Goal: Task Accomplishment & Management: Manage account settings

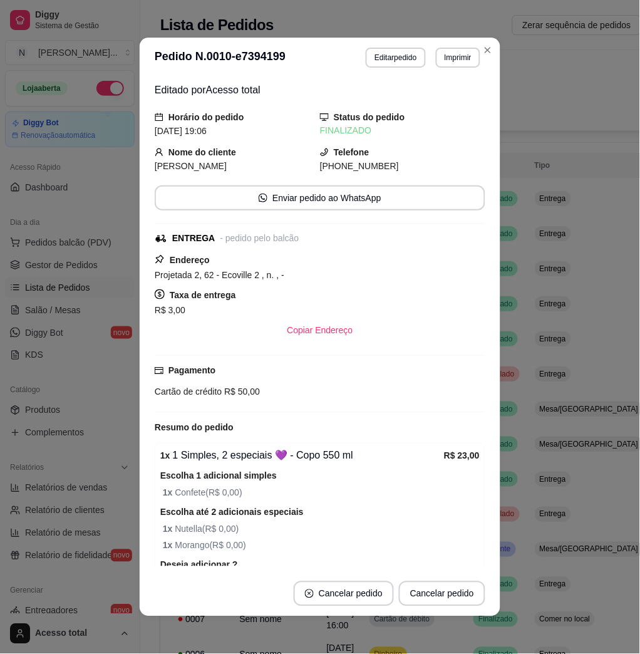
scroll to position [144, 0]
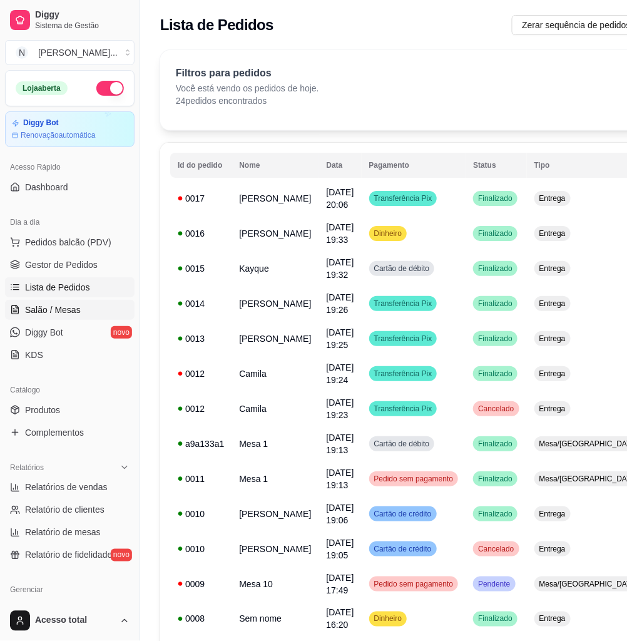
click at [90, 310] on link "Salão / Mesas" at bounding box center [70, 310] width 130 height 20
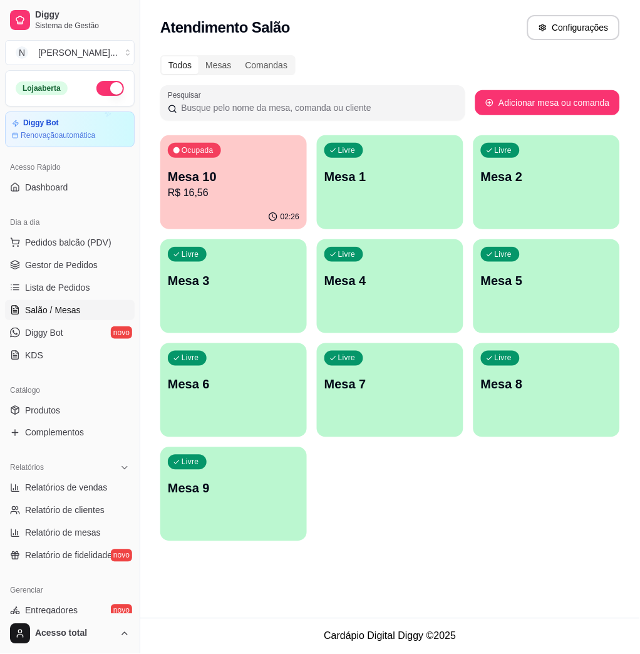
click at [378, 188] on div "Livre Mesa 1" at bounding box center [390, 174] width 147 height 79
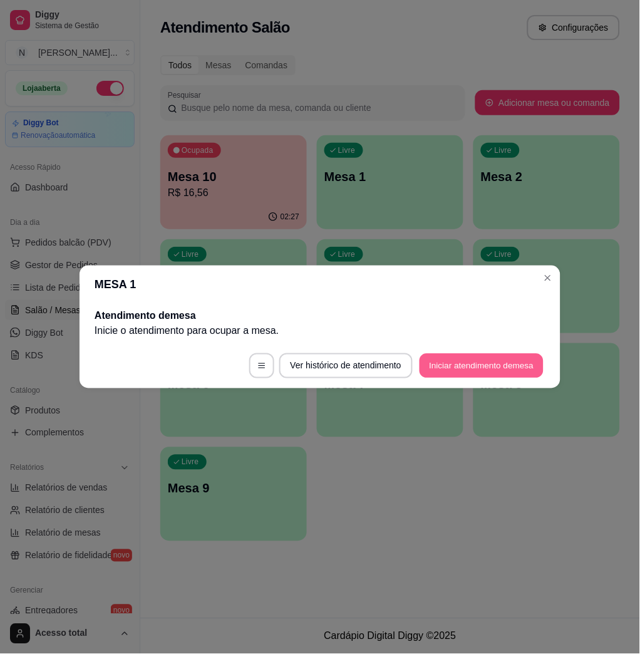
click at [443, 357] on button "Iniciar atendimento de mesa" at bounding box center [482, 366] width 124 height 24
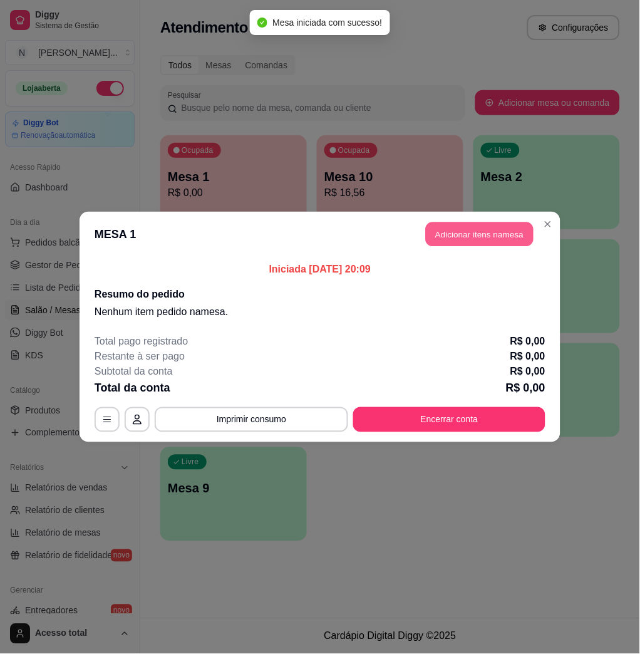
click at [429, 231] on button "Adicionar itens na mesa" at bounding box center [480, 234] width 108 height 24
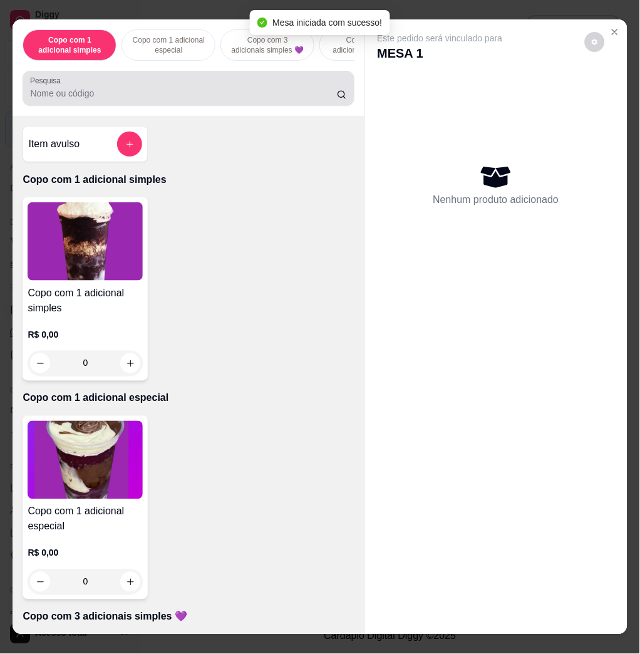
click at [237, 100] on input "Pesquisa" at bounding box center [183, 93] width 307 height 13
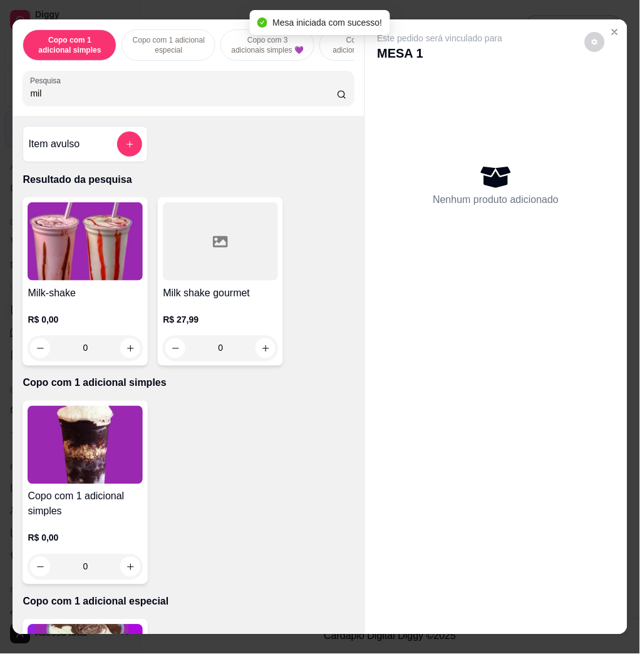
type input "milk"
drag, startPoint x: 316, startPoint y: 100, endPoint x: 322, endPoint y: 101, distance: 6.4
click at [322, 100] on input "milk" at bounding box center [183, 93] width 307 height 13
click at [324, 100] on input "milk" at bounding box center [183, 93] width 307 height 13
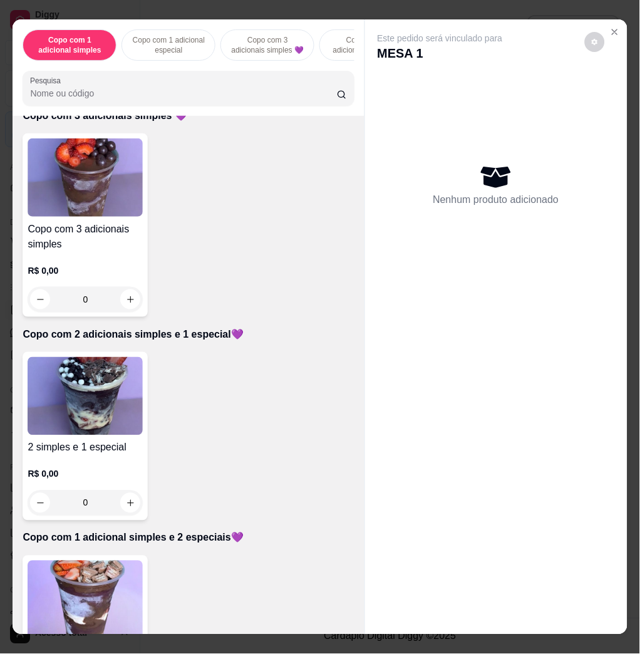
scroll to position [667, 0]
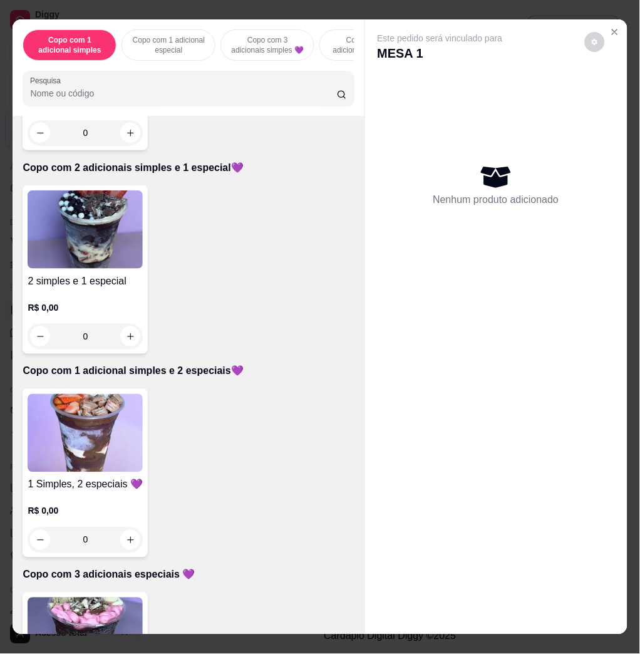
click at [116, 441] on img at bounding box center [85, 433] width 115 height 78
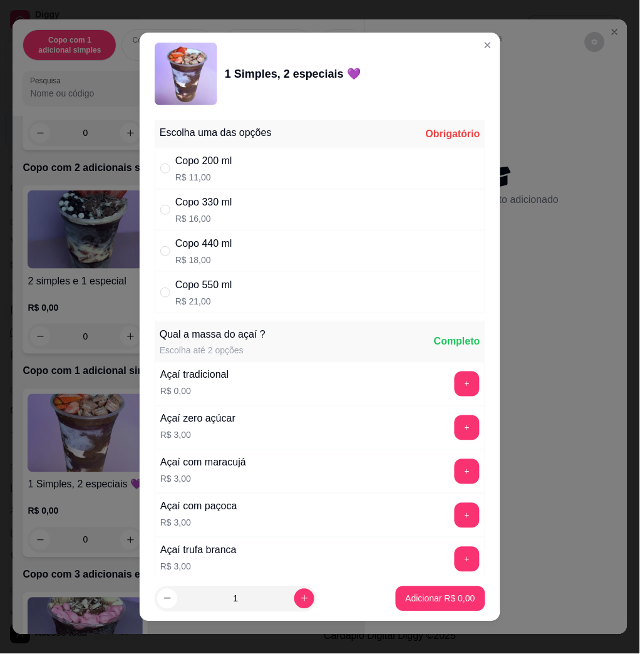
click at [249, 296] on div "Copo 550 ml R$ 21,00" at bounding box center [320, 292] width 331 height 41
radio input "true"
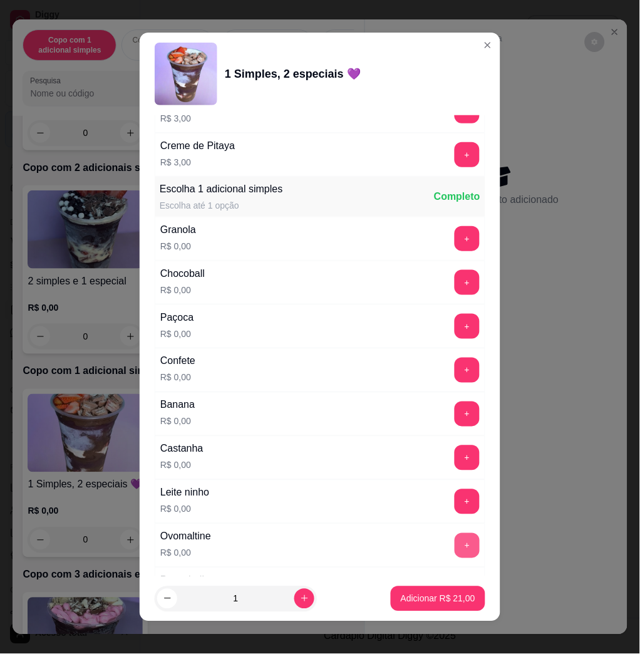
click at [455, 557] on button "+" at bounding box center [467, 545] width 25 height 25
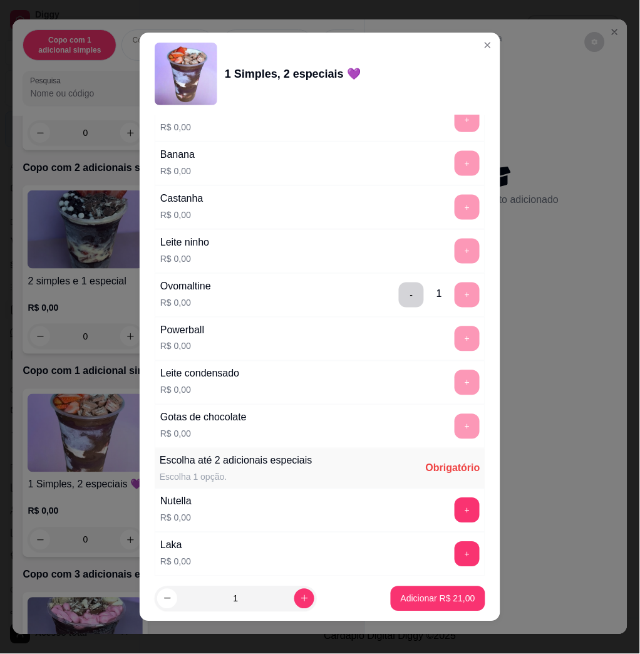
scroll to position [1085, 0]
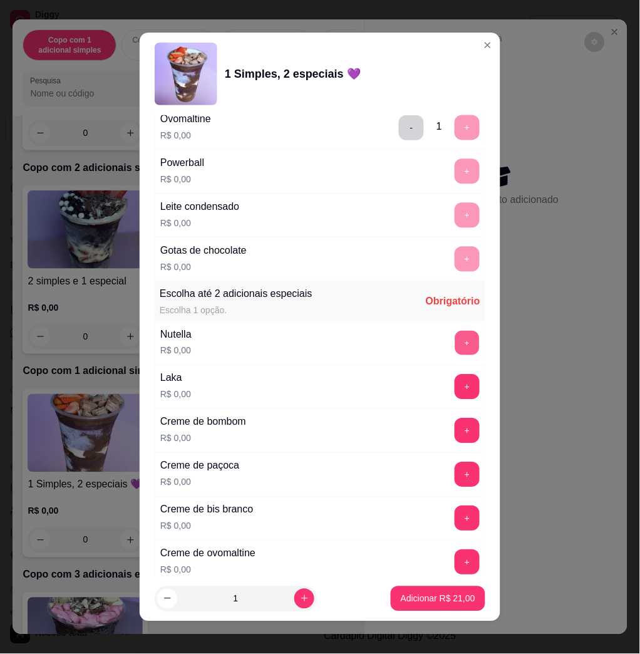
click at [455, 348] on button "+" at bounding box center [467, 343] width 24 height 24
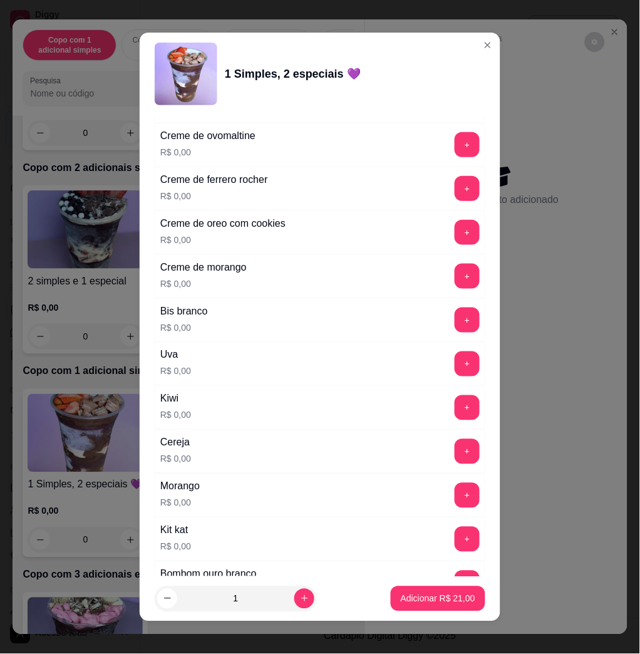
scroll to position [1669, 0]
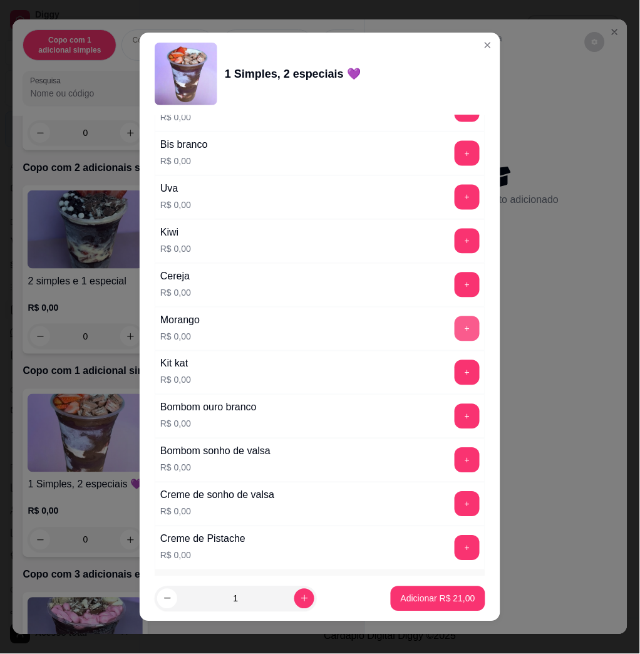
click at [455, 336] on button "+" at bounding box center [467, 328] width 25 height 25
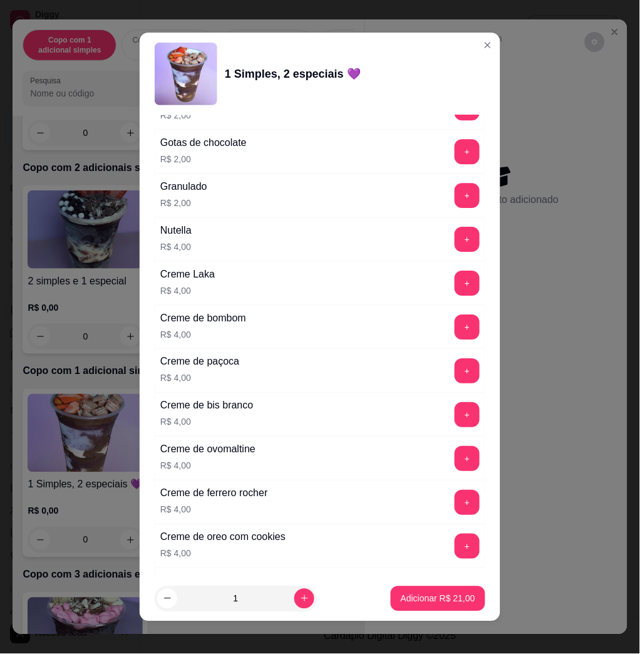
scroll to position [3118, 0]
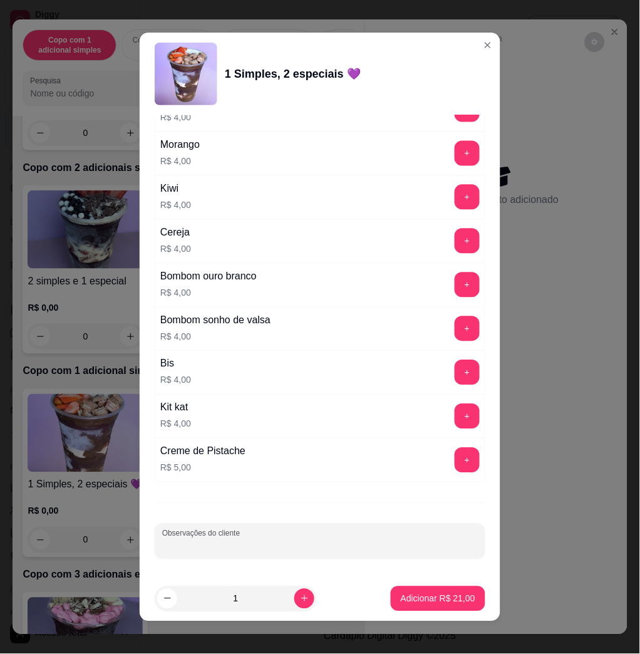
click at [287, 549] on input "Observações do cliente" at bounding box center [320, 546] width 316 height 13
type input "comer kaua"
click at [411, 604] on p "Adicionar R$ 21,00" at bounding box center [438, 598] width 75 height 13
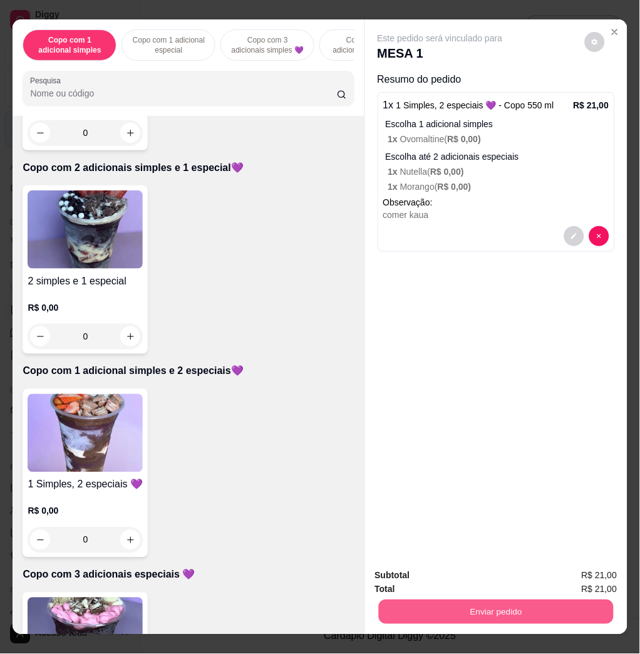
click at [436, 604] on button "Enviar pedido" at bounding box center [495, 611] width 235 height 24
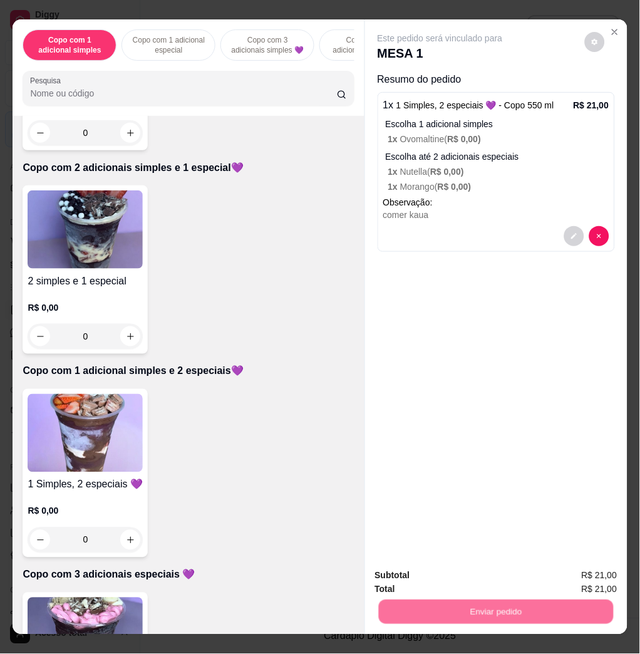
click at [429, 569] on button "Não registrar e enviar pedido" at bounding box center [453, 575] width 130 height 24
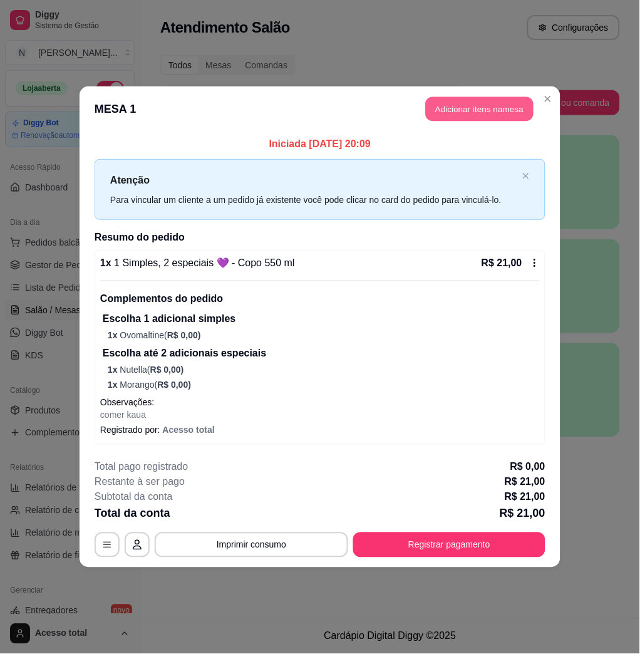
click at [498, 106] on button "Adicionar itens na mesa" at bounding box center [480, 109] width 108 height 24
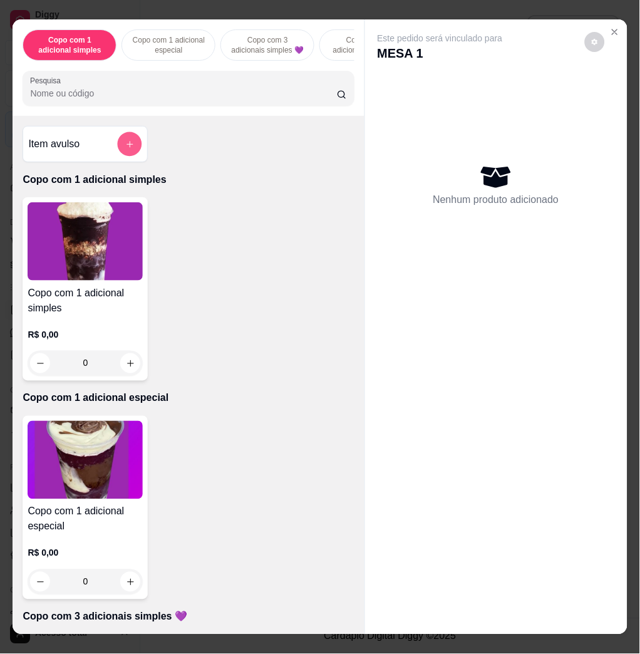
click at [128, 147] on button "add-separate-item" at bounding box center [130, 144] width 24 height 24
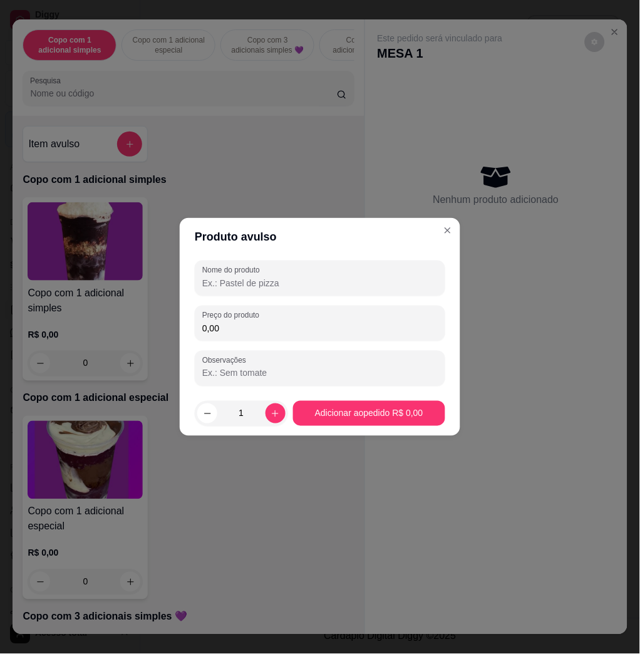
click at [316, 282] on input "Nome do produto" at bounding box center [319, 283] width 235 height 13
type input "kg"
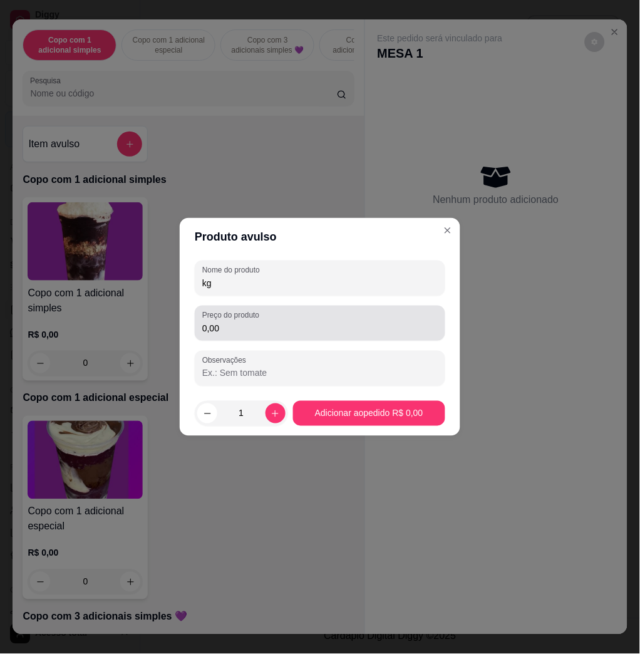
click at [251, 314] on label "Preço do produto" at bounding box center [232, 315] width 61 height 11
click at [251, 322] on input "0,00" at bounding box center [319, 328] width 235 height 13
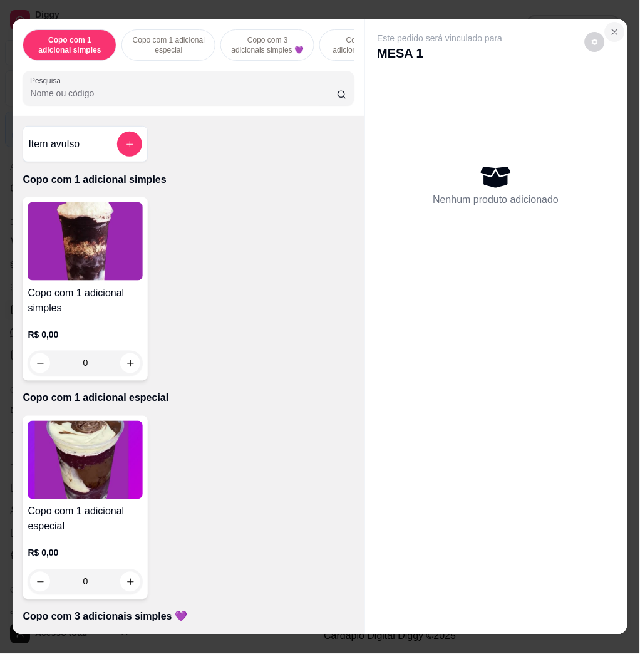
click at [610, 26] on button "Close" at bounding box center [615, 32] width 20 height 20
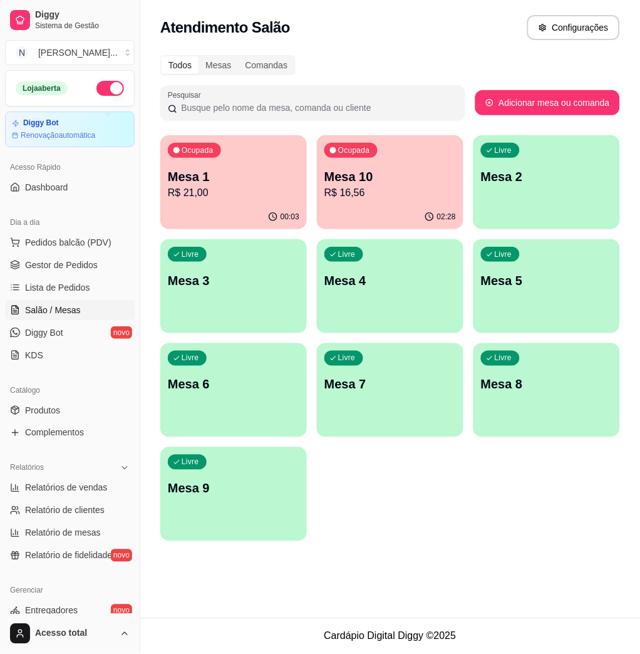
click at [507, 185] on div "Livre Mesa 2" at bounding box center [546, 174] width 147 height 79
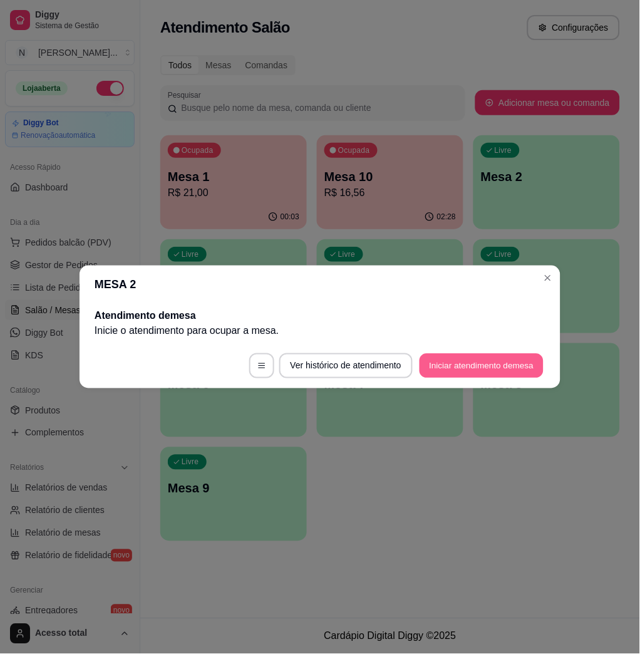
click at [473, 361] on button "Iniciar atendimento de mesa" at bounding box center [482, 366] width 124 height 24
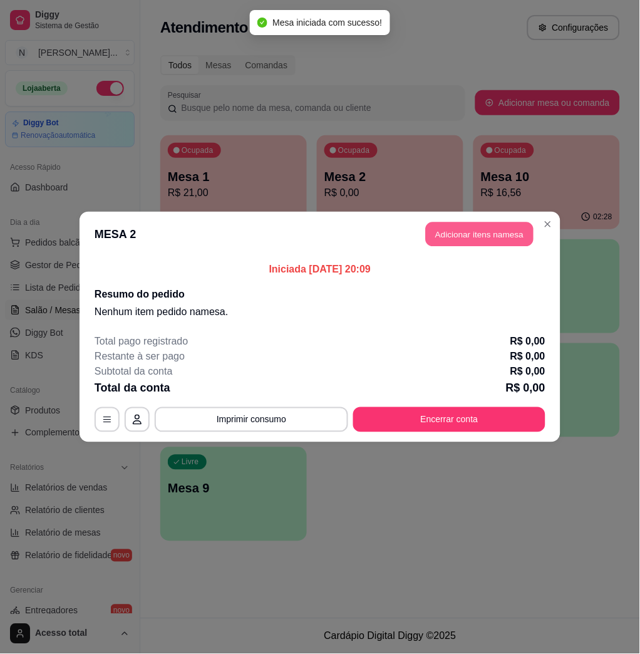
click at [467, 239] on button "Adicionar itens na mesa" at bounding box center [480, 234] width 108 height 24
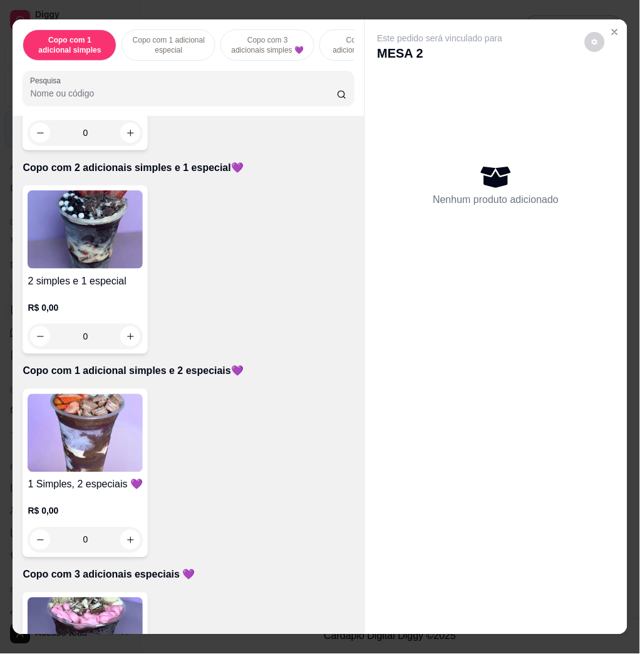
scroll to position [835, 0]
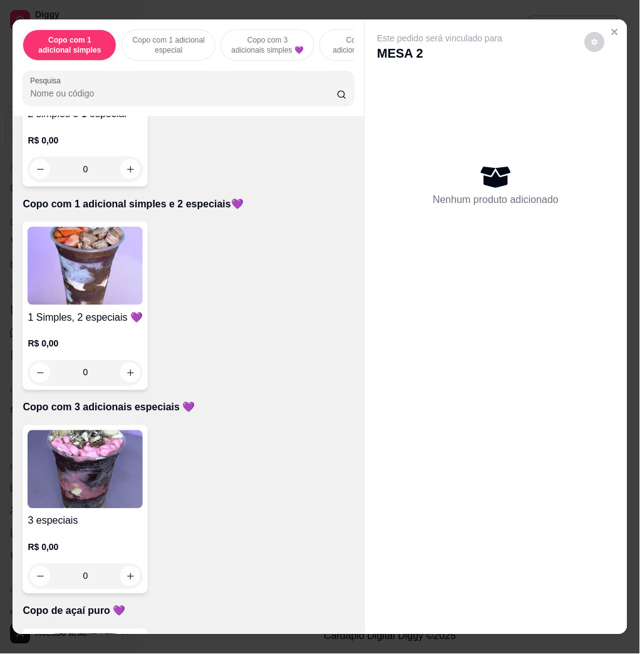
click at [79, 90] on div at bounding box center [188, 88] width 316 height 25
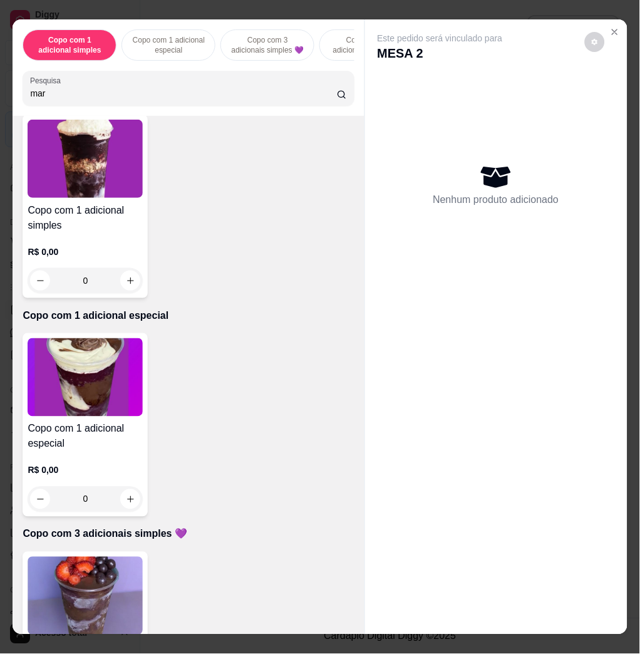
scroll to position [0, 0]
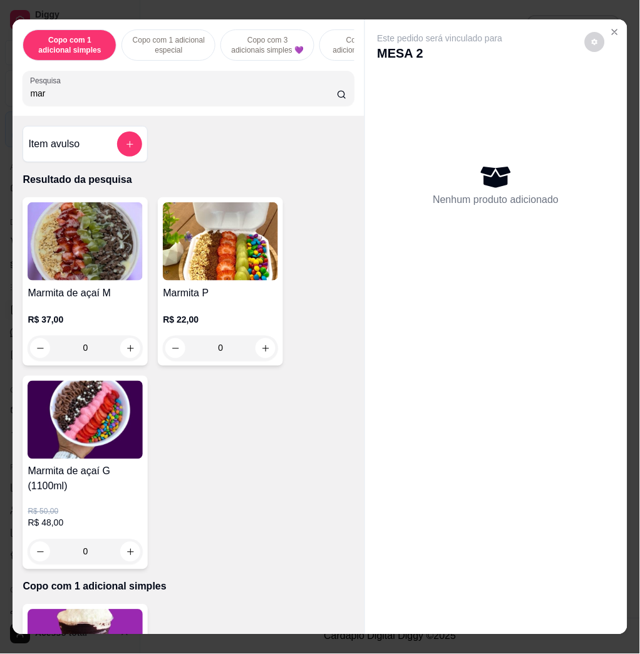
type input "mar"
click at [78, 277] on img at bounding box center [85, 241] width 115 height 78
click at [319, 100] on input "mar" at bounding box center [183, 93] width 307 height 13
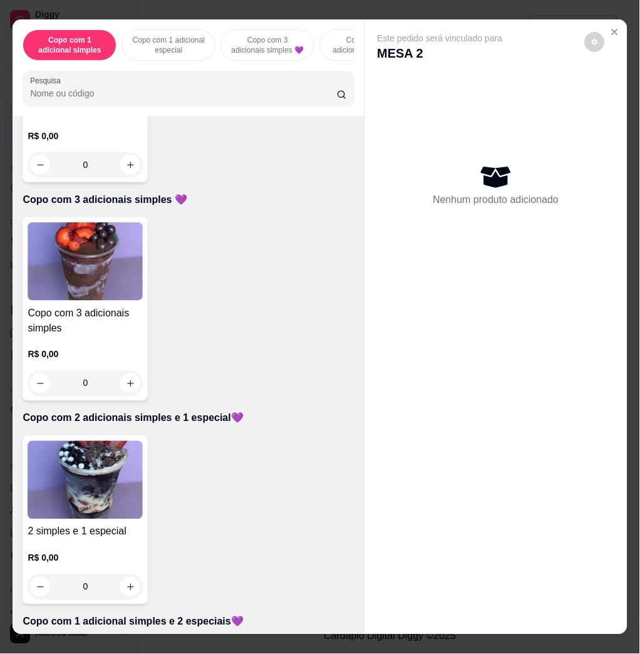
scroll to position [584, 0]
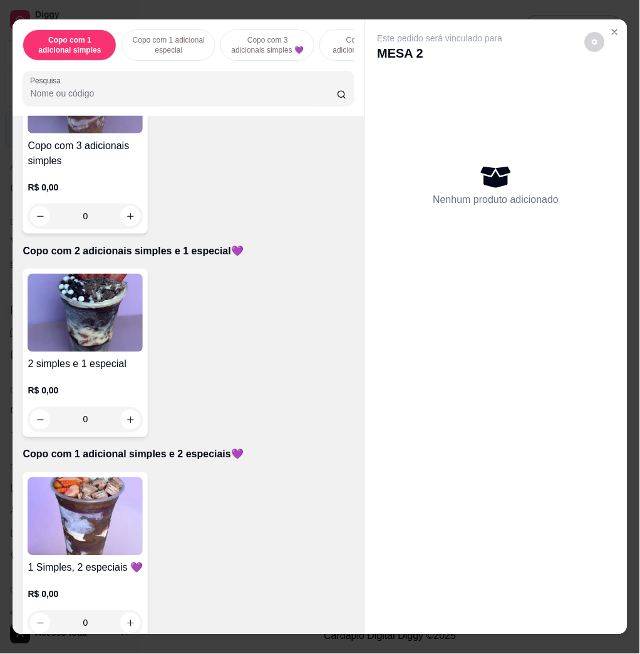
click at [101, 522] on img at bounding box center [85, 516] width 115 height 78
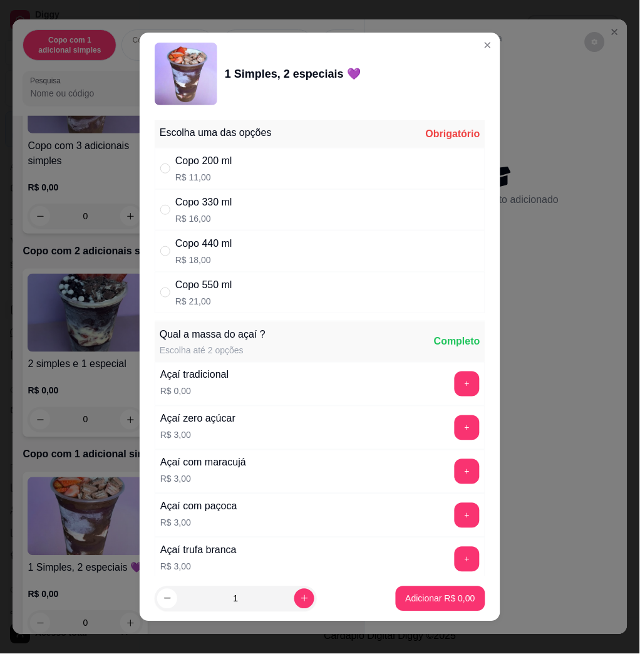
click at [265, 294] on div "Copo 550 ml R$ 21,00" at bounding box center [320, 292] width 331 height 41
radio input "true"
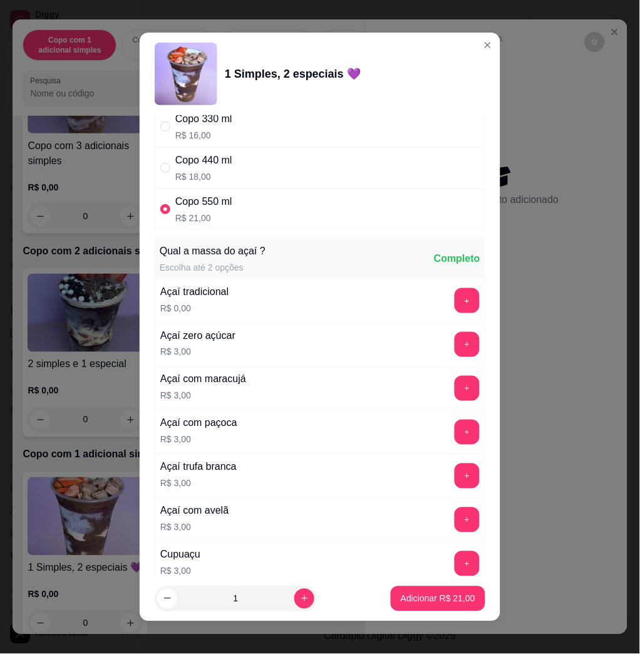
scroll to position [0, 0]
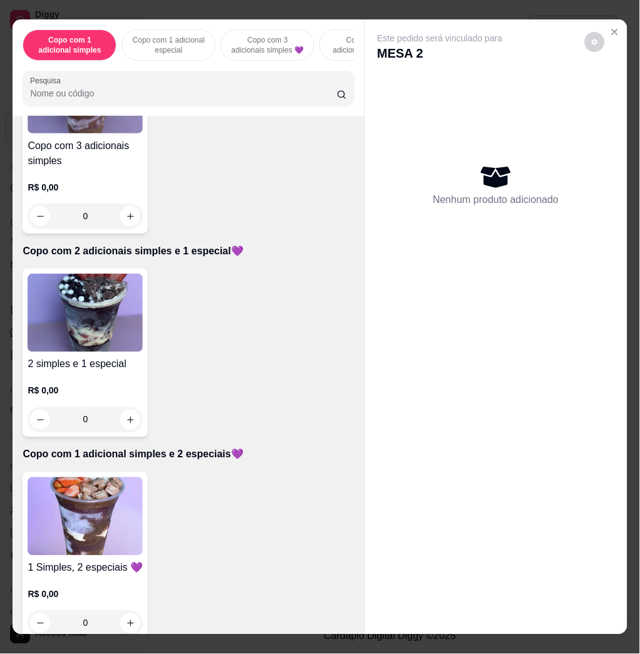
click at [91, 527] on img at bounding box center [85, 516] width 115 height 78
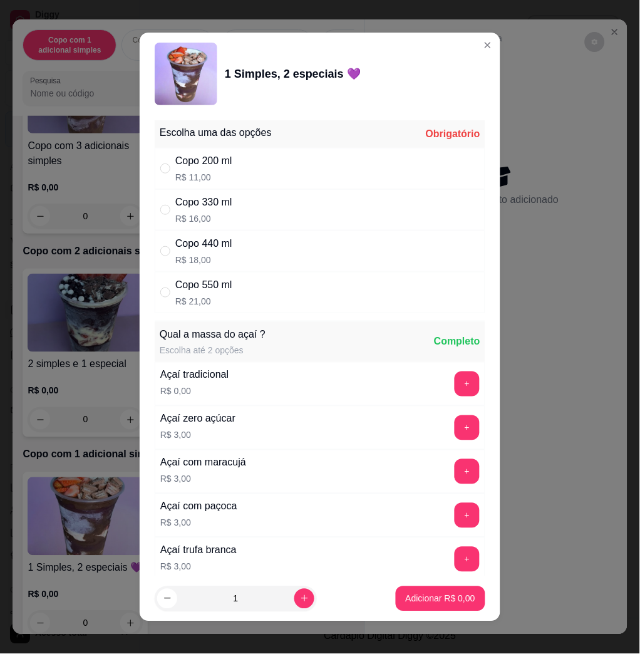
click at [279, 277] on div "Copo 550 ml R$ 21,00" at bounding box center [320, 292] width 331 height 41
radio input "true"
click at [294, 604] on button "increase-product-quantity" at bounding box center [304, 599] width 20 height 20
type input "2"
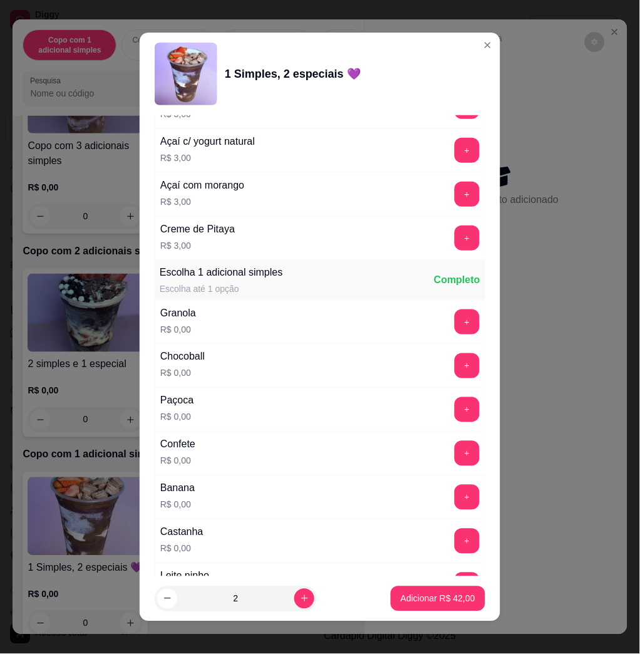
scroll to position [835, 0]
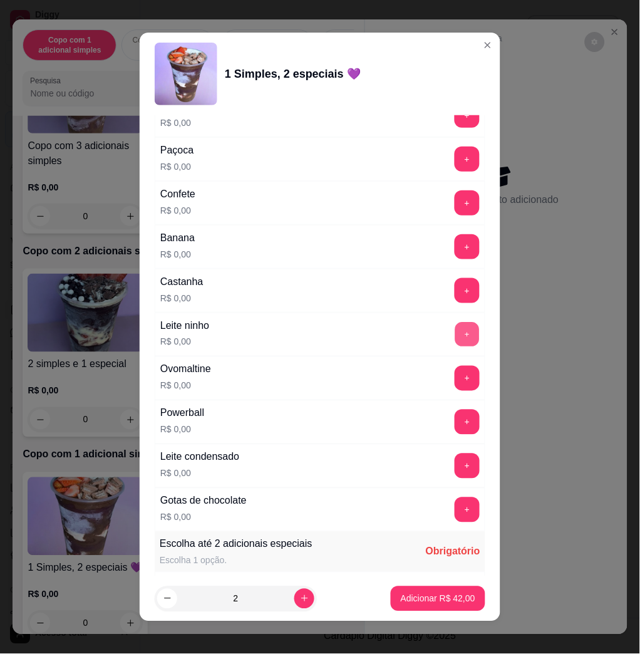
click at [455, 339] on button "+" at bounding box center [467, 334] width 24 height 24
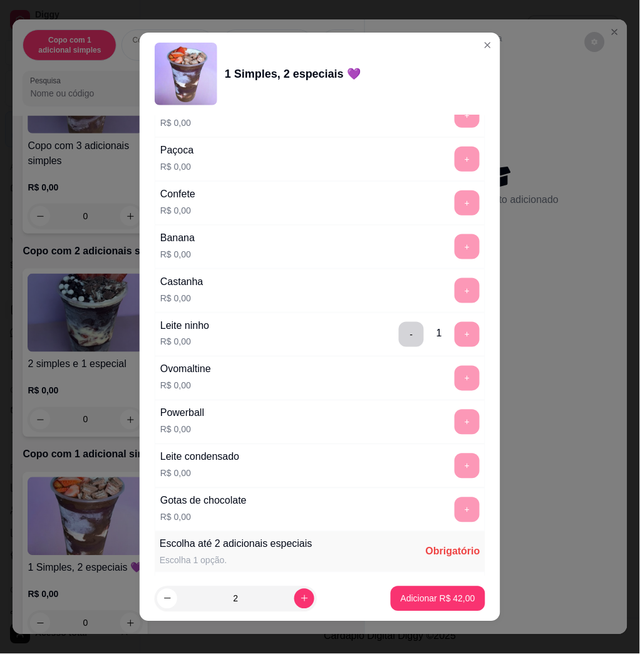
scroll to position [1085, 0]
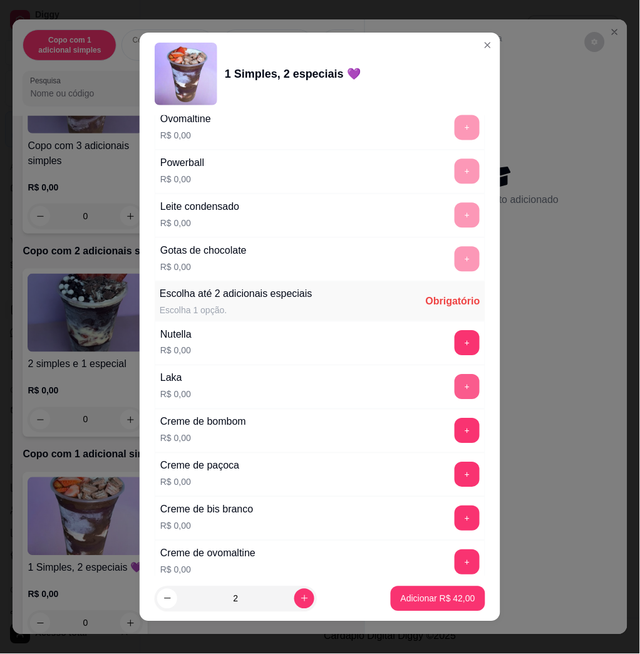
click at [455, 389] on button "+" at bounding box center [467, 386] width 25 height 25
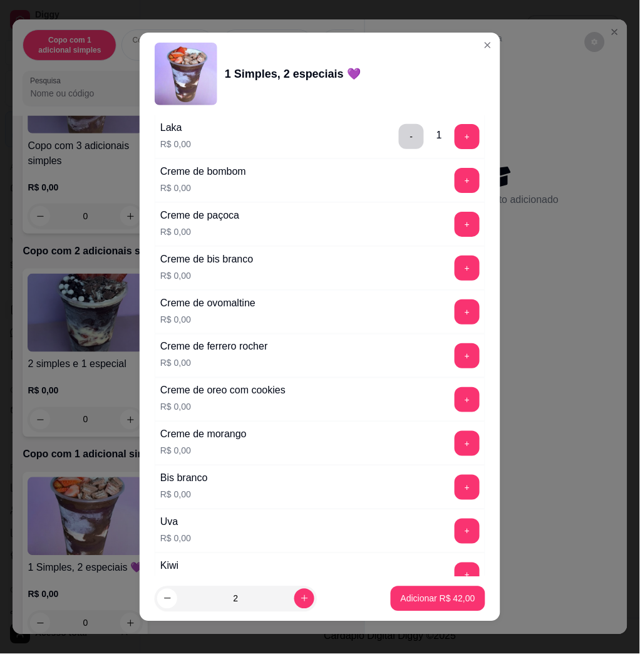
scroll to position [1419, 0]
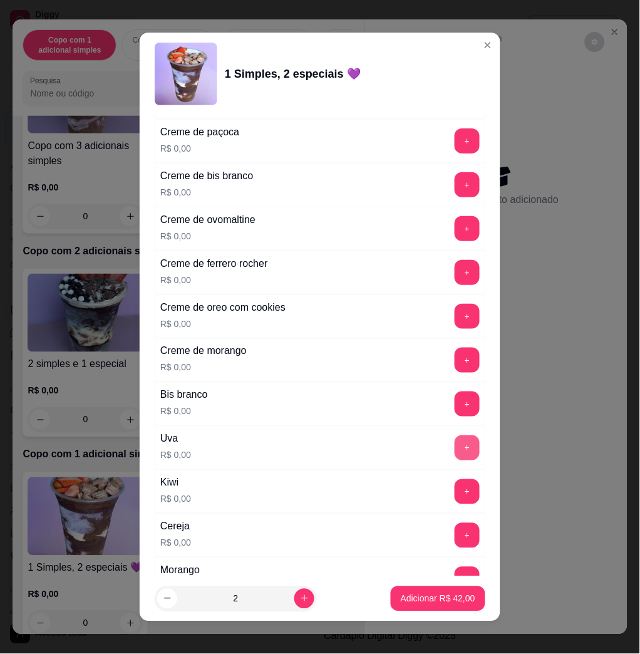
click at [455, 445] on button "+" at bounding box center [467, 447] width 25 height 25
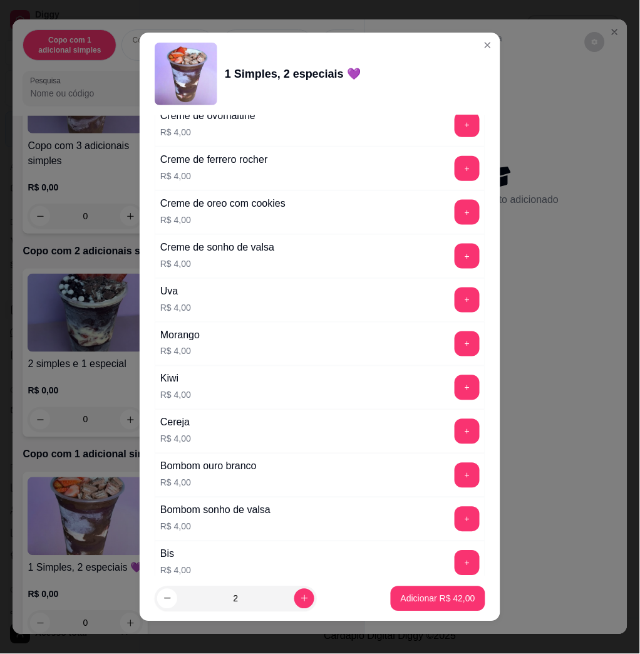
scroll to position [3118, 0]
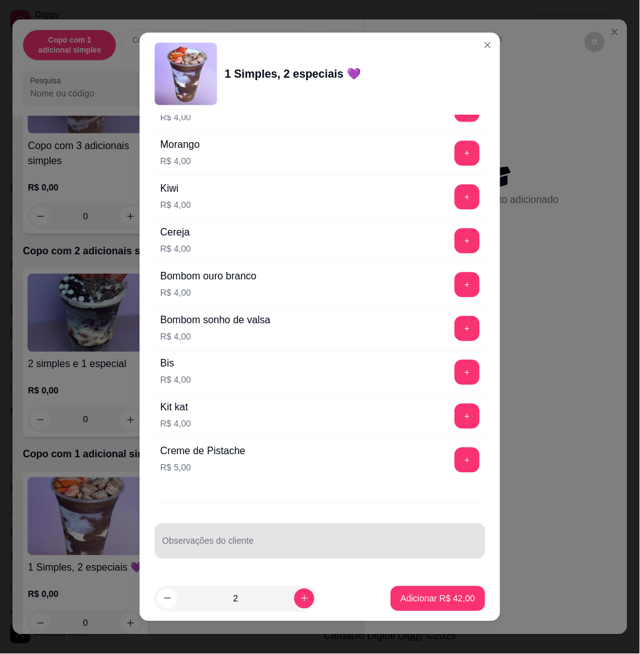
click at [294, 535] on div at bounding box center [320, 540] width 316 height 25
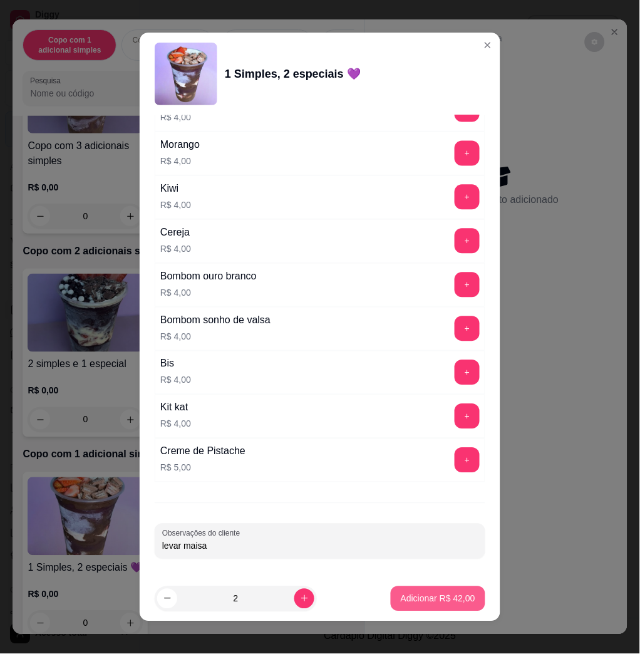
type input "levar maisa"
click at [424, 598] on p "Adicionar R$ 42,00" at bounding box center [438, 598] width 75 height 13
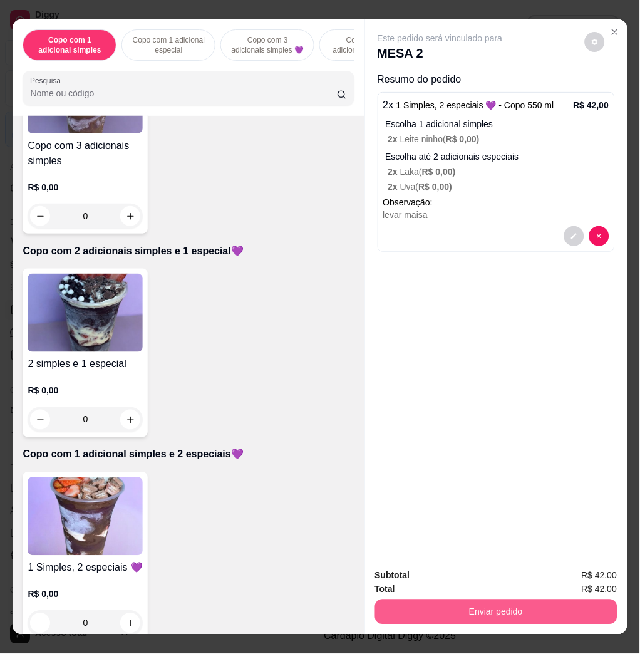
click at [432, 611] on button "Enviar pedido" at bounding box center [496, 611] width 242 height 25
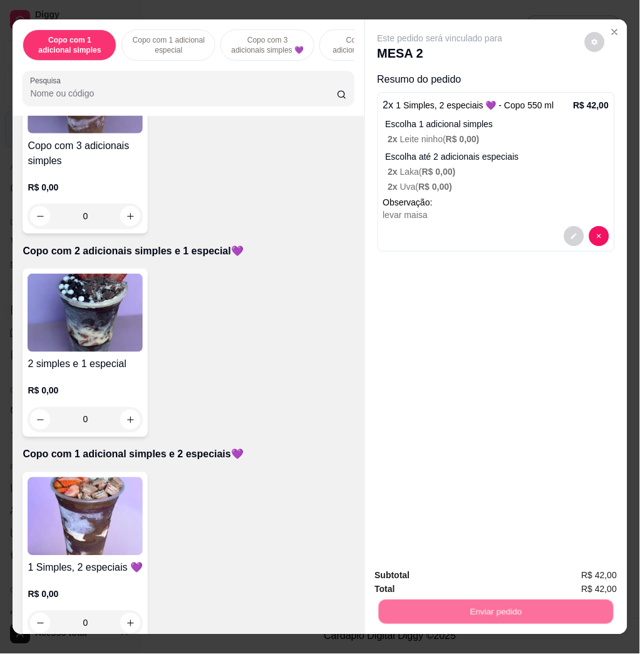
click at [421, 575] on button "Não registrar e enviar pedido" at bounding box center [453, 575] width 130 height 24
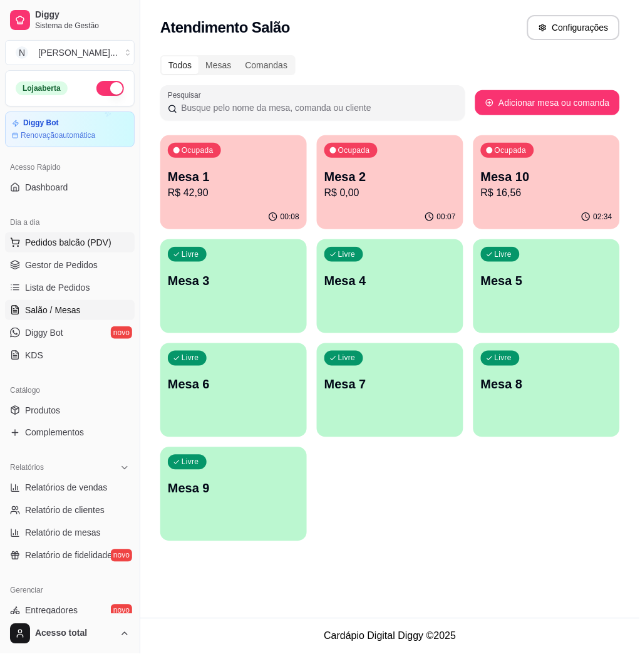
click at [56, 244] on span "Pedidos balcão (PDV)" at bounding box center [68, 242] width 86 height 13
click at [137, 85] on div at bounding box center [187, 87] width 317 height 25
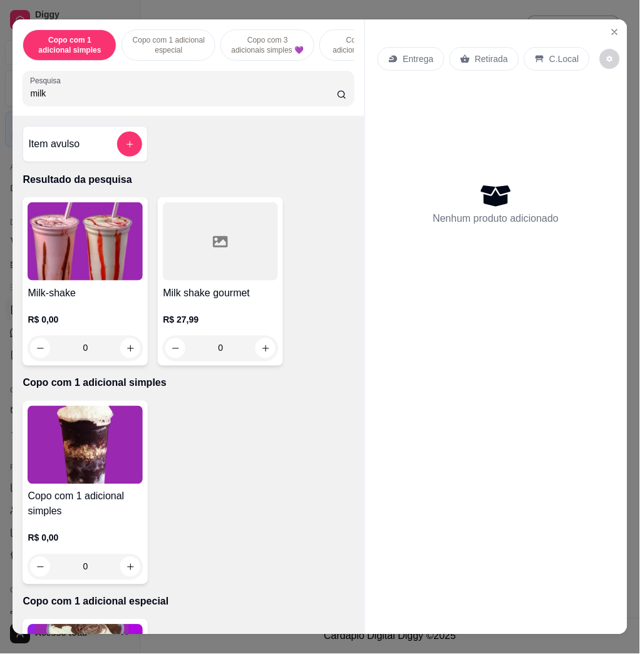
type input "milk"
click at [205, 281] on div at bounding box center [220, 241] width 115 height 78
click at [614, 28] on icon "Close" at bounding box center [615, 32] width 10 height 10
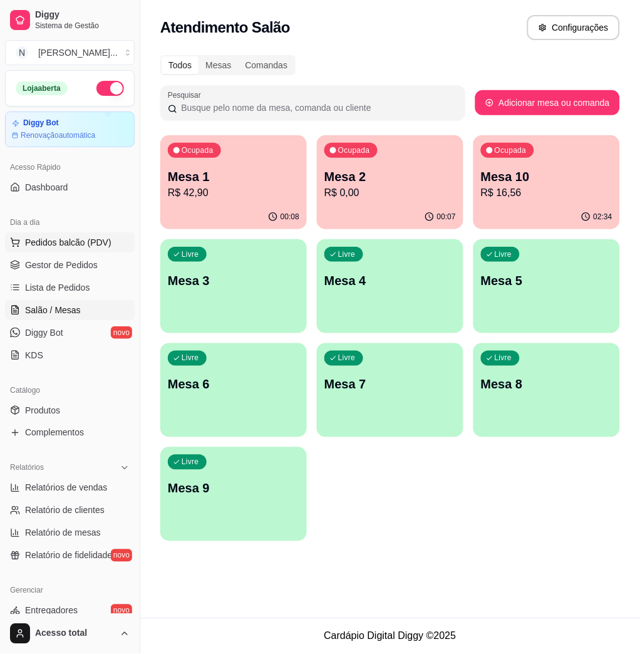
click at [92, 240] on span "Pedidos balcão (PDV)" at bounding box center [68, 242] width 86 height 13
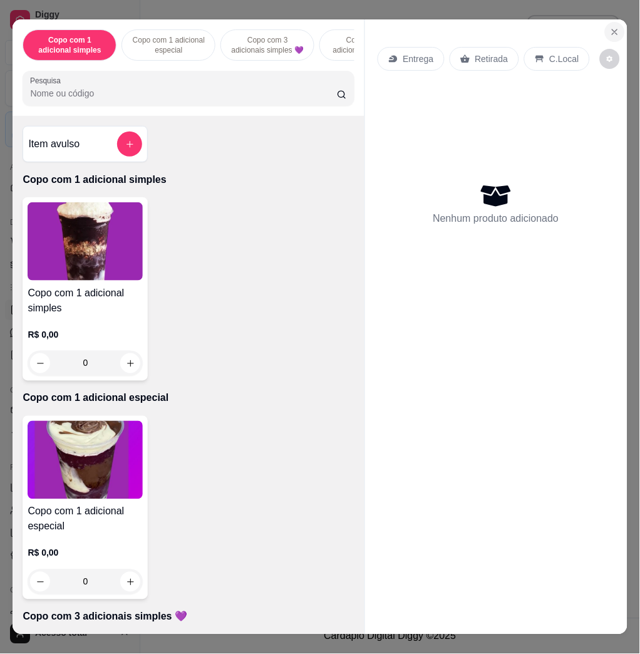
click at [610, 27] on icon "Close" at bounding box center [615, 32] width 10 height 10
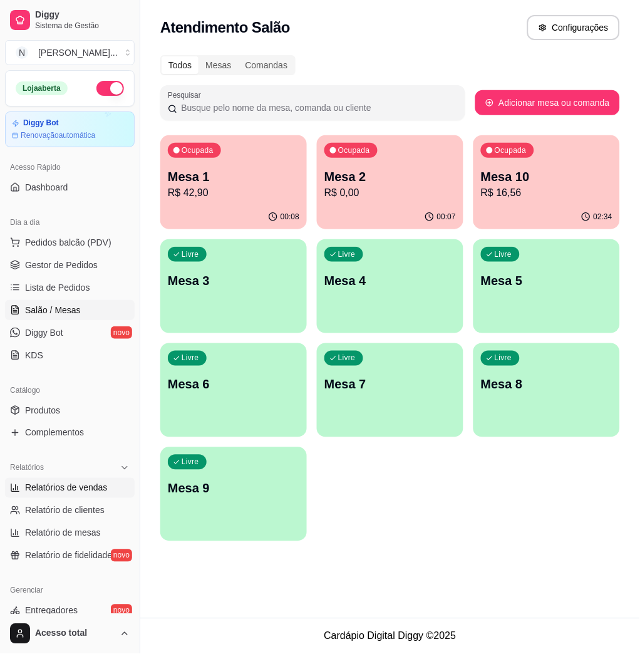
scroll to position [167, 0]
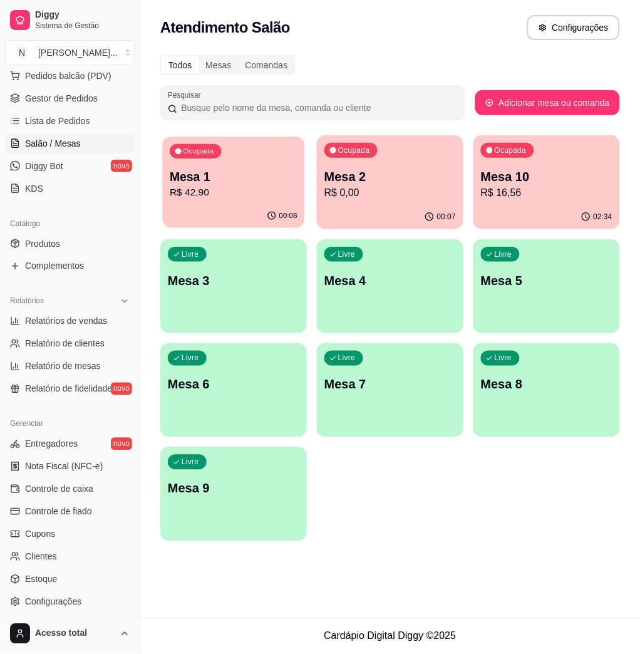
click at [239, 193] on p "R$ 42,90" at bounding box center [234, 192] width 128 height 14
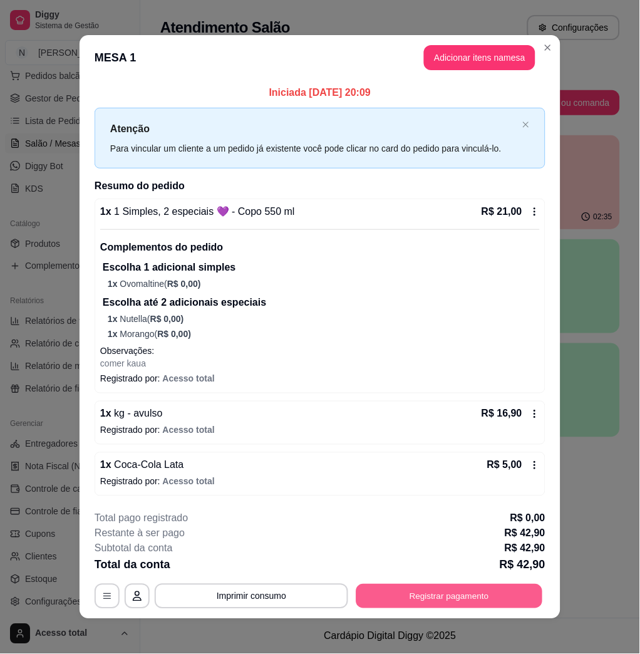
click at [411, 595] on button "Registrar pagamento" at bounding box center [449, 596] width 187 height 24
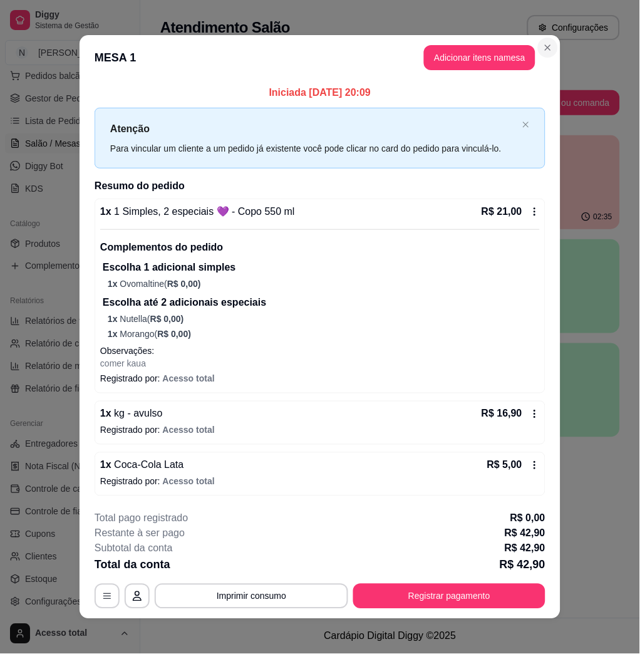
click at [549, 46] on section "MESA 1 Adicionar itens na mesa Iniciada 03/09/2025 às 20:09 Atenção Para vincul…" at bounding box center [320, 327] width 481 height 584
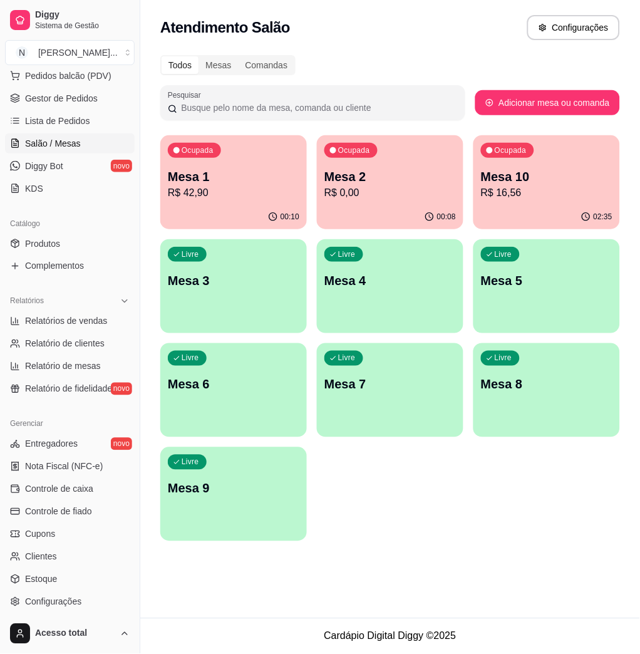
click at [385, 210] on div "00:08" at bounding box center [390, 217] width 147 height 24
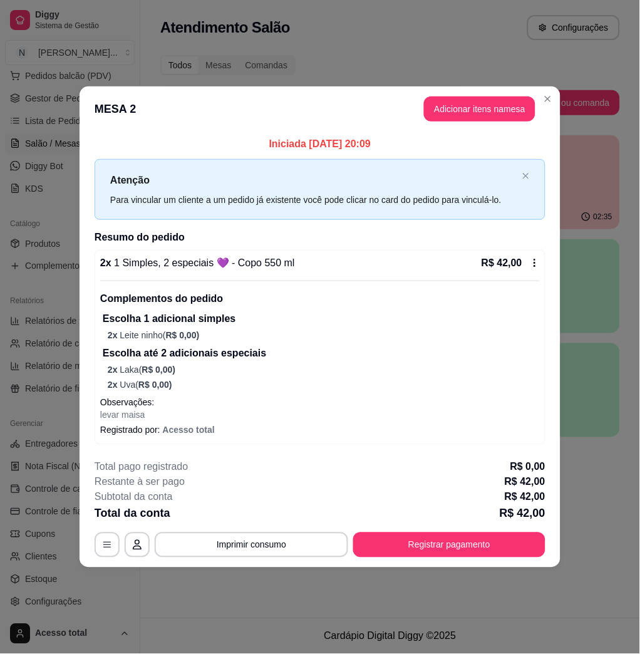
click at [453, 526] on div "**********" at bounding box center [320, 509] width 451 height 98
click at [455, 537] on button "Registrar pagamento" at bounding box center [449, 545] width 187 height 24
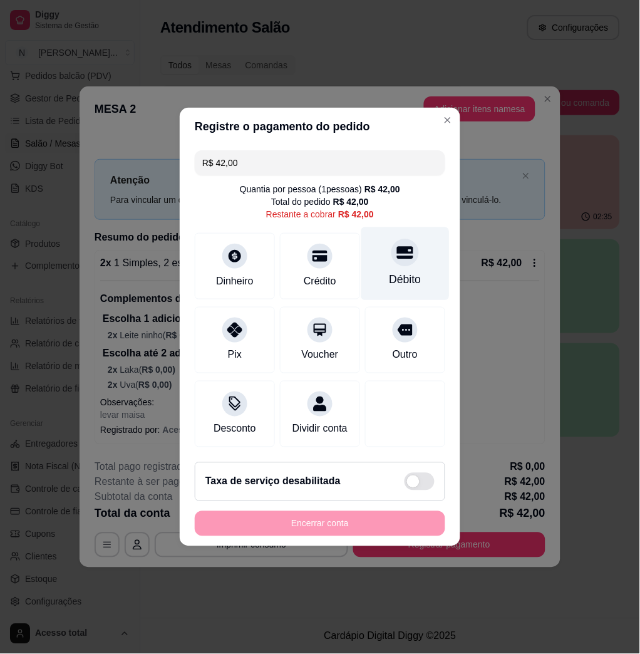
click at [389, 272] on div "Débito" at bounding box center [405, 280] width 32 height 16
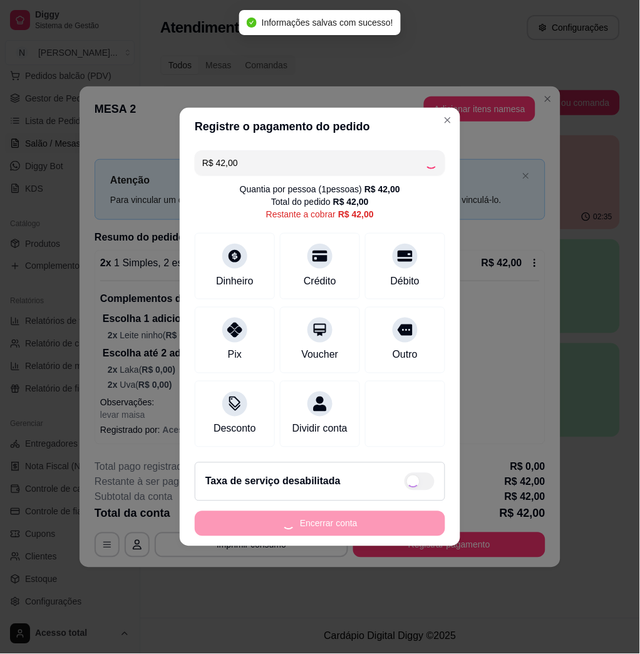
type input "R$ 0,00"
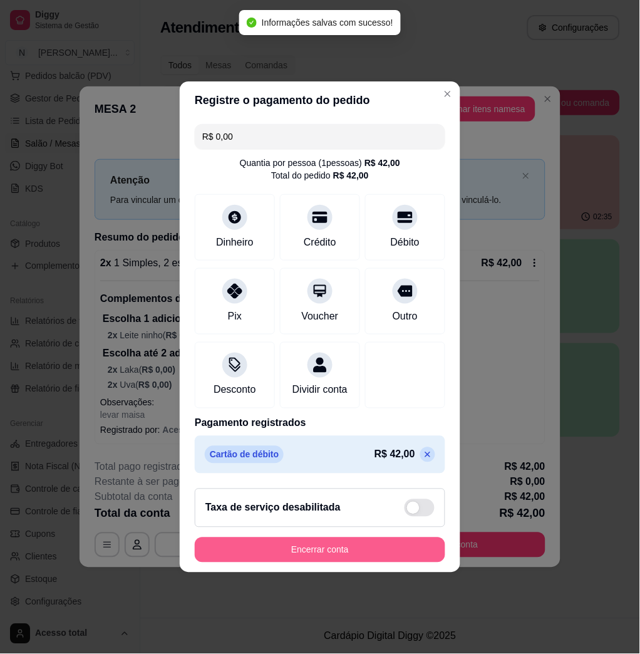
click at [389, 556] on button "Encerrar conta" at bounding box center [320, 549] width 250 height 25
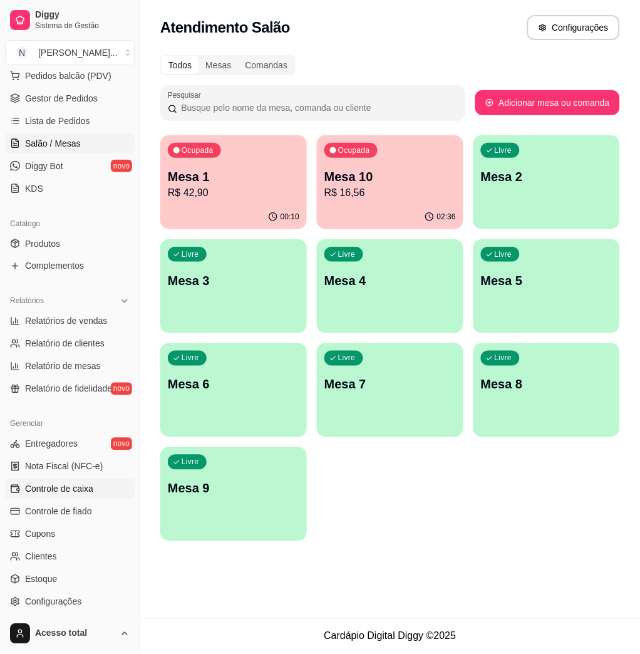
click at [75, 479] on link "Controle de caixa" at bounding box center [70, 489] width 130 height 20
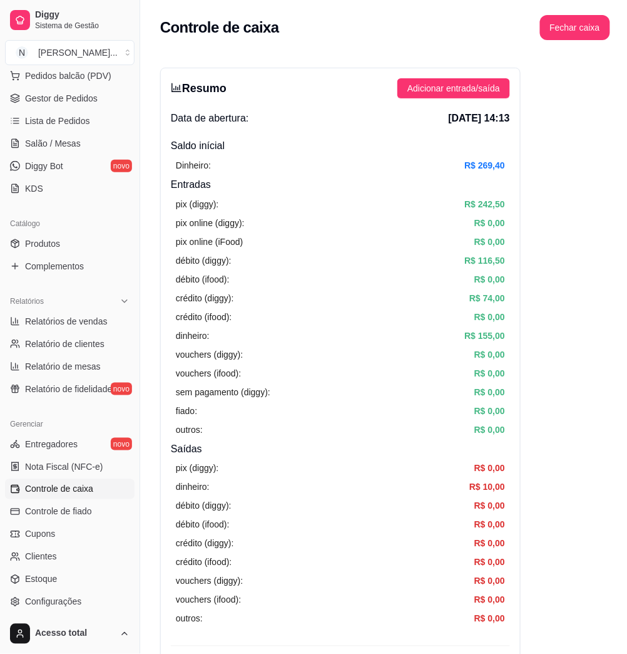
click at [438, 71] on div "Resumo Adicionar entrada/saída Data de abertura: 3 de set de 2025 às 14:13 Sald…" at bounding box center [340, 399] width 361 height 662
click at [438, 85] on span "Adicionar entrada/saída" at bounding box center [454, 88] width 93 height 14
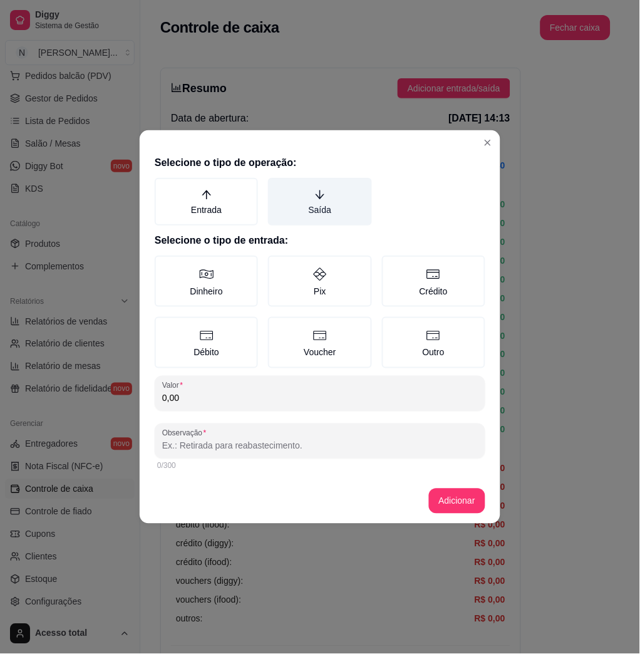
click at [321, 219] on label "Saída" at bounding box center [319, 202] width 103 height 48
click at [277, 187] on button "Saída" at bounding box center [272, 182] width 10 height 10
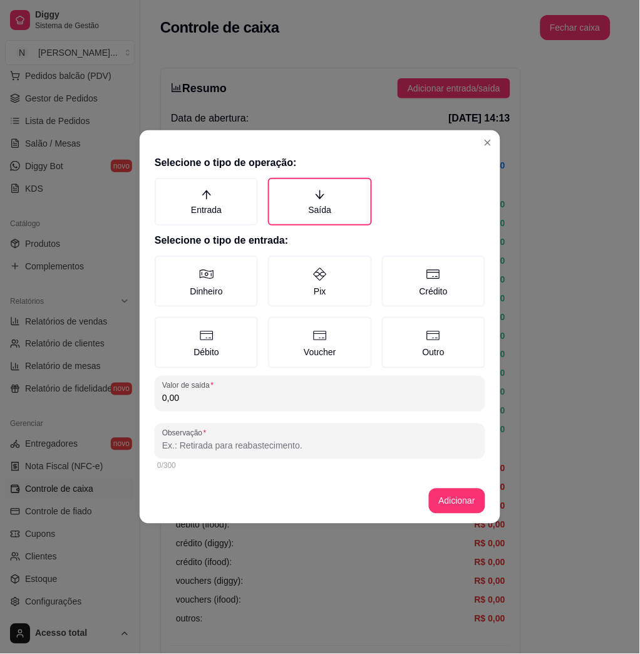
drag, startPoint x: 248, startPoint y: 282, endPoint x: 258, endPoint y: 327, distance: 46.2
click at [247, 282] on label "Dinheiro" at bounding box center [206, 280] width 103 height 51
click at [164, 265] on button "Dinheiro" at bounding box center [159, 260] width 10 height 10
click at [265, 365] on div "Dinheiro Pix Crédito Débito Voucher Outro" at bounding box center [320, 311] width 331 height 113
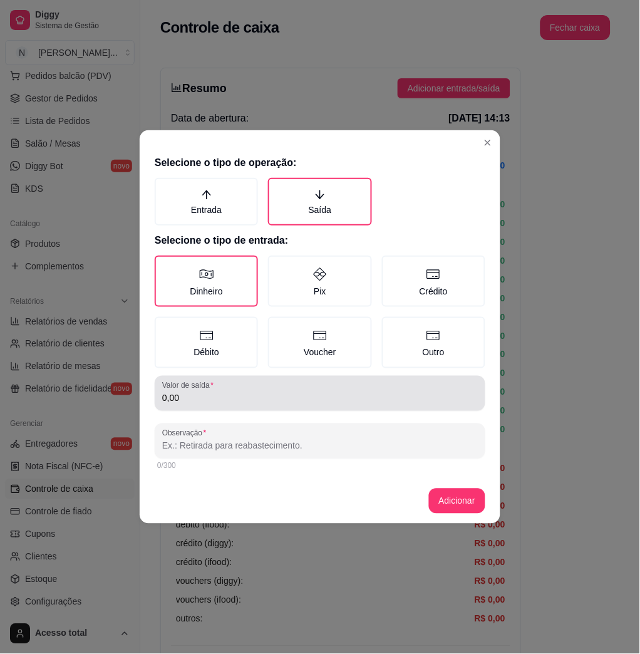
click at [271, 381] on div "0,00" at bounding box center [320, 393] width 316 height 25
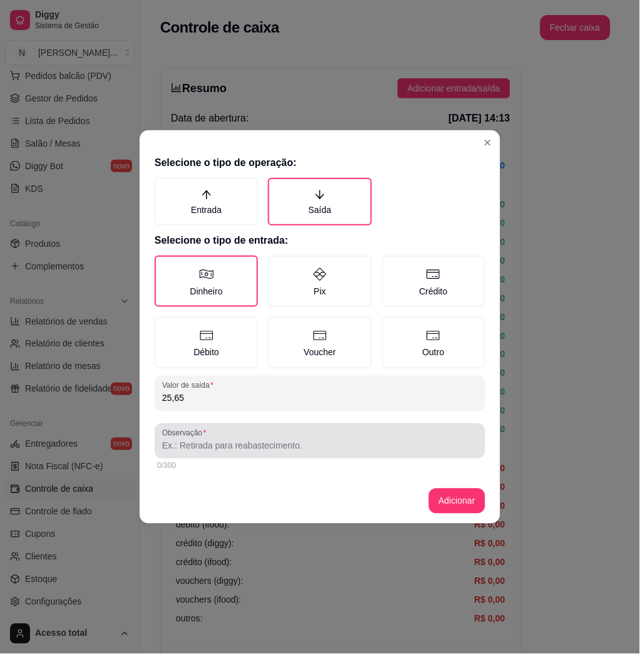
type input "25,65"
click at [296, 440] on input "Observação" at bounding box center [320, 446] width 316 height 13
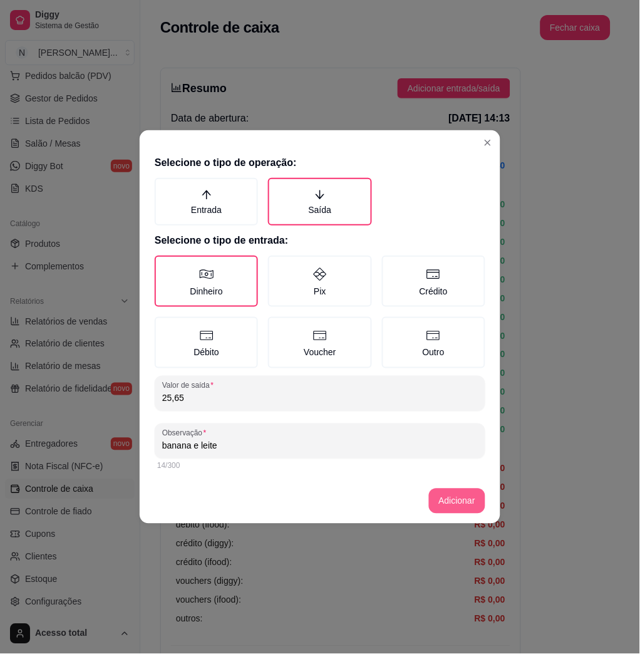
type input "banana e leite"
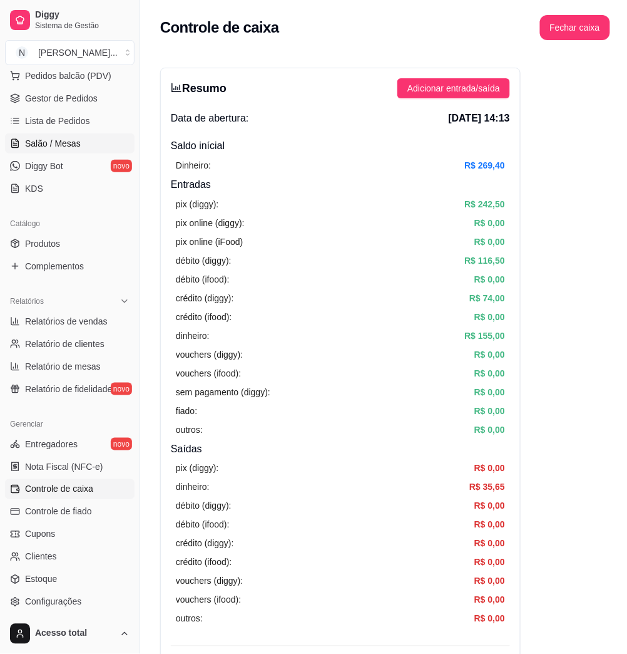
click at [71, 141] on span "Salão / Mesas" at bounding box center [53, 143] width 56 height 13
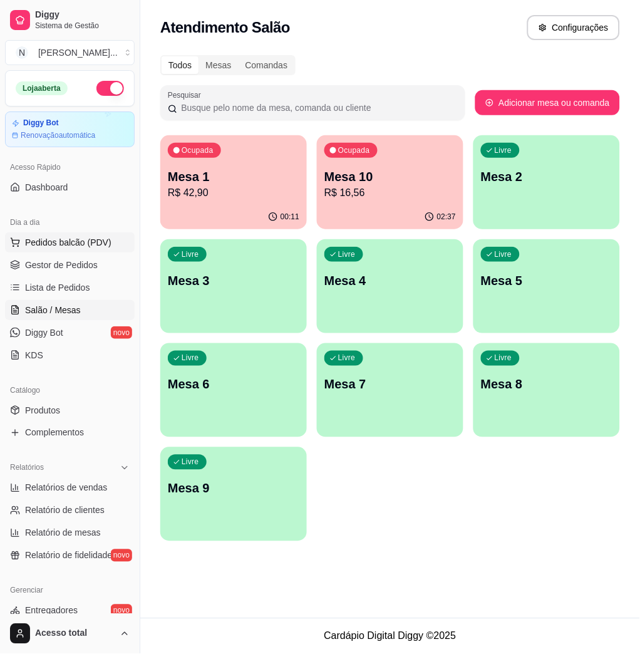
click at [68, 239] on span "Pedidos balcão (PDV)" at bounding box center [68, 242] width 86 height 13
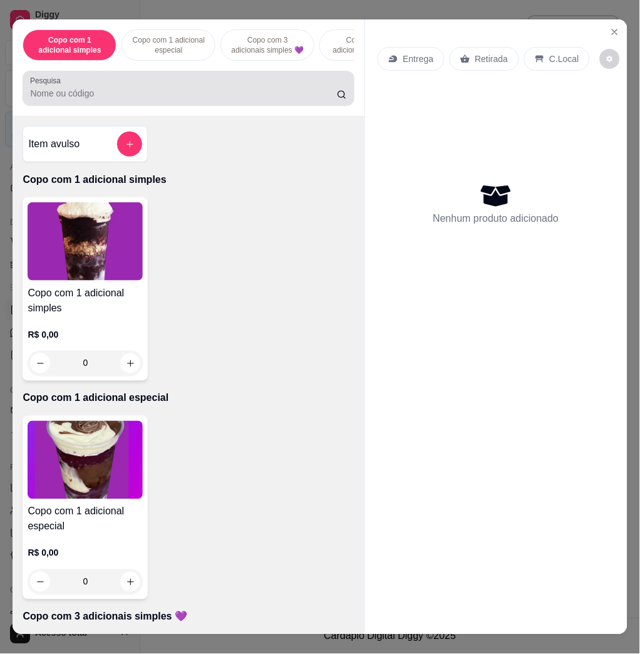
click at [240, 91] on div at bounding box center [188, 88] width 316 height 25
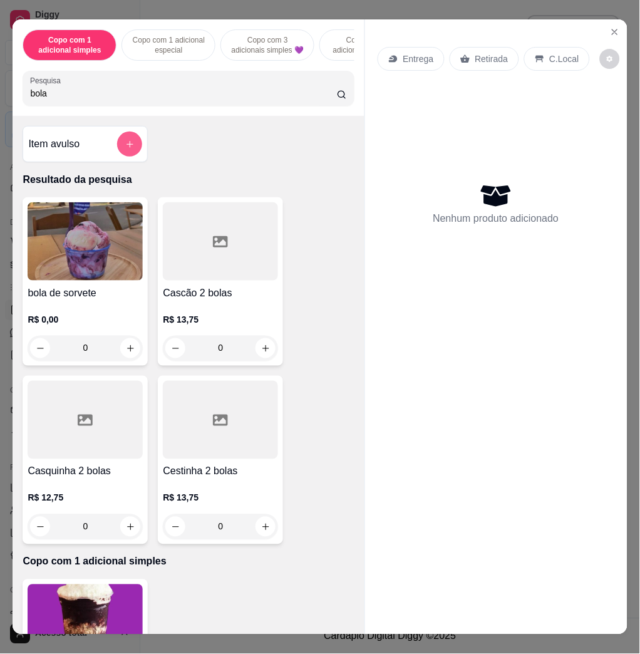
type input "bola"
click at [78, 237] on img at bounding box center [85, 241] width 115 height 78
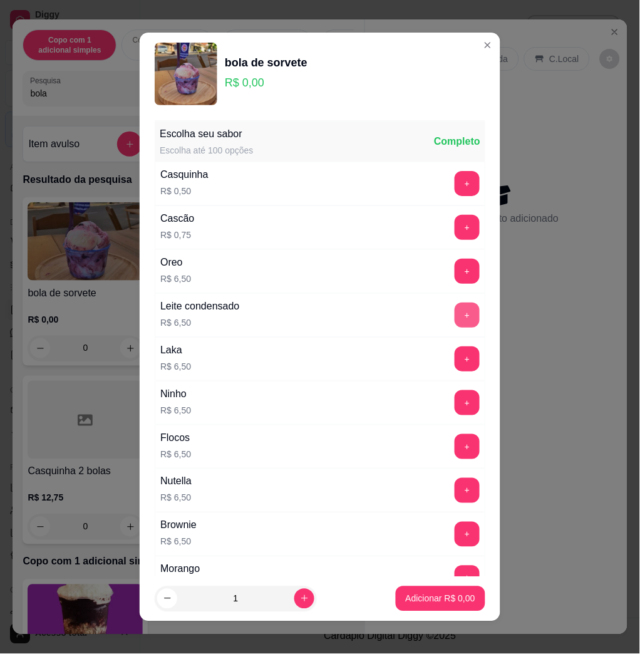
click at [455, 317] on button "+" at bounding box center [467, 314] width 25 height 25
click at [421, 606] on button "Adicionar R$ 6,50" at bounding box center [441, 598] width 90 height 25
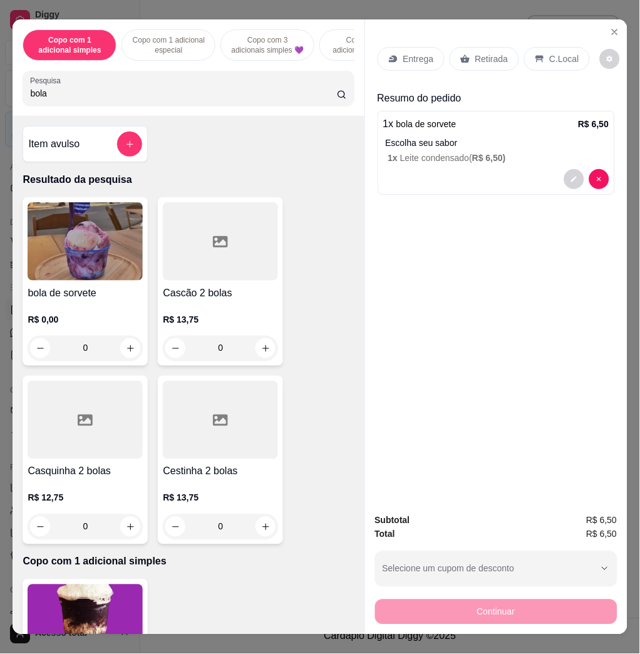
click at [551, 58] on p "C.Local" at bounding box center [564, 59] width 29 height 13
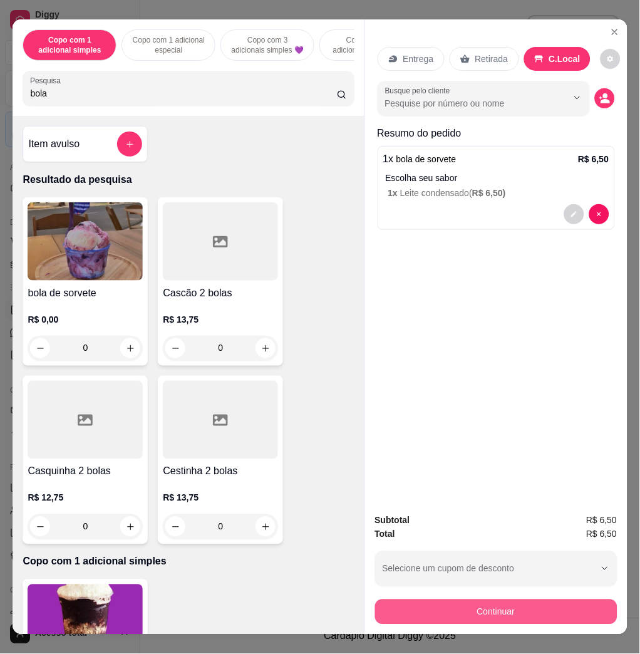
click at [559, 614] on button "Continuar" at bounding box center [496, 611] width 242 height 25
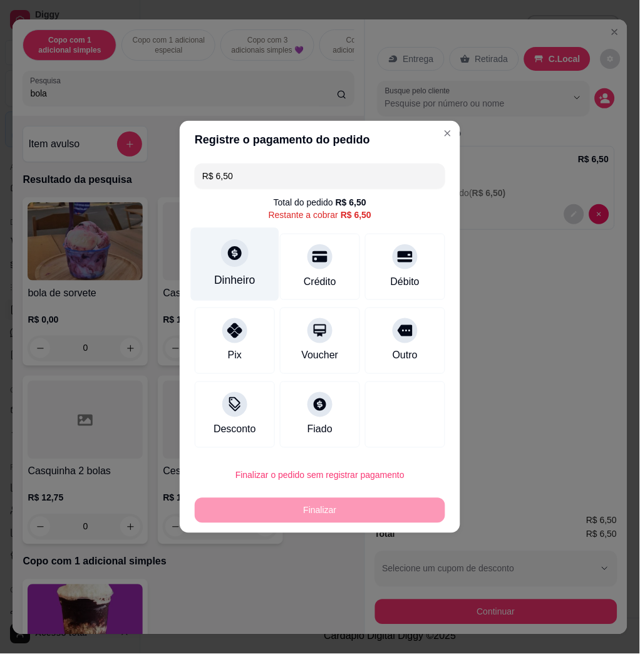
click at [247, 240] on div "Dinheiro" at bounding box center [235, 264] width 88 height 73
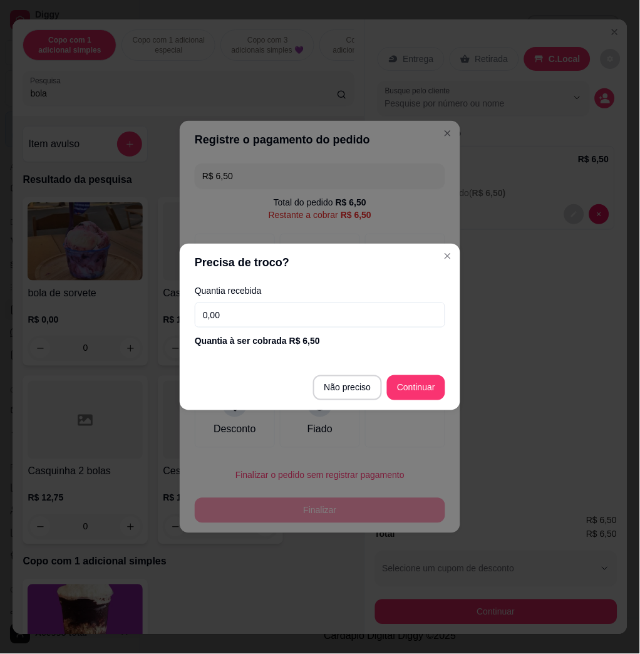
click at [294, 321] on input "0,00" at bounding box center [320, 314] width 250 height 25
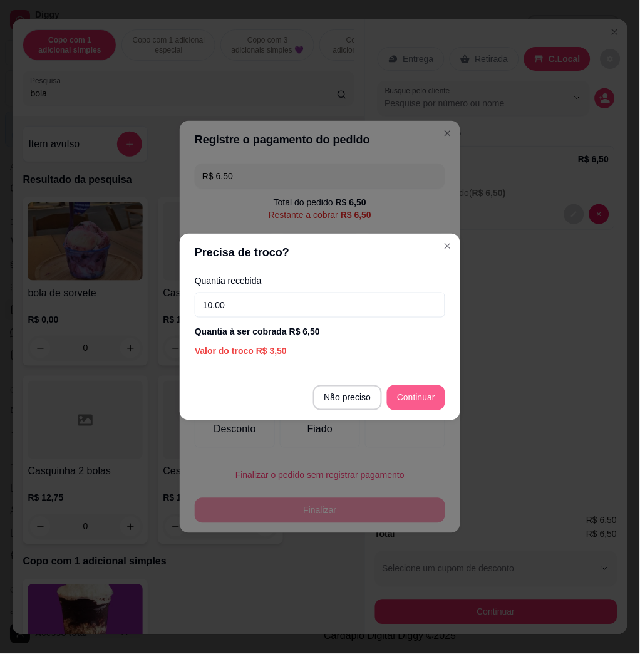
type input "10,00"
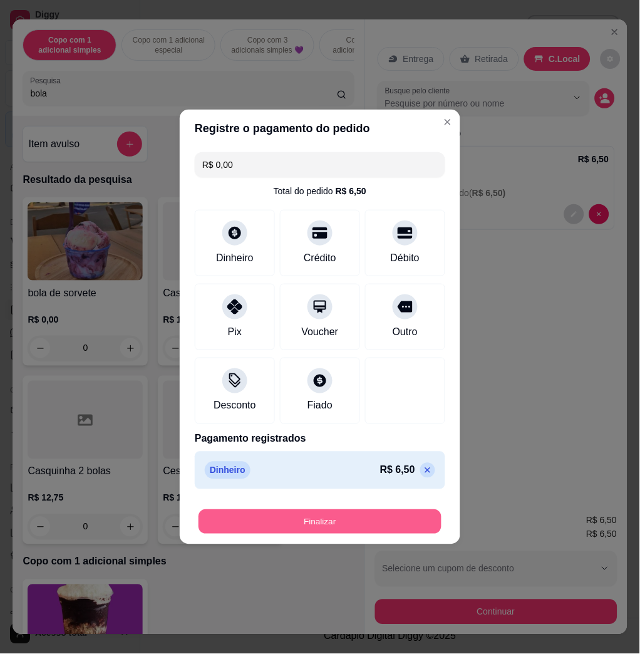
click at [391, 523] on button "Finalizar" at bounding box center [319, 522] width 243 height 24
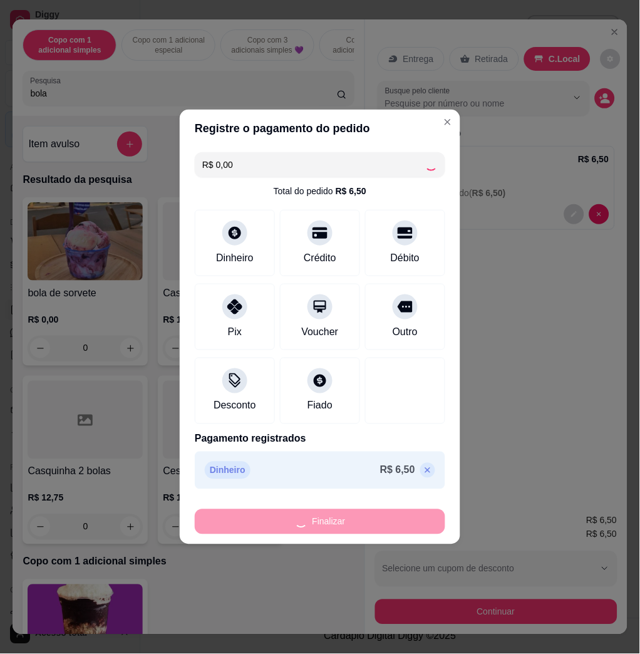
type input "-R$ 6,50"
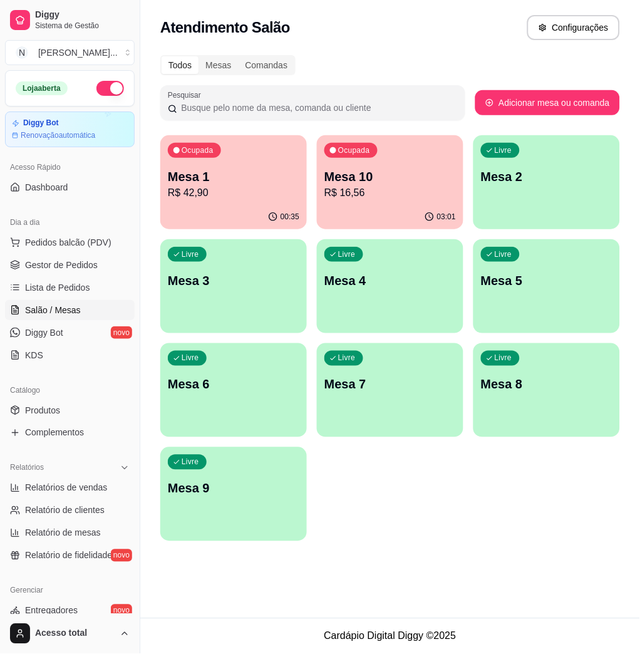
click at [247, 170] on p "Mesa 1" at bounding box center [233, 177] width 131 height 18
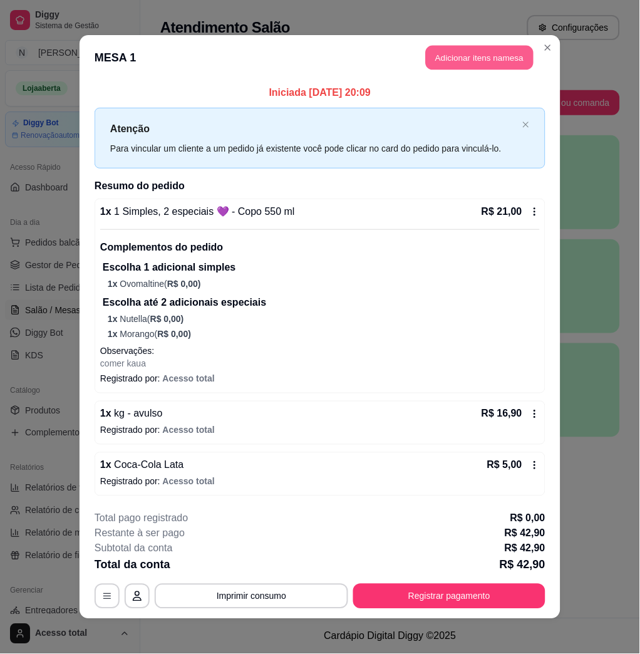
click at [502, 46] on button "Adicionar itens na mesa" at bounding box center [480, 58] width 108 height 24
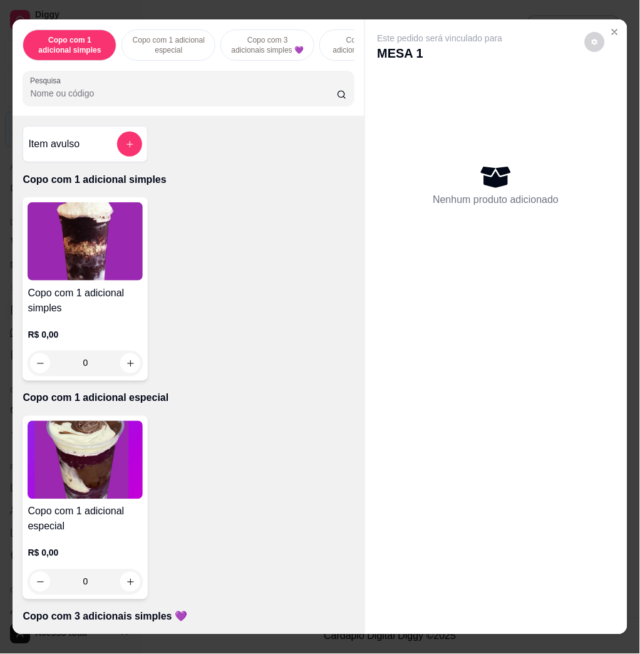
click at [157, 96] on input "Pesquisa" at bounding box center [183, 93] width 307 height 13
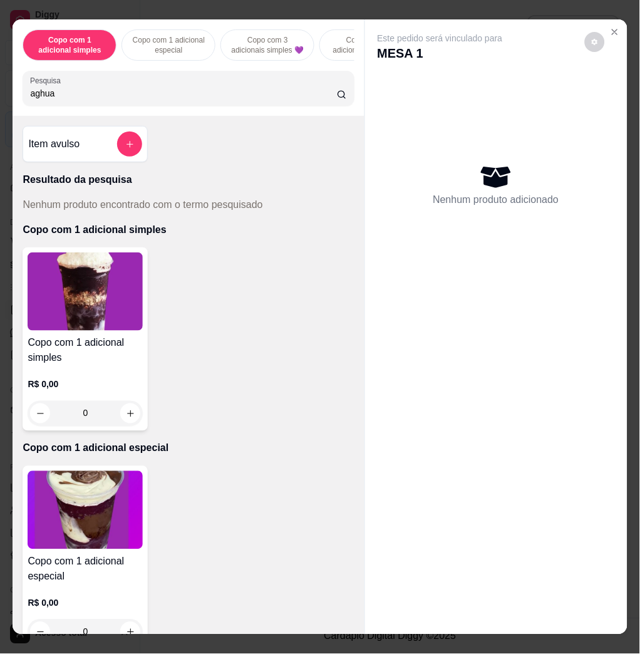
drag, startPoint x: 157, startPoint y: 96, endPoint x: 32, endPoint y: 97, distance: 124.6
click at [32, 97] on input "aghua" at bounding box center [183, 93] width 307 height 13
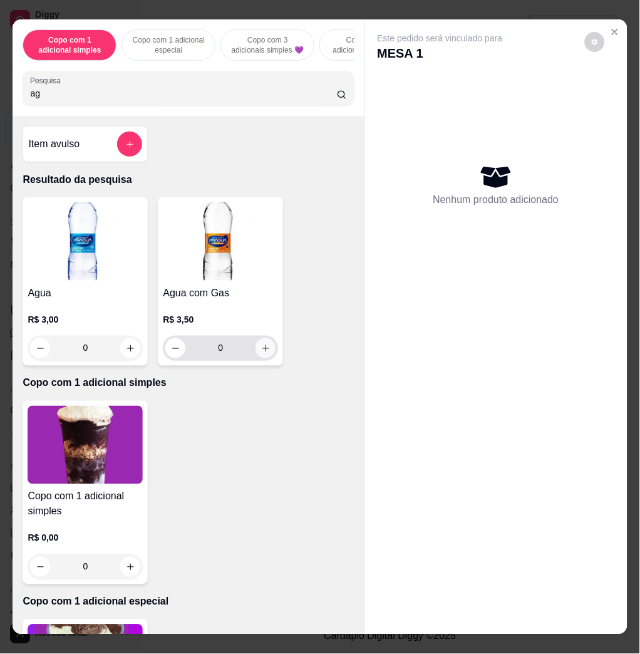
type input "ag"
click at [263, 358] on button "increase-product-quantity" at bounding box center [265, 348] width 20 height 20
type input "1"
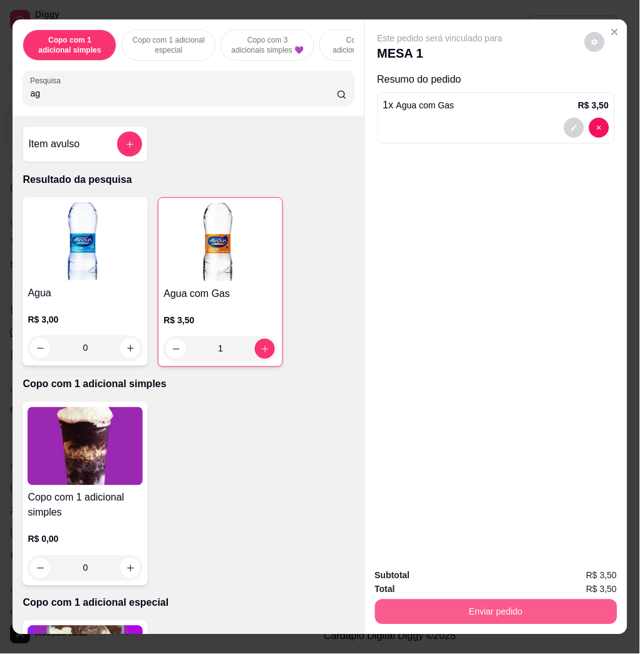
click at [527, 602] on button "Enviar pedido" at bounding box center [496, 611] width 242 height 25
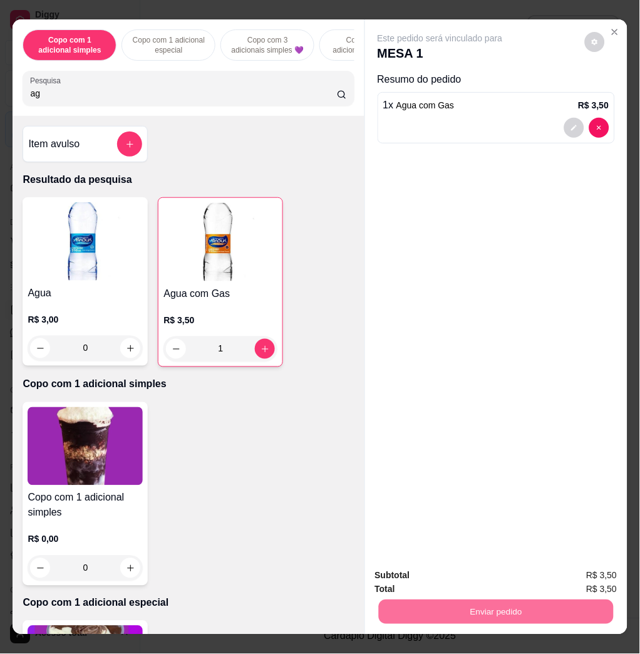
click at [494, 574] on button "Não registrar e enviar pedido" at bounding box center [453, 575] width 130 height 24
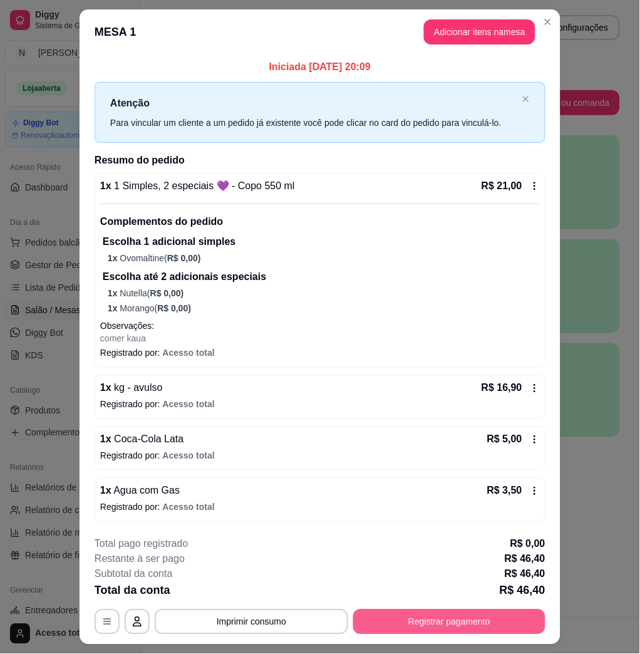
click at [486, 620] on button "Registrar pagamento" at bounding box center [449, 621] width 192 height 25
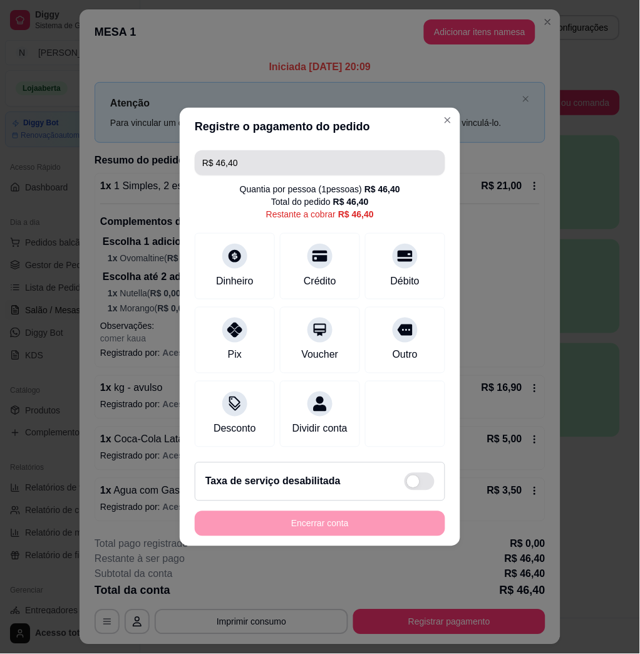
click at [315, 150] on input "R$ 46,40" at bounding box center [319, 162] width 235 height 25
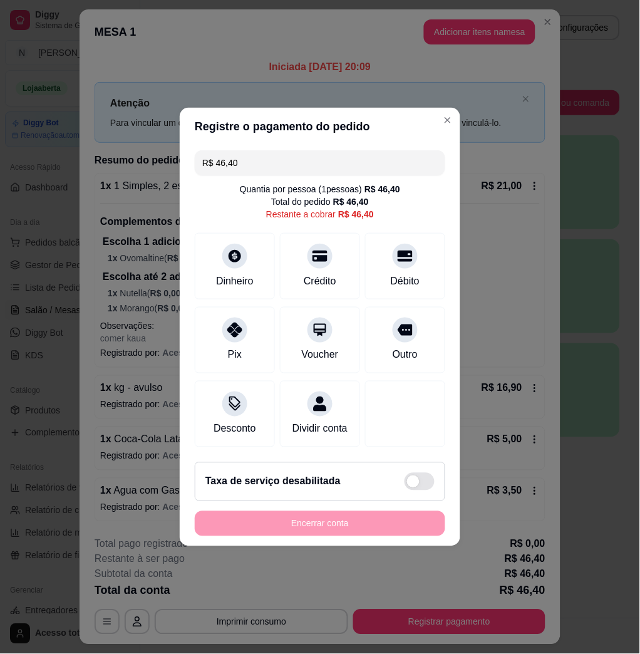
click at [315, 150] on input "R$ 46,40" at bounding box center [319, 162] width 235 height 25
type input "R$ 25,40"
click at [247, 276] on div "Dinheiro" at bounding box center [234, 280] width 41 height 16
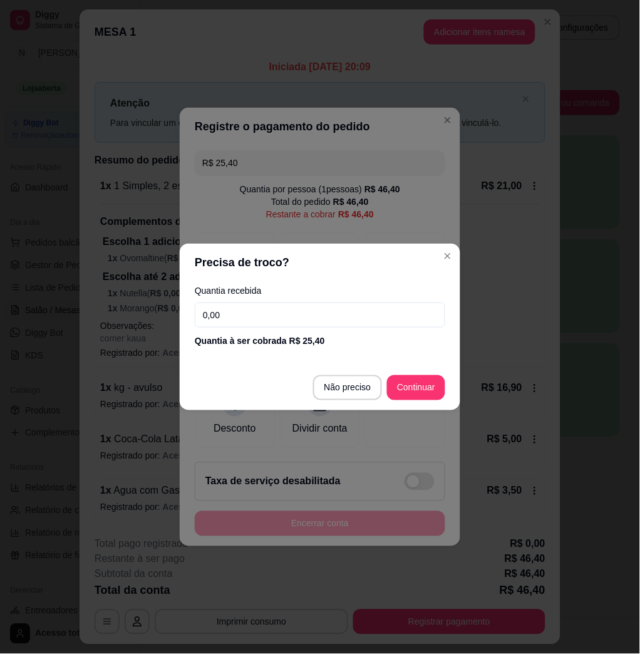
click at [272, 298] on div "Quantia recebida 0,00 Quantia à ser cobrada R$ 25,40" at bounding box center [320, 316] width 281 height 71
click at [272, 300] on div "Quantia recebida 0,00 Quantia à ser cobrada R$ 25,40" at bounding box center [320, 316] width 281 height 71
click at [272, 307] on input "0,00" at bounding box center [320, 314] width 250 height 25
type input "25,40"
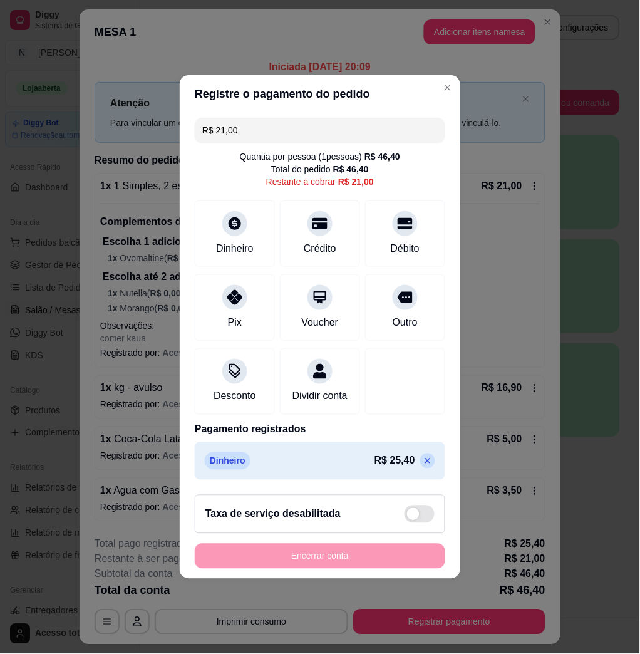
click at [420, 468] on p at bounding box center [427, 460] width 15 height 15
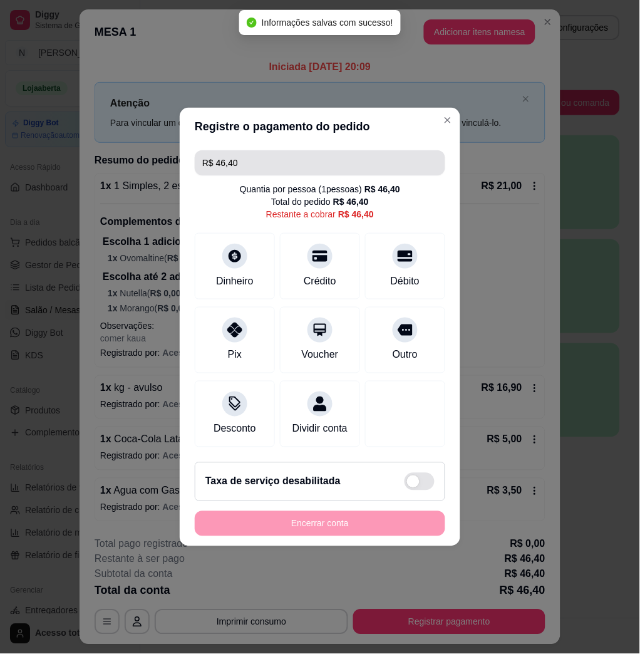
click at [294, 160] on input "R$ 46,40" at bounding box center [319, 162] width 235 height 25
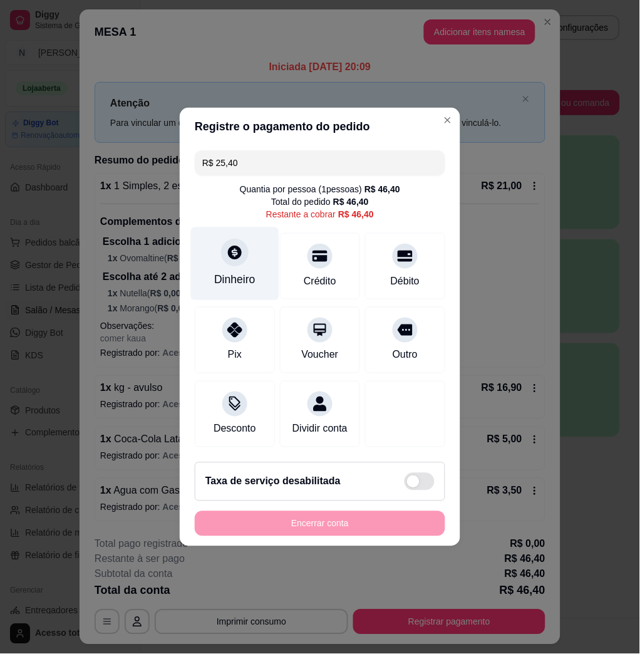
type input "R$ 25,40"
click at [255, 271] on div "Dinheiro" at bounding box center [235, 263] width 88 height 73
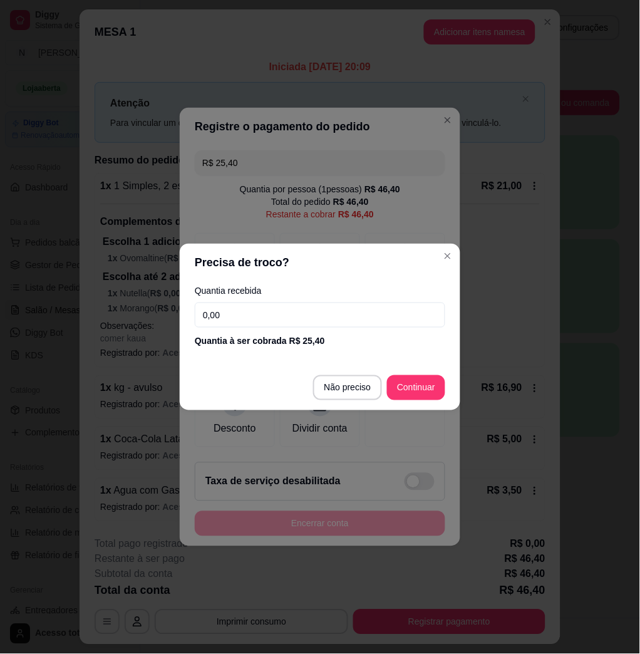
click at [286, 318] on input "0,00" at bounding box center [320, 314] width 250 height 25
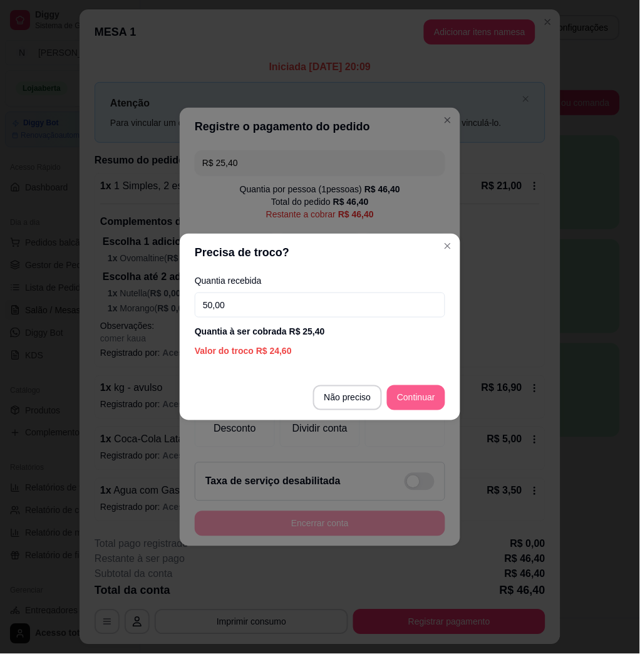
type input "50,00"
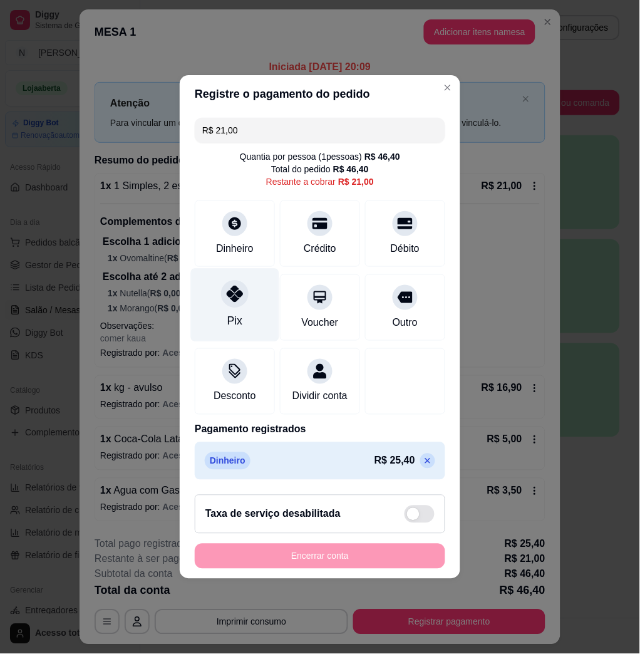
click at [222, 311] on div "Pix" at bounding box center [235, 305] width 88 height 73
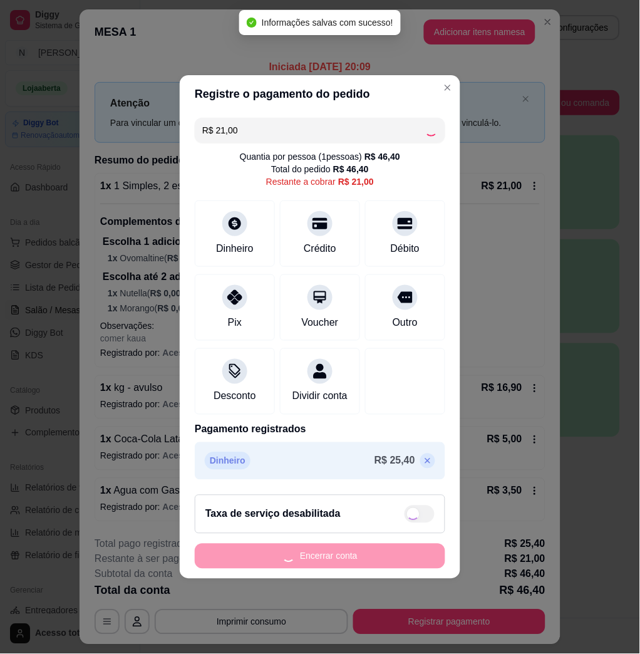
type input "R$ 0,00"
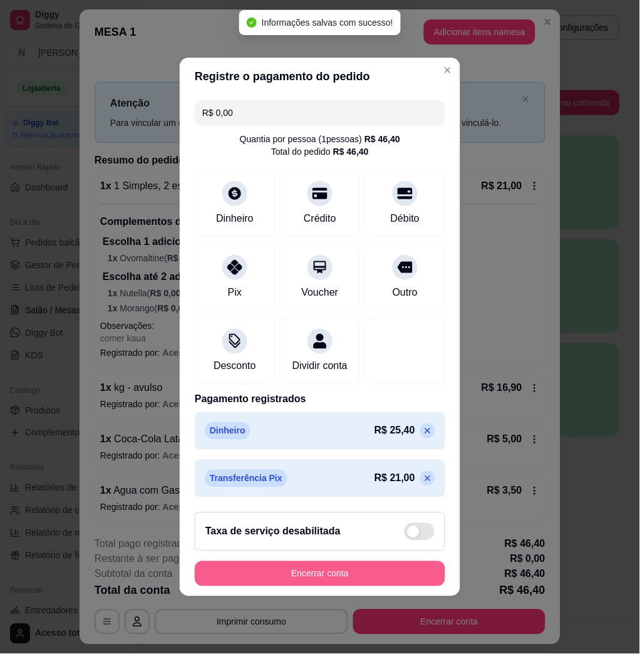
click at [373, 579] on button "Encerrar conta" at bounding box center [320, 573] width 250 height 25
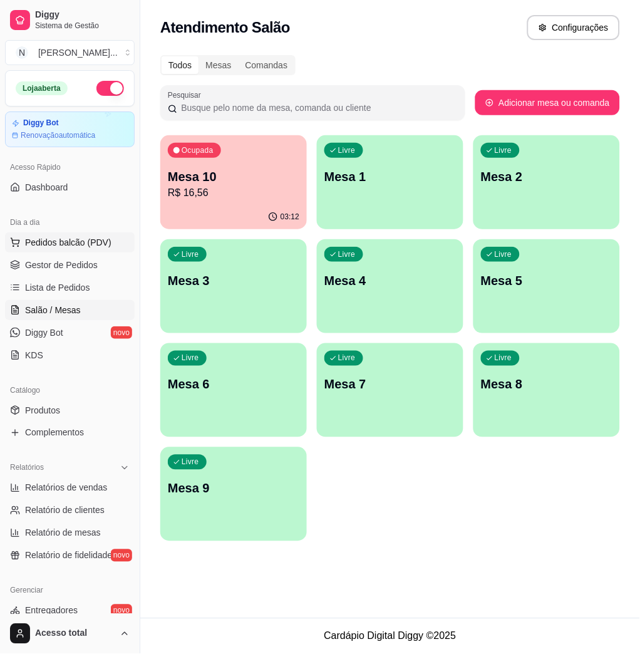
click at [91, 240] on span "Pedidos balcão (PDV)" at bounding box center [68, 242] width 86 height 13
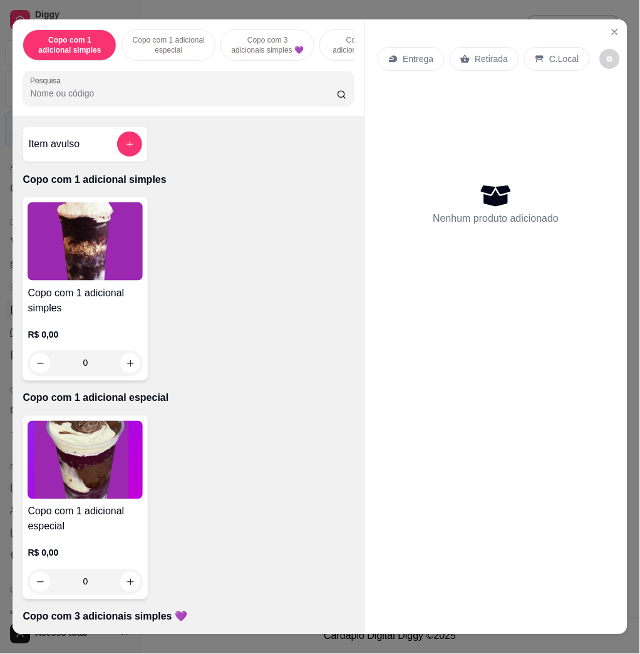
click at [193, 96] on input "Pesquisa" at bounding box center [183, 93] width 307 height 13
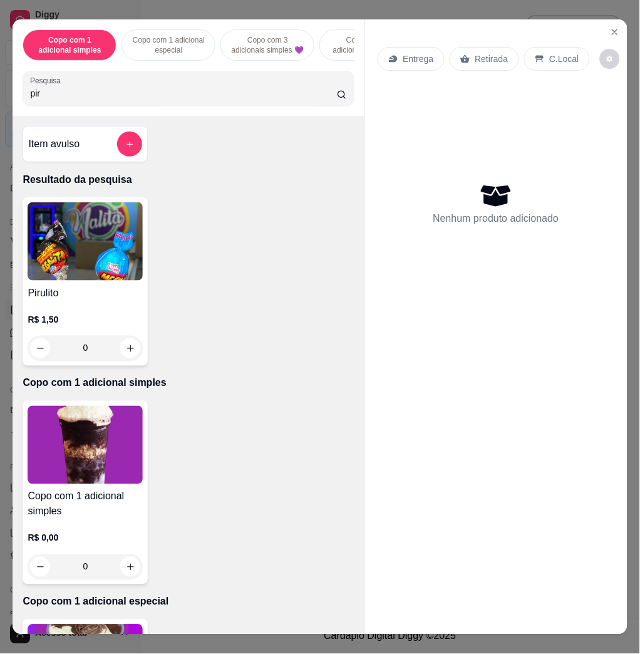
type input "pir"
click at [63, 233] on img at bounding box center [85, 241] width 115 height 78
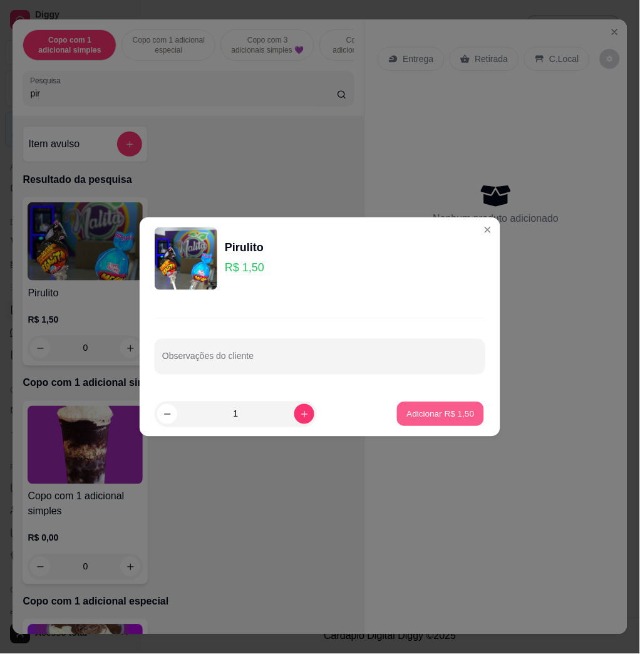
click at [442, 405] on button "Adicionar R$ 1,50" at bounding box center [440, 414] width 87 height 24
type input "1"
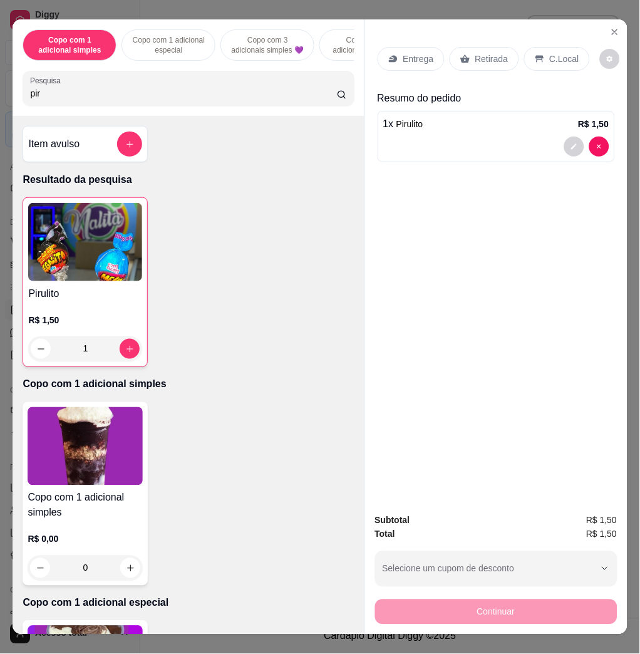
click at [535, 54] on icon at bounding box center [540, 59] width 10 height 10
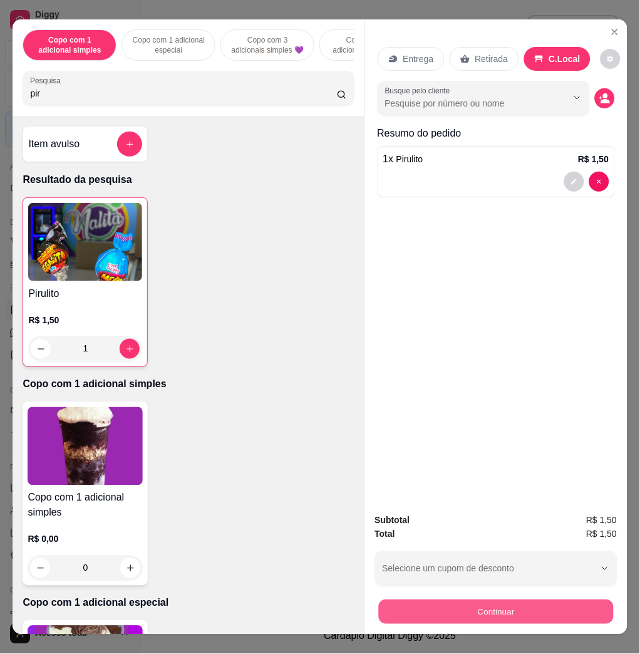
click at [554, 614] on button "Continuar" at bounding box center [495, 611] width 235 height 24
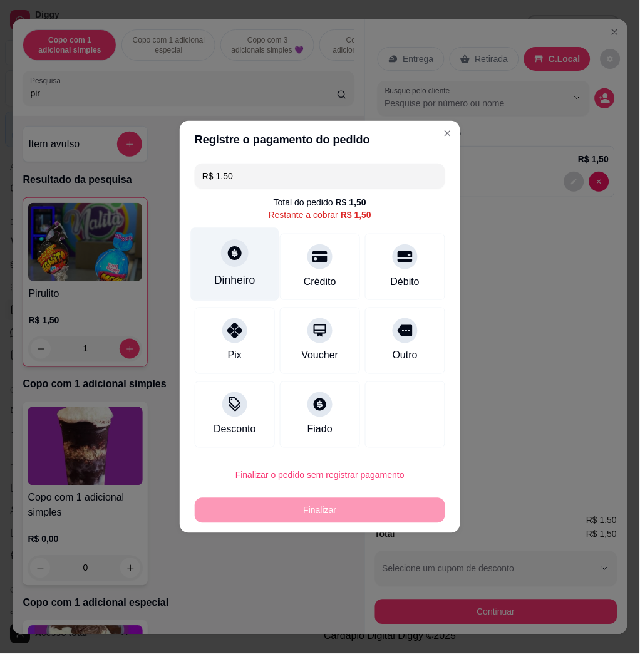
click at [247, 281] on div "Dinheiro" at bounding box center [234, 280] width 41 height 16
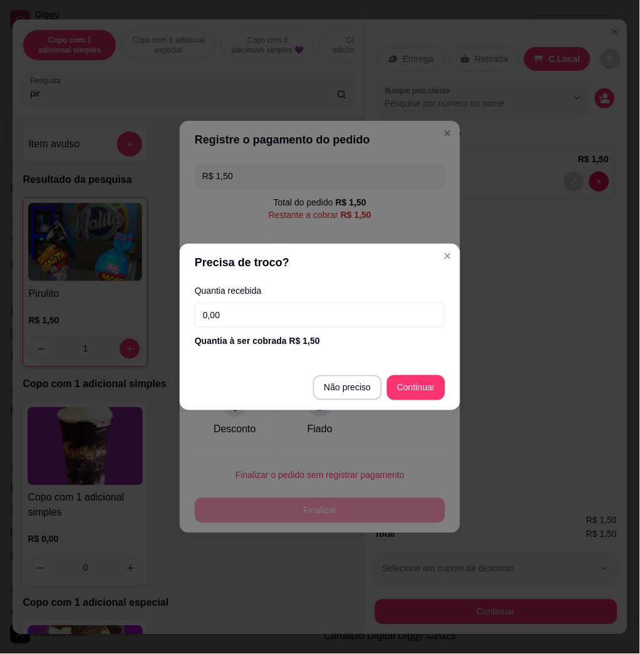
click at [276, 315] on input "0,00" at bounding box center [320, 314] width 250 height 25
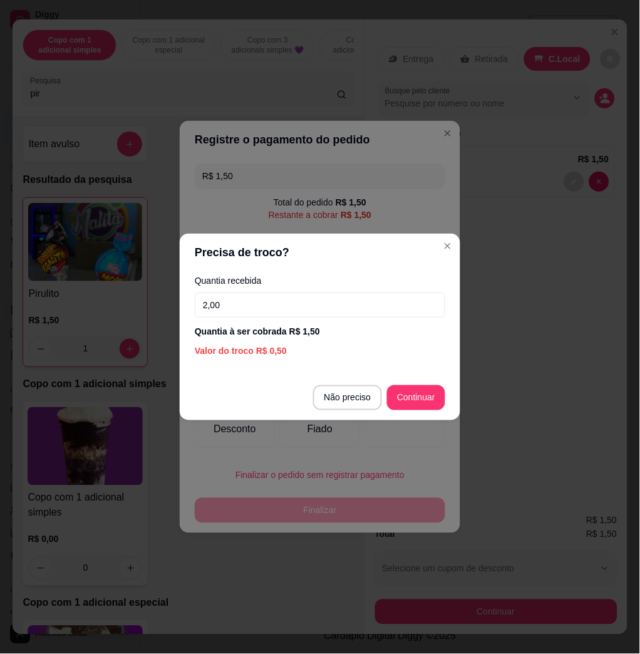
type input "2,00"
type input "R$ 0,00"
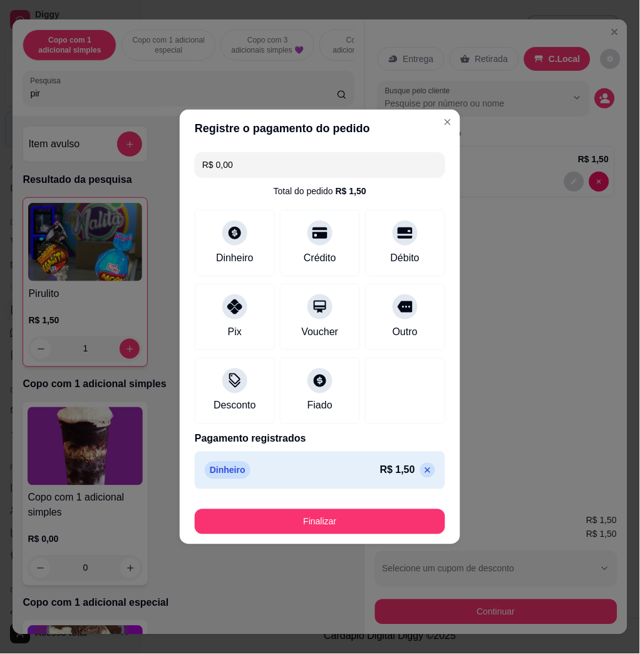
click at [395, 497] on footer "Finalizar" at bounding box center [320, 519] width 281 height 50
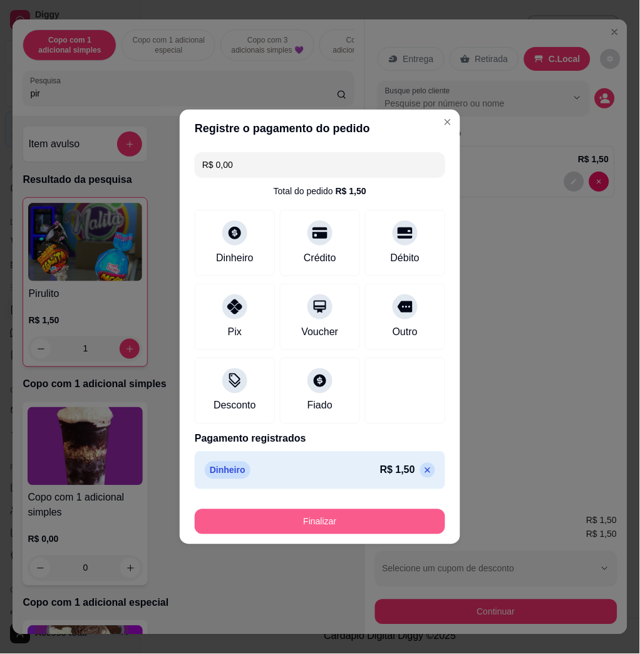
click at [396, 510] on button "Finalizar" at bounding box center [320, 521] width 250 height 25
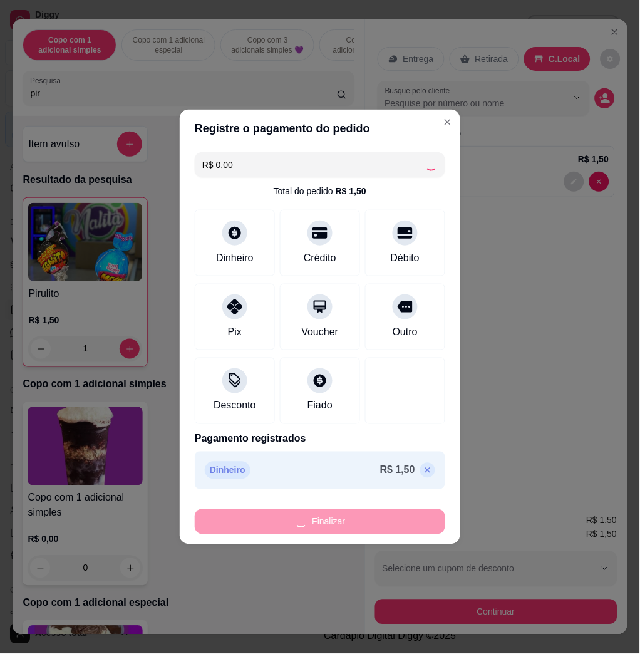
type input "0"
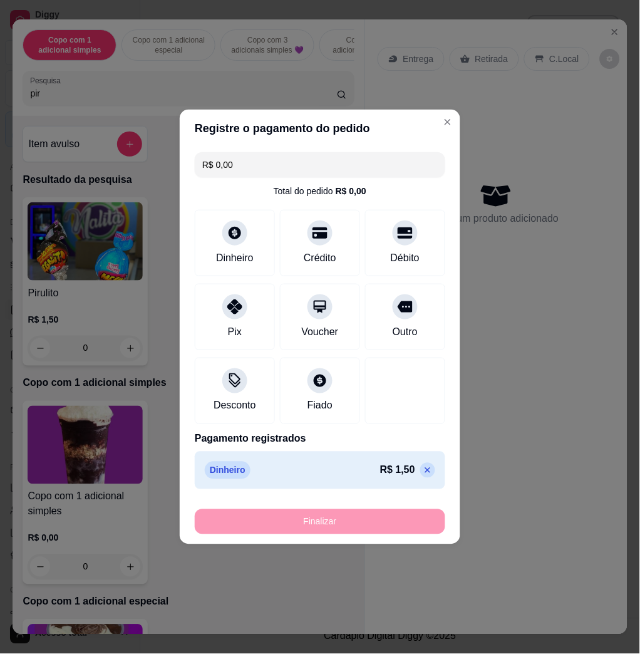
type input "-R$ 1,50"
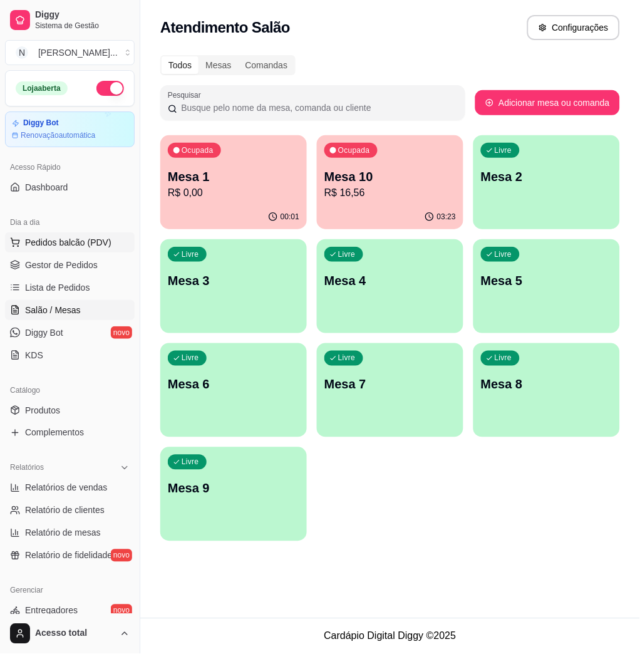
click at [44, 249] on button "Pedidos balcão (PDV)" at bounding box center [70, 242] width 130 height 20
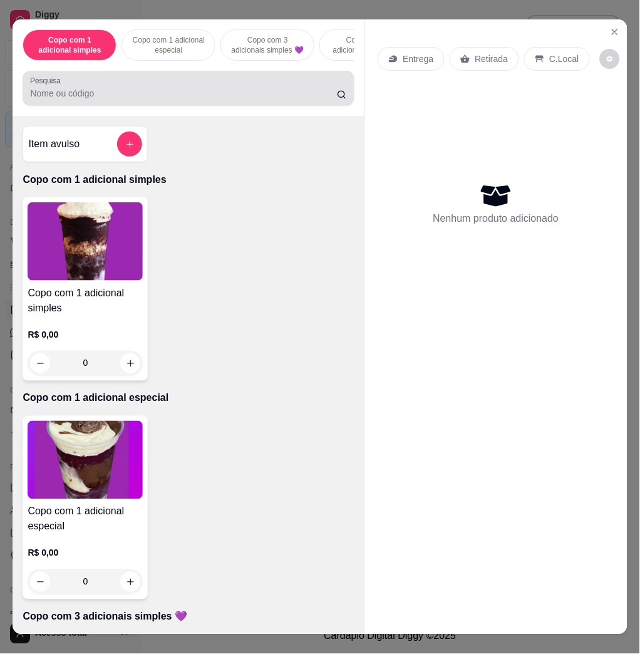
drag, startPoint x: 167, startPoint y: 90, endPoint x: 167, endPoint y: 64, distance: 25.7
click at [168, 87] on div at bounding box center [188, 88] width 316 height 25
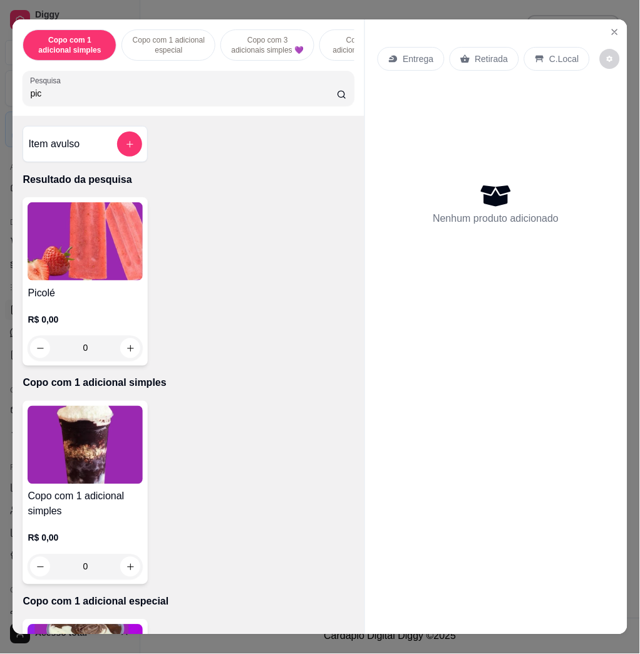
type input "pic"
drag, startPoint x: 34, startPoint y: 203, endPoint x: 39, endPoint y: 214, distance: 11.5
click at [39, 214] on div "Picolé R$ 0,00 0" at bounding box center [85, 281] width 125 height 168
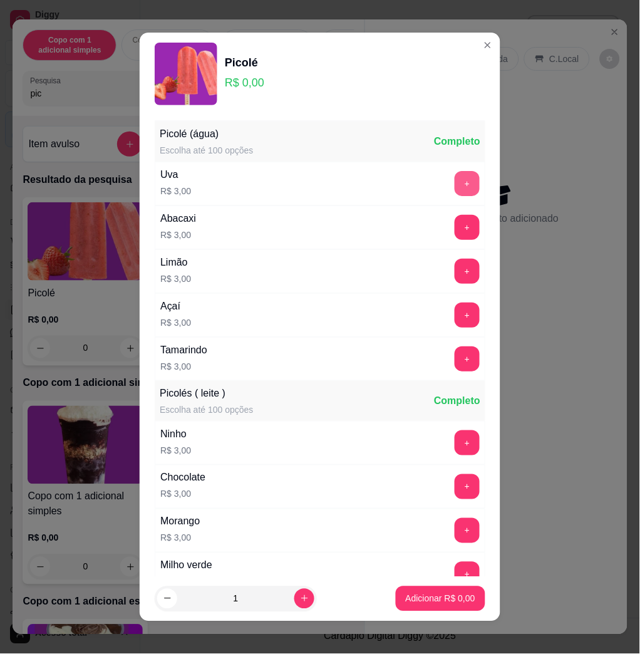
click at [455, 188] on button "+" at bounding box center [467, 183] width 25 height 25
click at [455, 188] on button "+" at bounding box center [467, 184] width 24 height 24
click at [446, 611] on button "Adicionar R$ 9,00" at bounding box center [440, 598] width 87 height 24
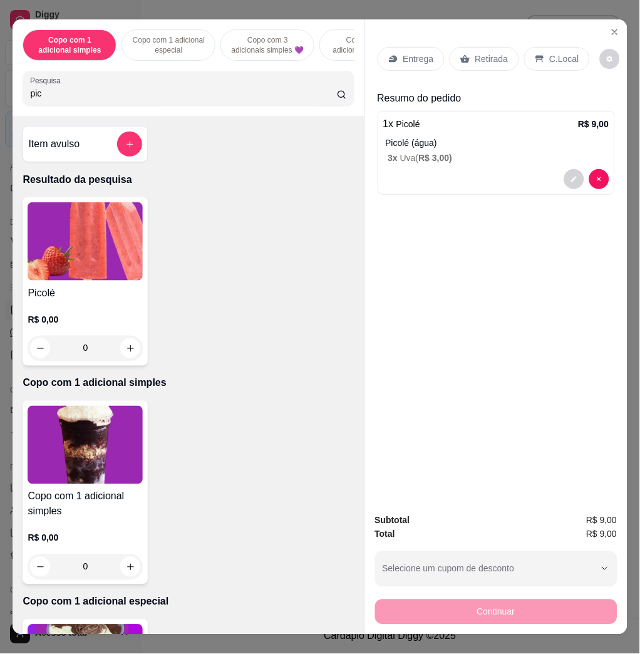
click at [568, 53] on p "C.Local" at bounding box center [564, 59] width 29 height 13
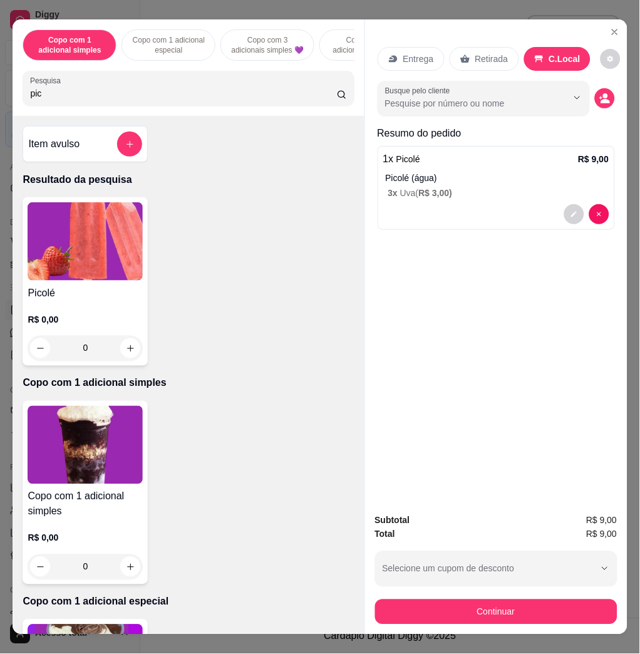
click at [563, 588] on div "Subtotal R$ 9,00 Total R$ 9,00 Selecione um cupom de desconto COMBO Selecione u…" at bounding box center [496, 568] width 242 height 111
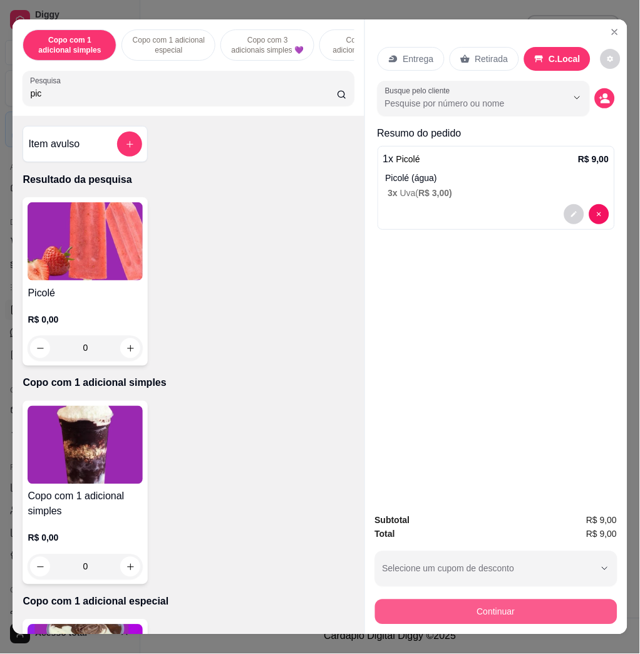
click at [564, 599] on button "Continuar" at bounding box center [496, 611] width 242 height 25
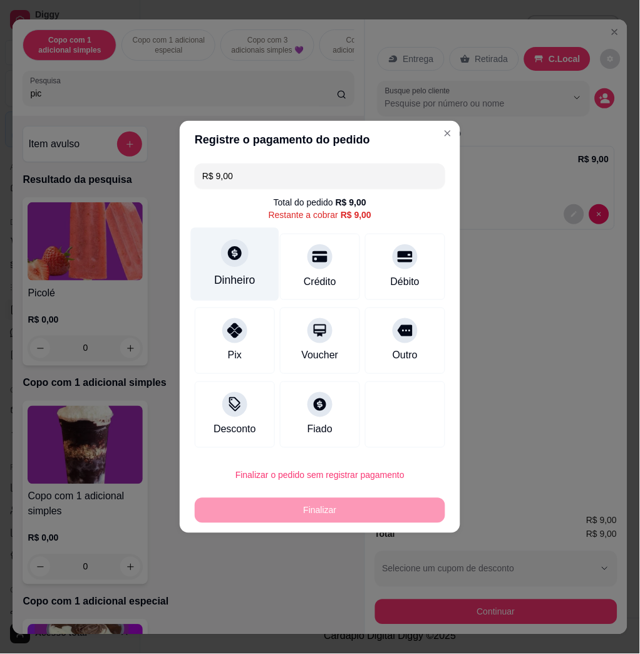
click at [205, 274] on div "Dinheiro" at bounding box center [235, 264] width 88 height 73
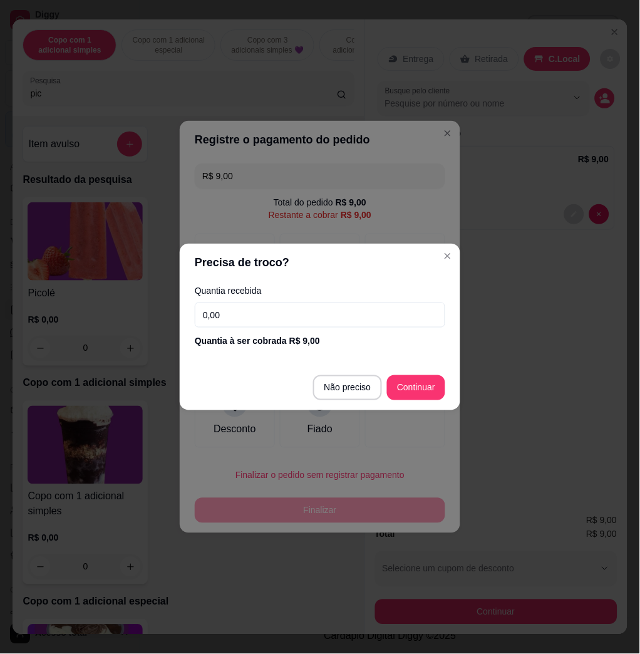
click at [299, 316] on input "0,00" at bounding box center [320, 314] width 250 height 25
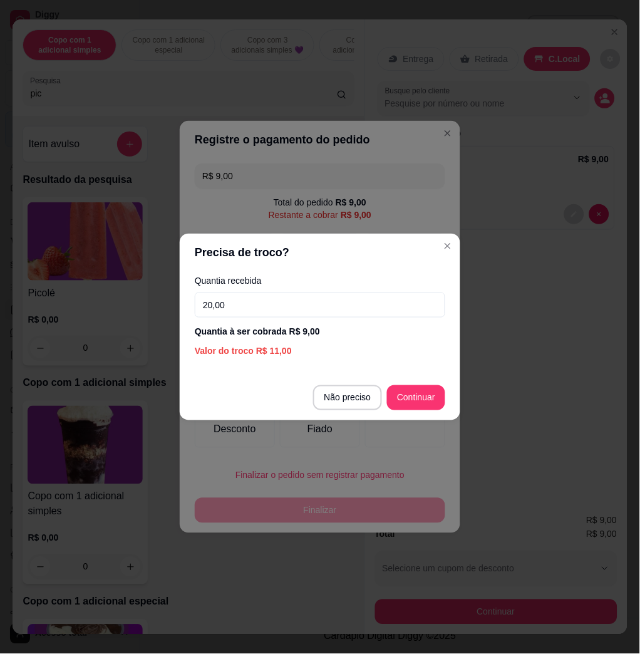
type input "20,00"
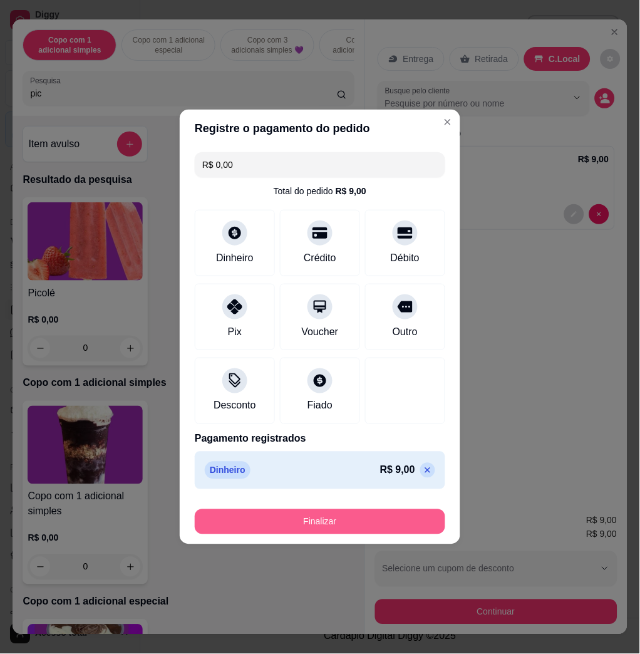
click at [352, 522] on button "Finalizar" at bounding box center [320, 521] width 250 height 25
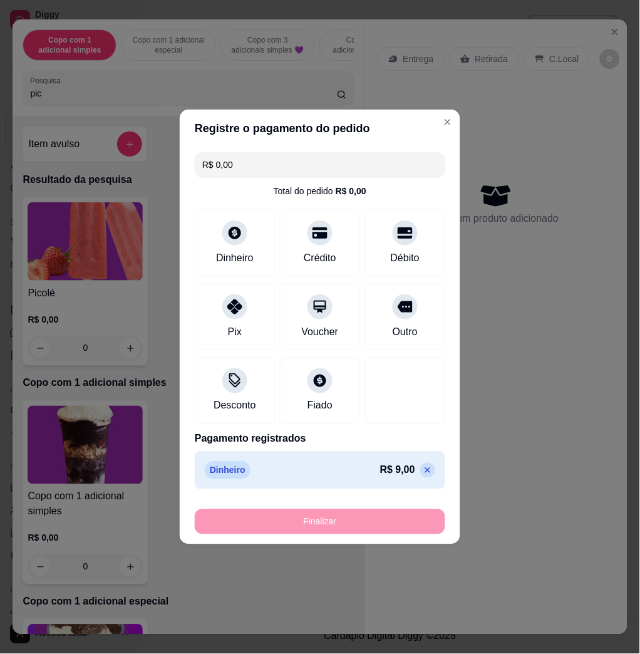
type input "-R$ 9,00"
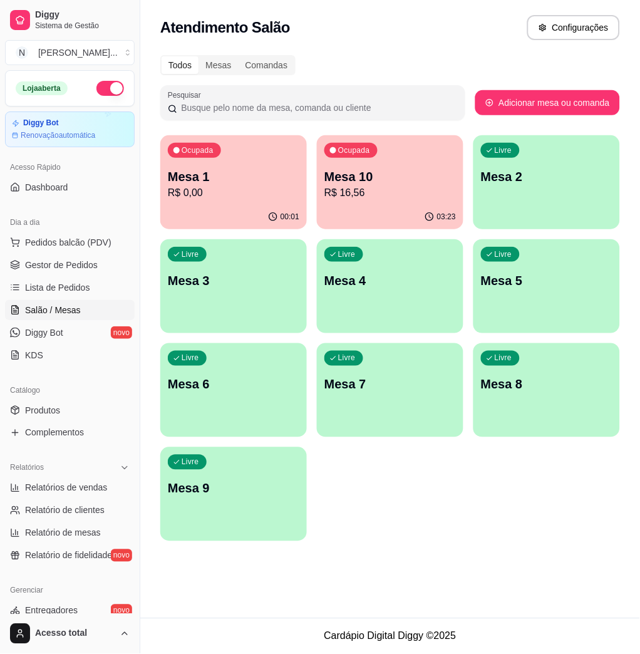
click at [261, 165] on div "Ocupada Mesa 1 R$ 0,00" at bounding box center [233, 170] width 147 height 70
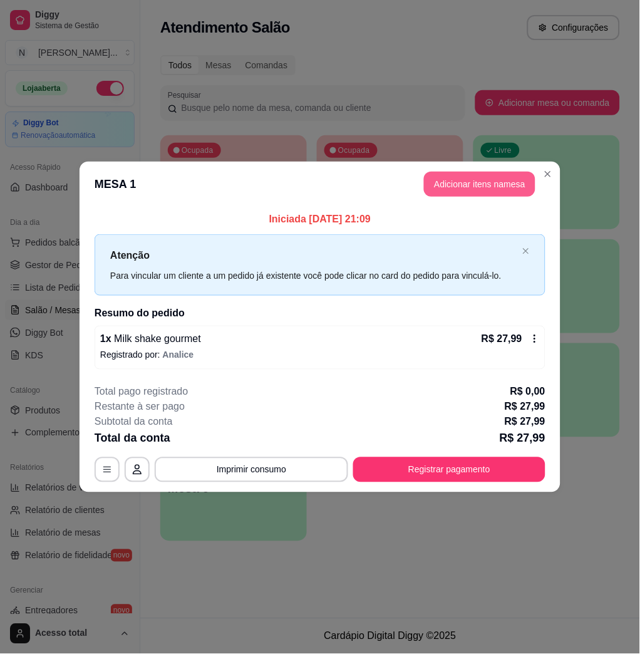
click at [492, 187] on button "Adicionar itens na mesa" at bounding box center [479, 184] width 111 height 25
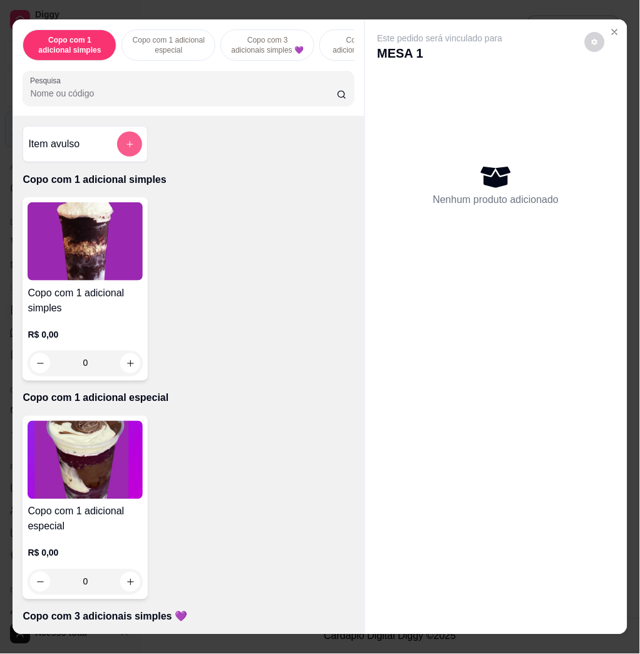
click at [126, 148] on icon "add-separate-item" at bounding box center [129, 144] width 7 height 7
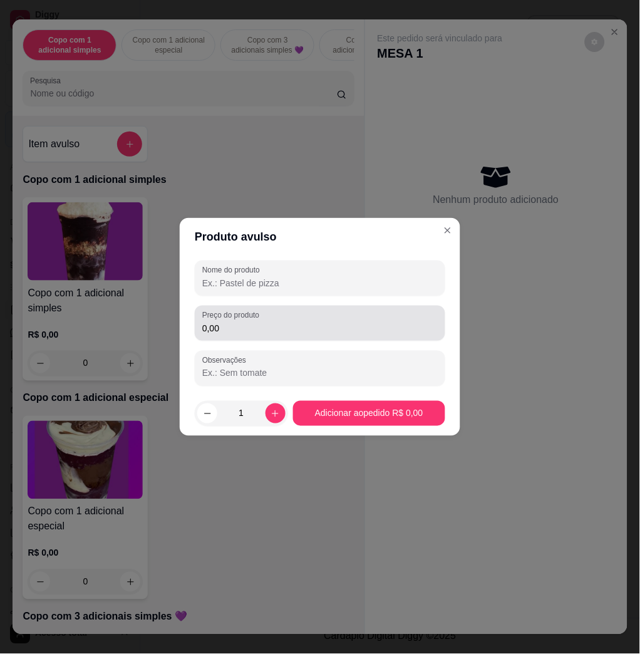
click at [236, 322] on input "0,00" at bounding box center [319, 328] width 235 height 13
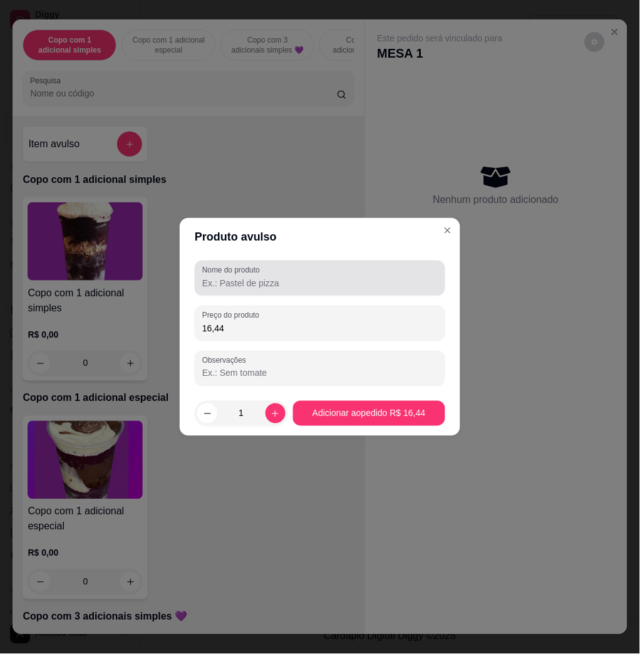
type input "16,44"
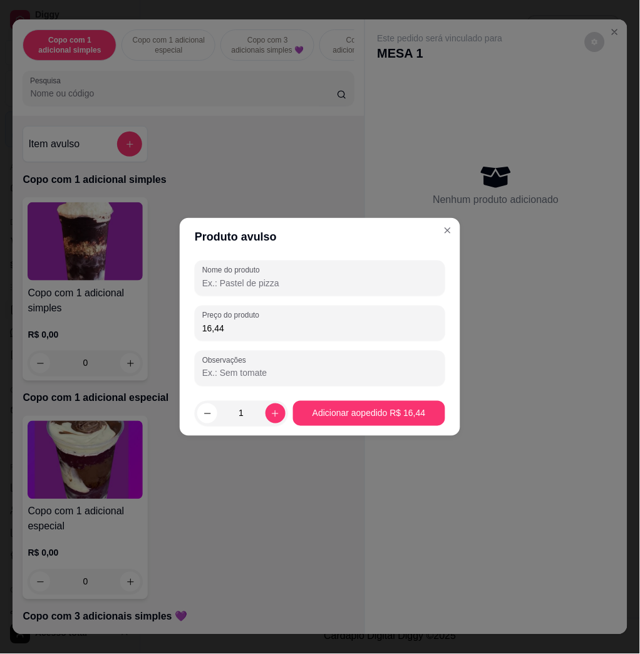
click at [265, 279] on input "Nome do produto" at bounding box center [319, 283] width 235 height 13
type input "kg"
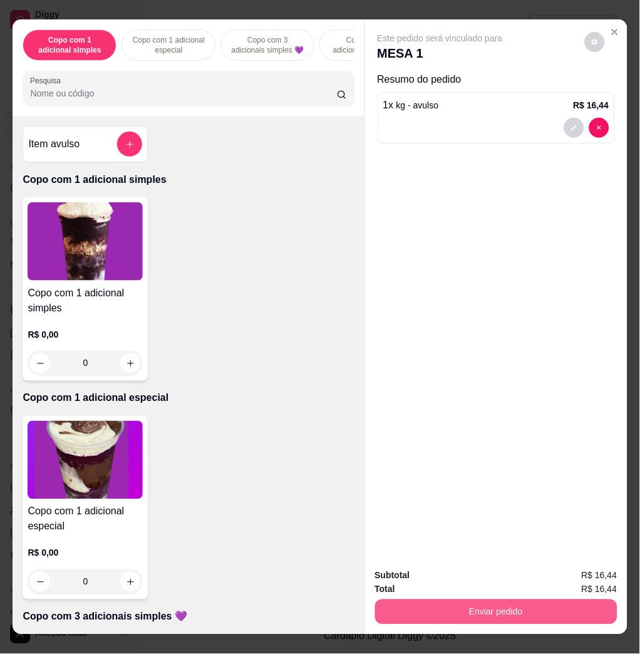
click at [466, 607] on button "Enviar pedido" at bounding box center [496, 611] width 242 height 25
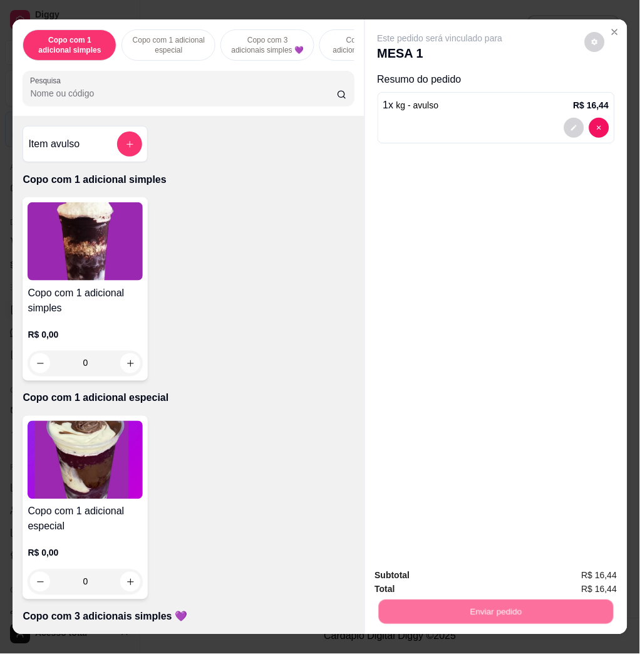
click at [471, 564] on button "Não registrar e enviar pedido" at bounding box center [453, 575] width 130 height 24
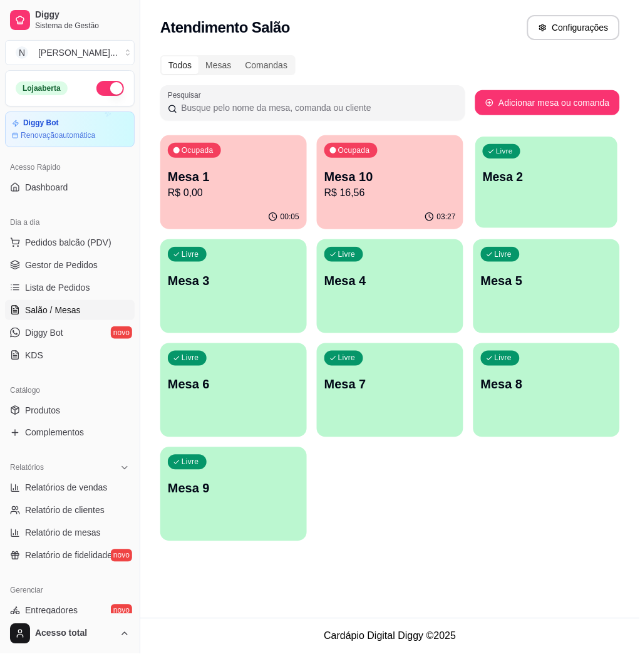
click at [576, 205] on div "Livre Mesa 2" at bounding box center [547, 175] width 142 height 76
click at [55, 237] on span "Pedidos balcão (PDV)" at bounding box center [68, 242] width 86 height 13
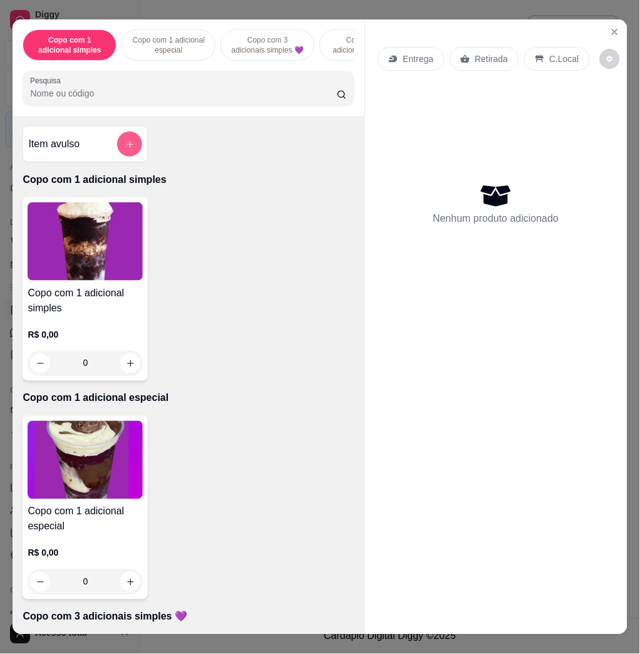
click at [125, 149] on icon "add-separate-item" at bounding box center [129, 144] width 9 height 9
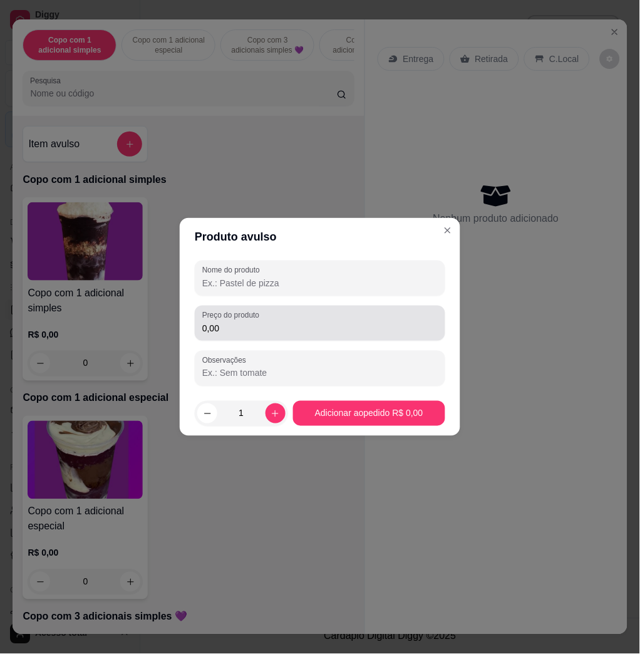
click at [259, 320] on label "Preço do produto" at bounding box center [232, 315] width 61 height 11
click at [259, 322] on input "0,00" at bounding box center [319, 328] width 235 height 13
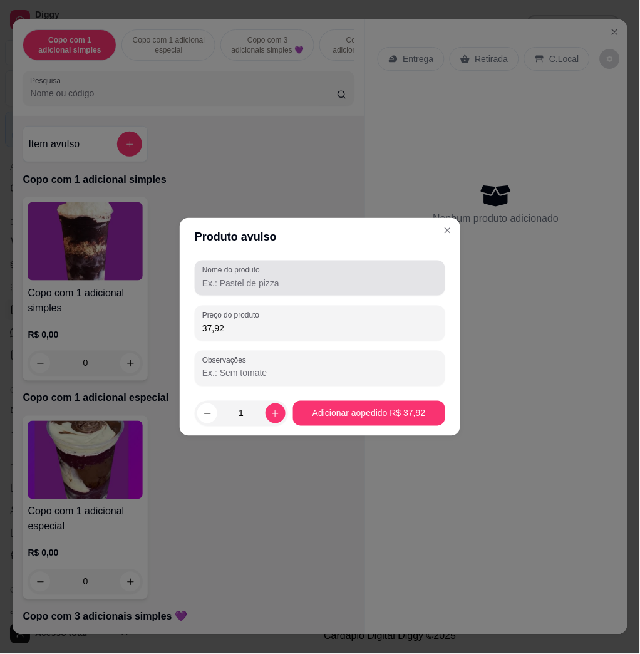
type input "37,92"
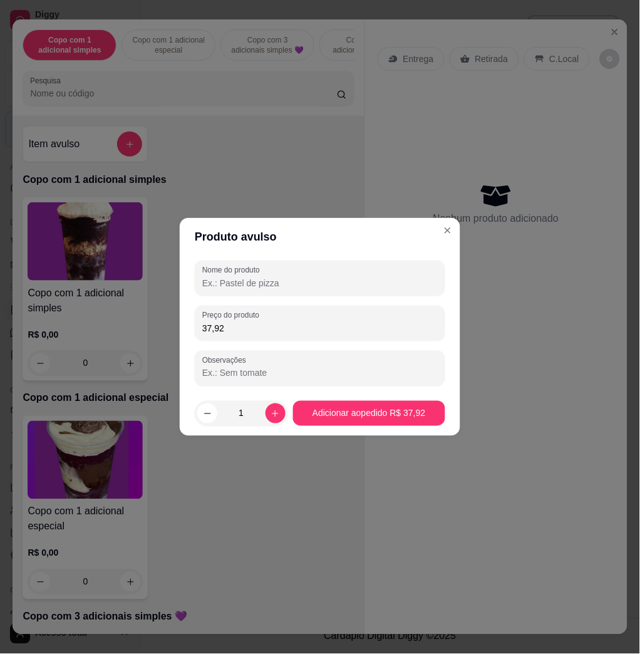
click at [254, 283] on input "Nome do produto" at bounding box center [319, 283] width 235 height 13
type input "kg"
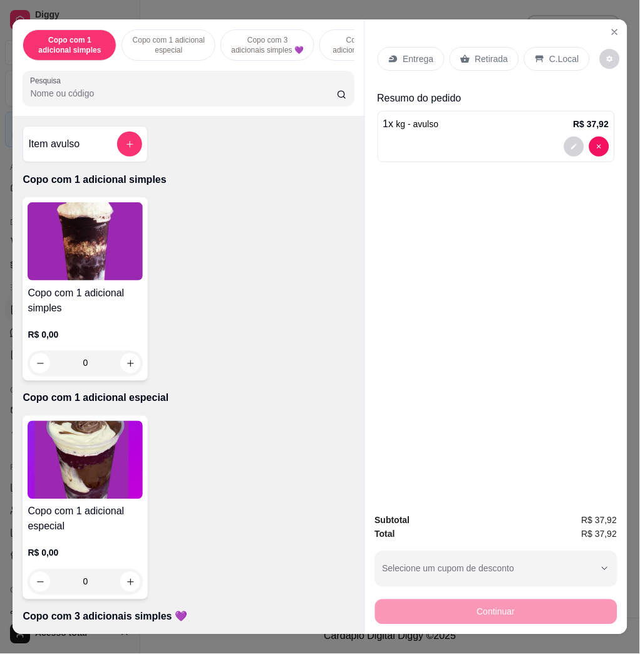
click at [562, 53] on p "C.Local" at bounding box center [564, 59] width 29 height 13
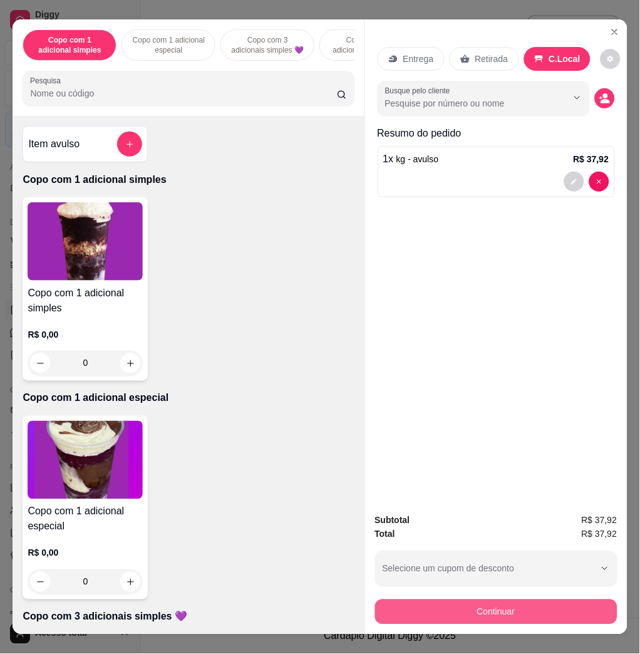
click at [534, 599] on button "Continuar" at bounding box center [496, 611] width 242 height 25
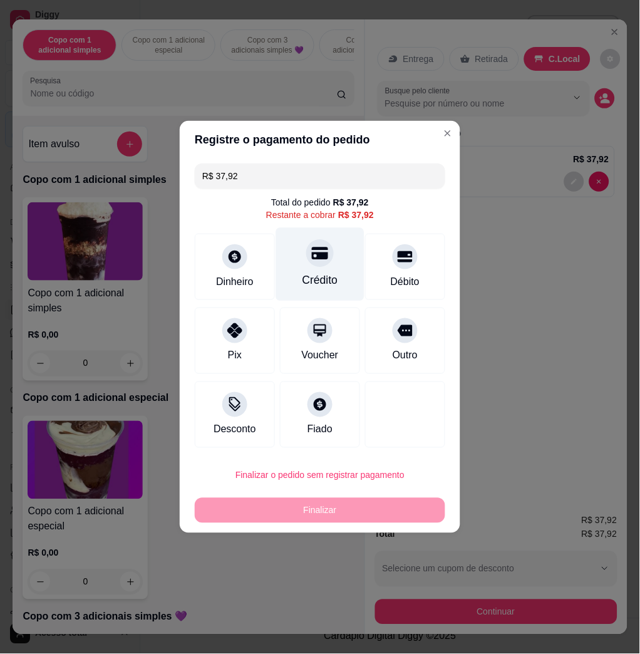
click at [331, 275] on div "Crédito" at bounding box center [320, 264] width 88 height 73
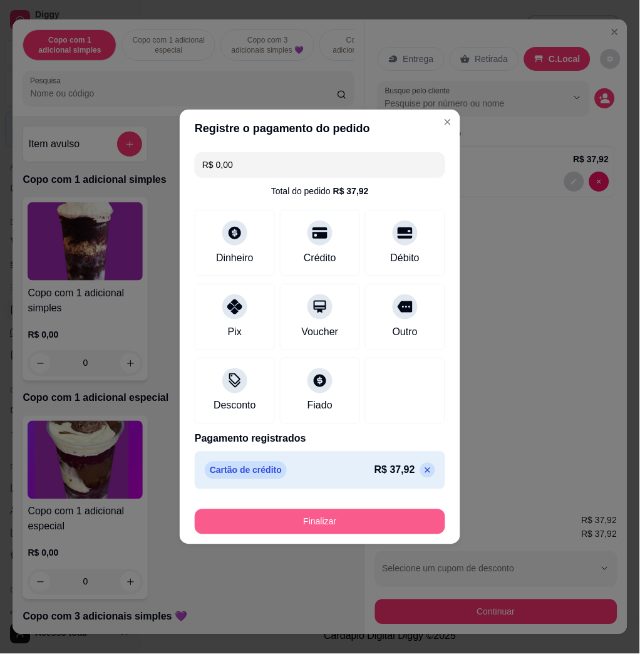
click at [322, 516] on button "Finalizar" at bounding box center [320, 521] width 250 height 25
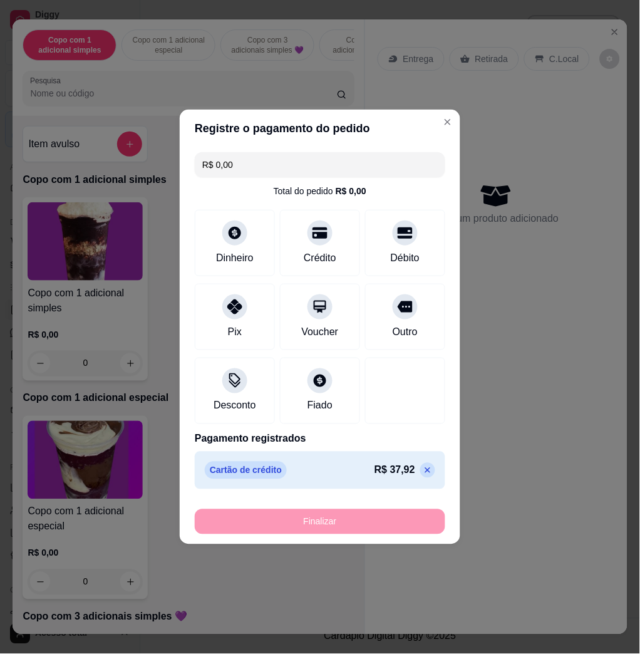
type input "-R$ 37,92"
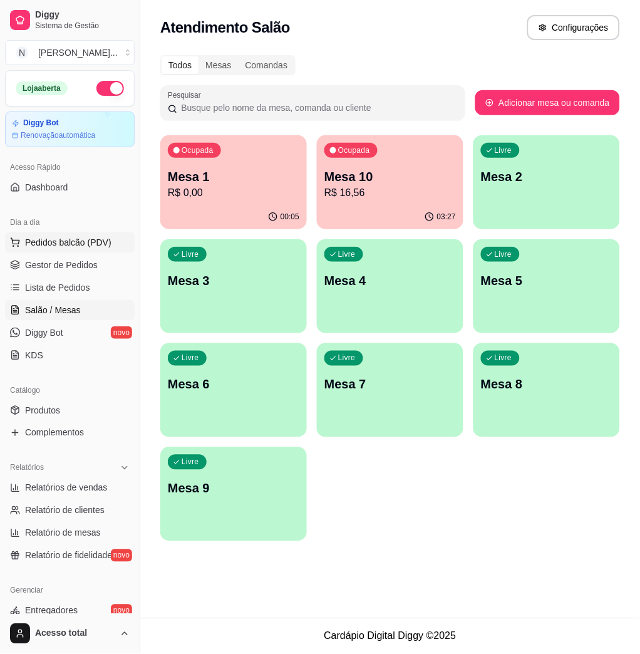
click at [96, 236] on span "Pedidos balcão (PDV)" at bounding box center [68, 242] width 86 height 13
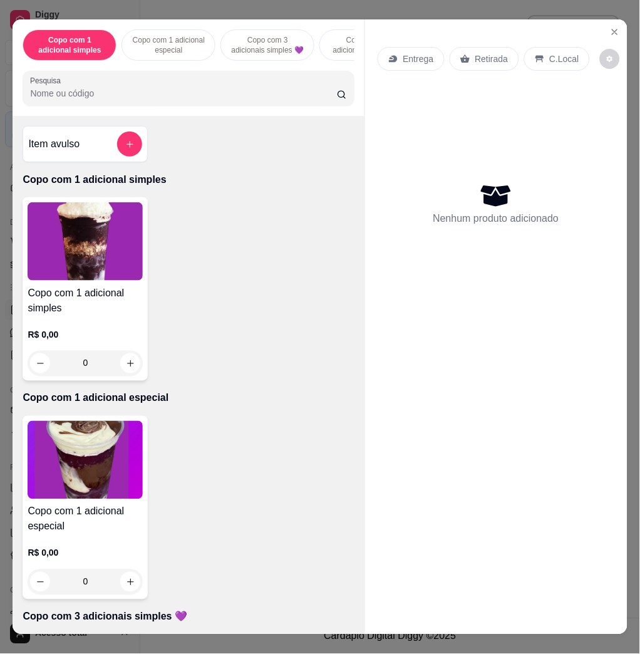
click at [161, 100] on input "Pesquisa" at bounding box center [183, 93] width 307 height 13
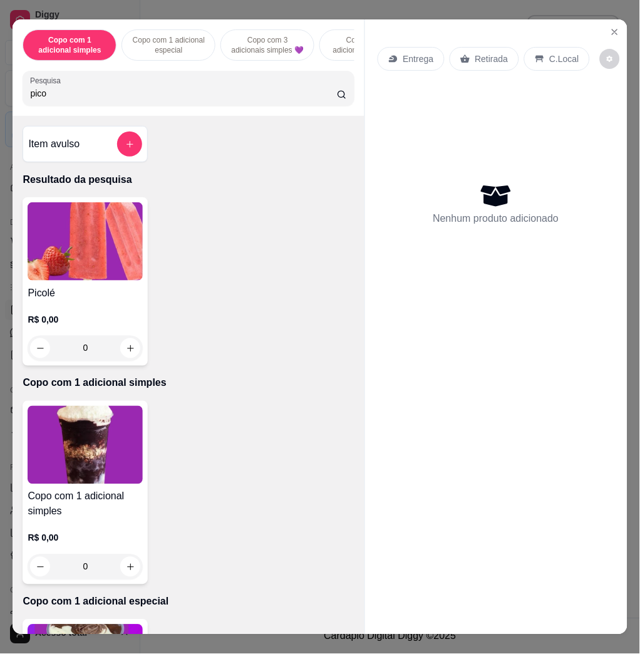
type input "pico"
click at [74, 218] on img at bounding box center [85, 241] width 115 height 78
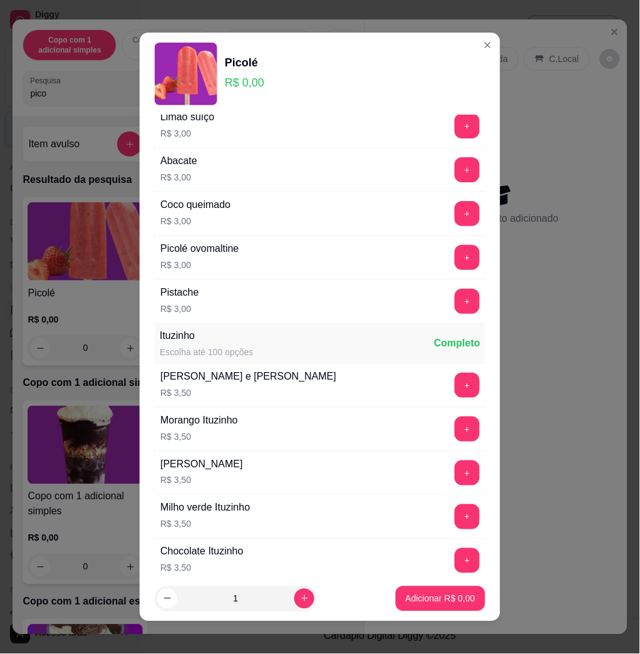
scroll to position [751, 0]
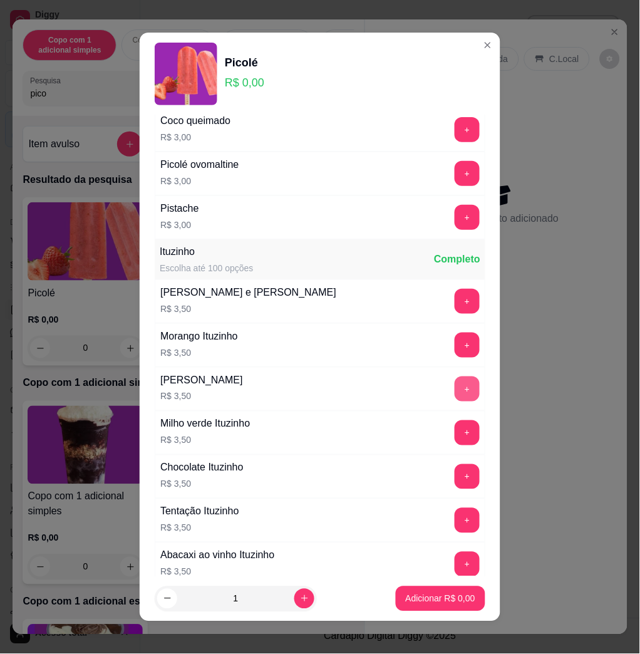
click at [455, 383] on button "+" at bounding box center [467, 388] width 25 height 25
click at [423, 590] on button "Adicionar R$ 3,50" at bounding box center [440, 598] width 87 height 24
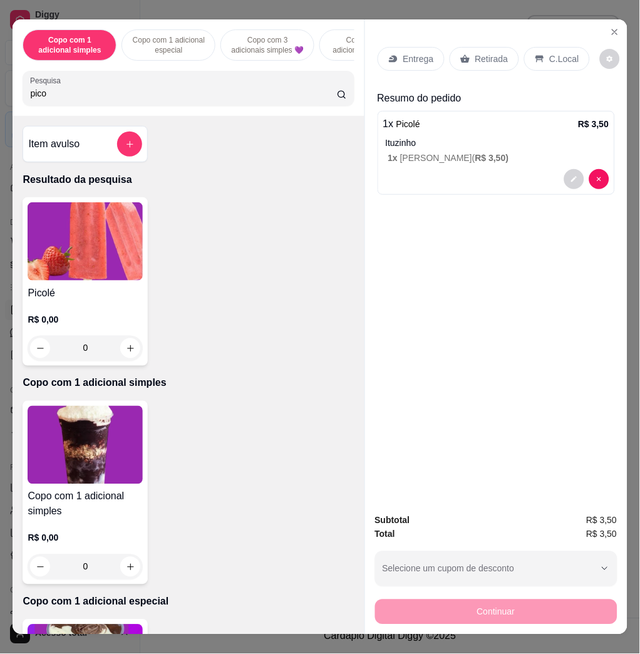
click at [535, 56] on icon at bounding box center [539, 59] width 8 height 7
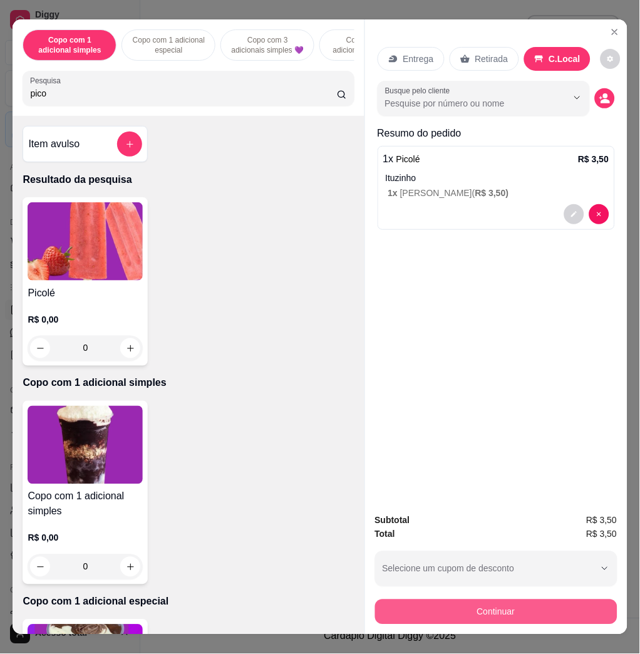
click at [466, 608] on button "Continuar" at bounding box center [496, 611] width 242 height 25
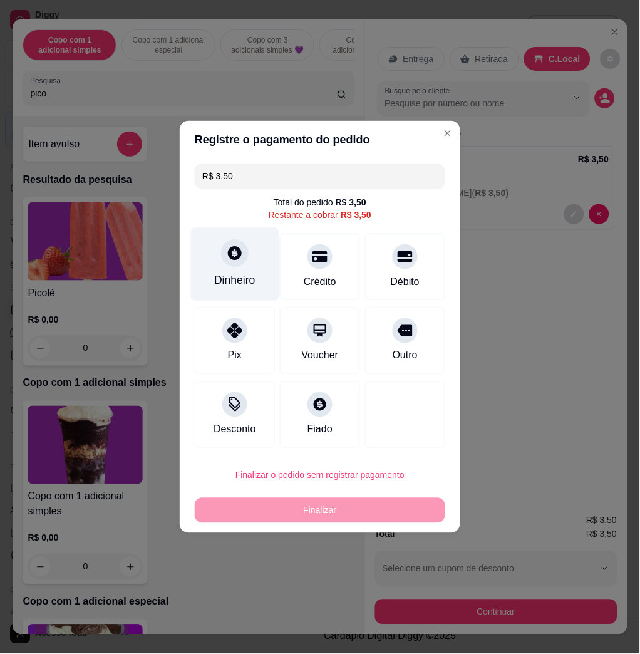
click at [214, 257] on div "Dinheiro" at bounding box center [235, 264] width 88 height 73
click at [286, 323] on input "0,00" at bounding box center [320, 314] width 250 height 25
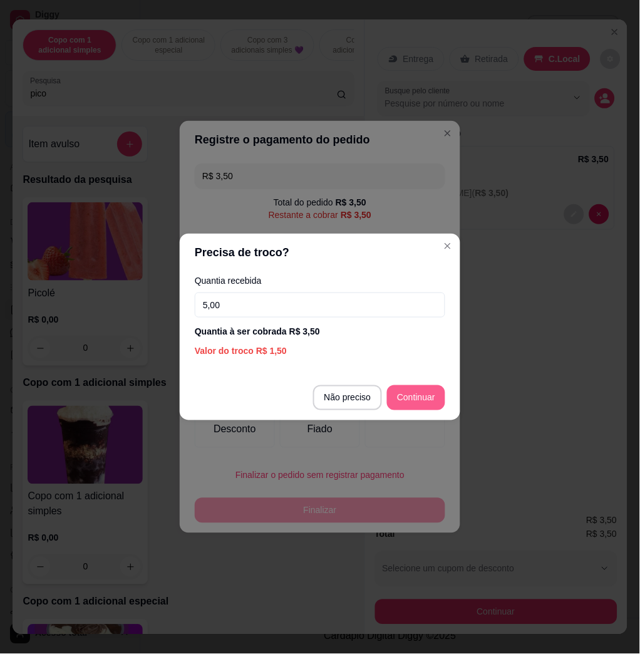
type input "5,00"
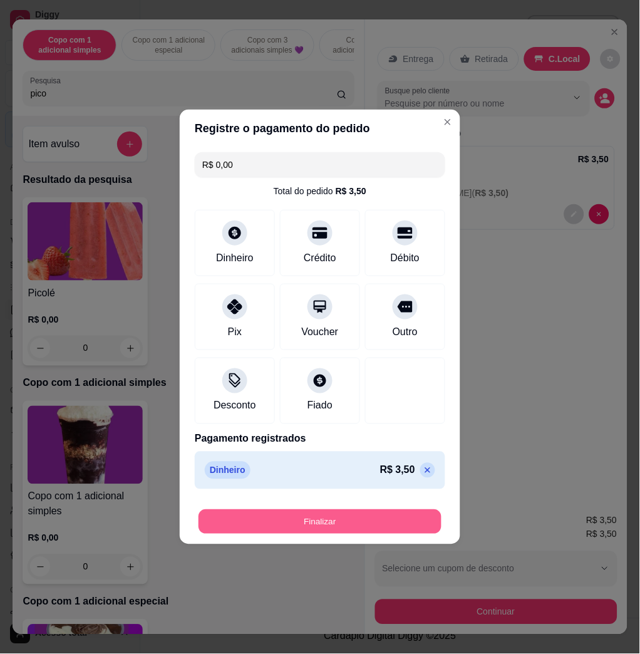
click at [418, 529] on button "Finalizar" at bounding box center [319, 522] width 243 height 24
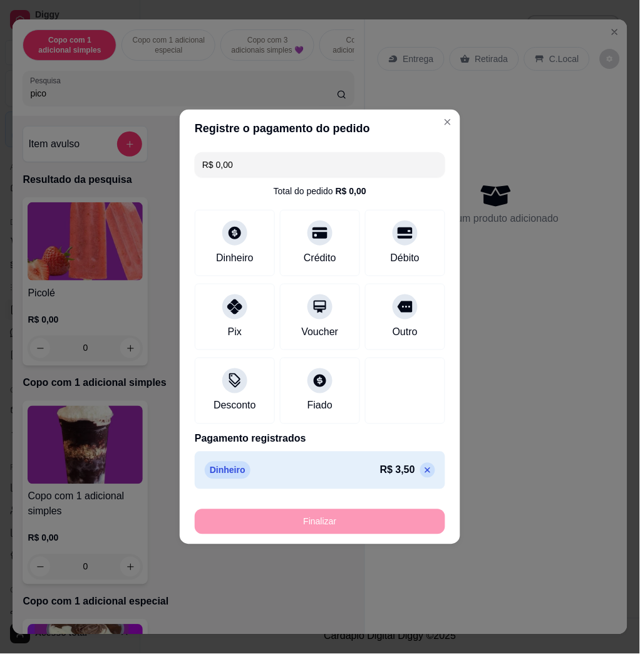
type input "-R$ 3,50"
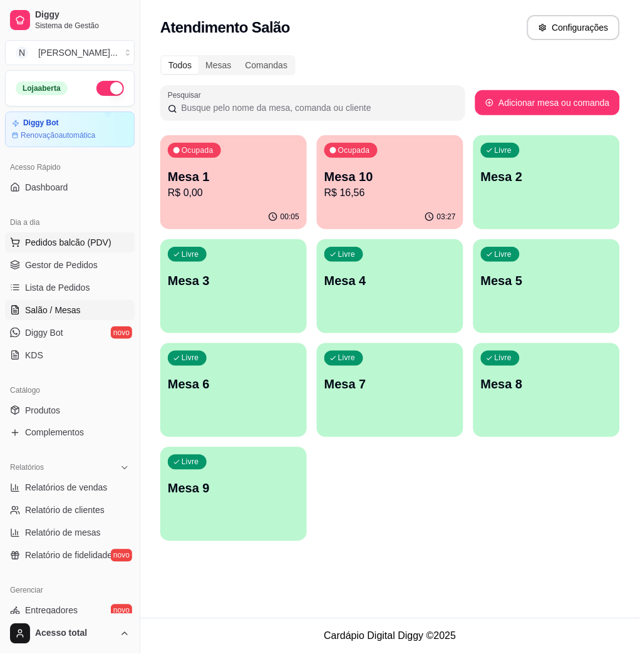
click at [75, 243] on span "Pedidos balcão (PDV)" at bounding box center [68, 242] width 86 height 13
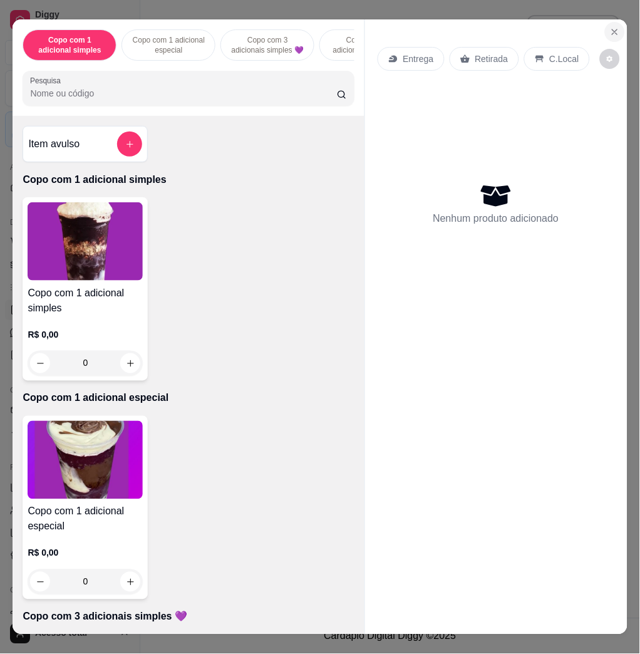
click at [615, 29] on button "Close" at bounding box center [615, 32] width 20 height 20
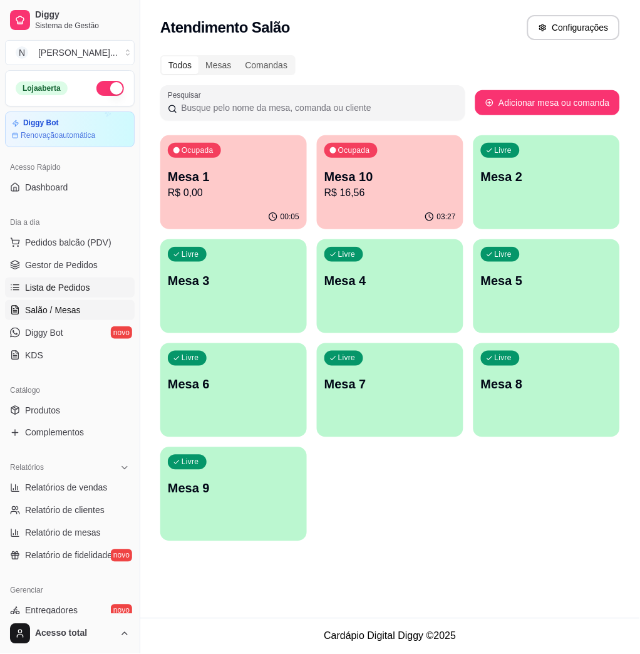
click at [57, 287] on span "Lista de Pedidos" at bounding box center [57, 287] width 65 height 13
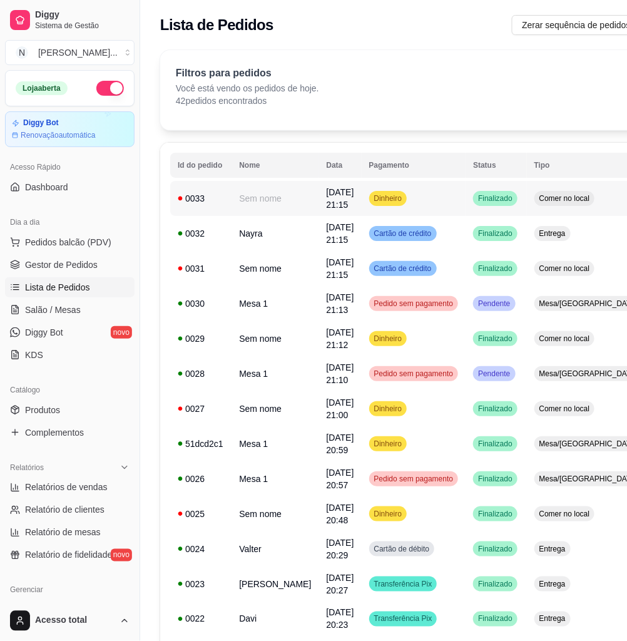
click at [417, 198] on td "Dinheiro" at bounding box center [414, 198] width 105 height 35
click at [416, 237] on td "Cartão de crédito" at bounding box center [414, 233] width 105 height 35
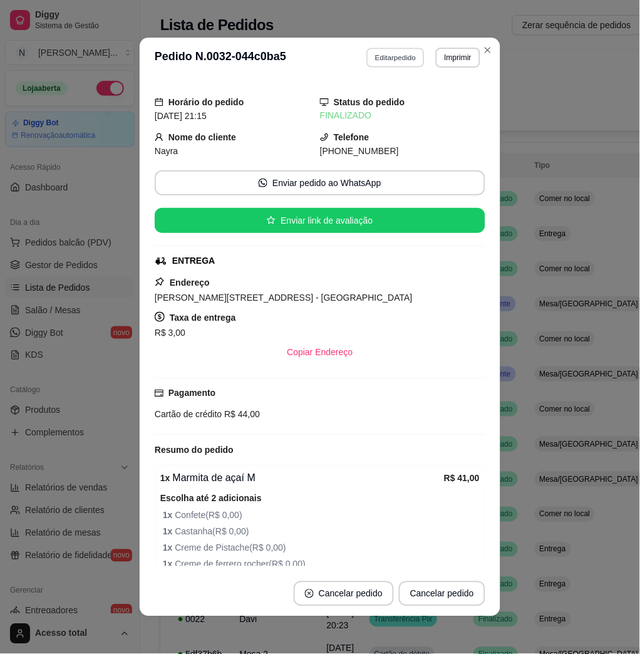
click at [388, 64] on button "Editar pedido" at bounding box center [396, 57] width 58 height 19
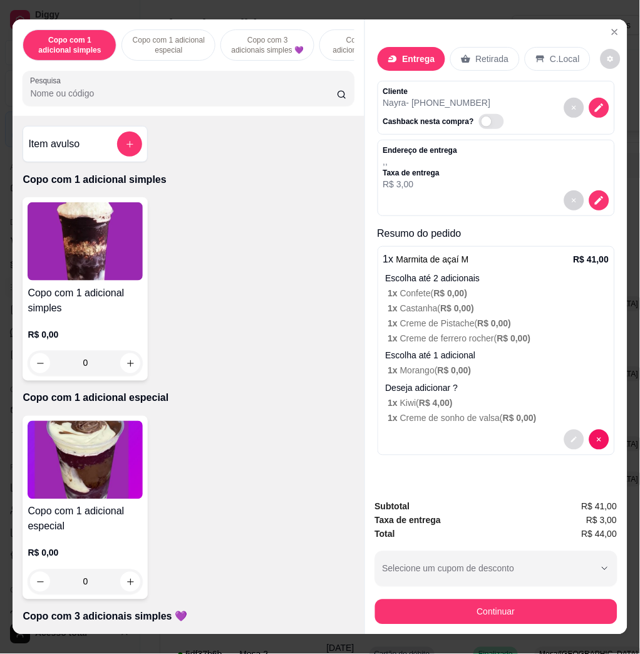
click at [569, 438] on button "decrease-product-quantity" at bounding box center [574, 440] width 20 height 20
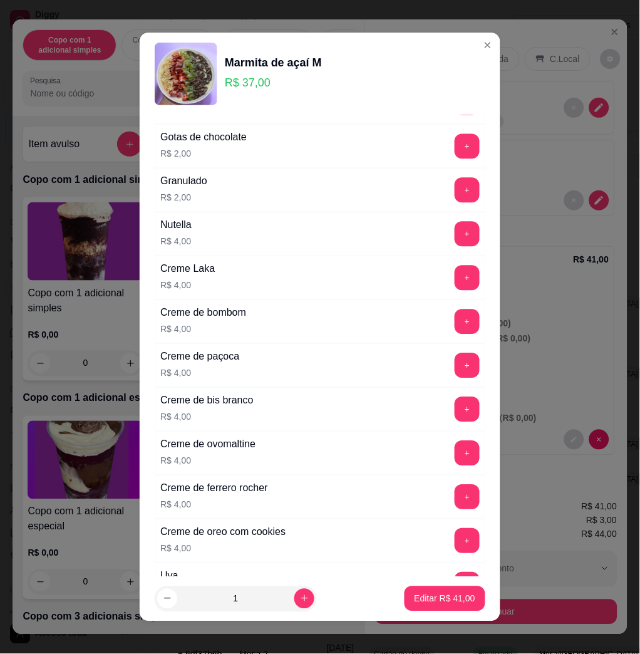
scroll to position [1336, 0]
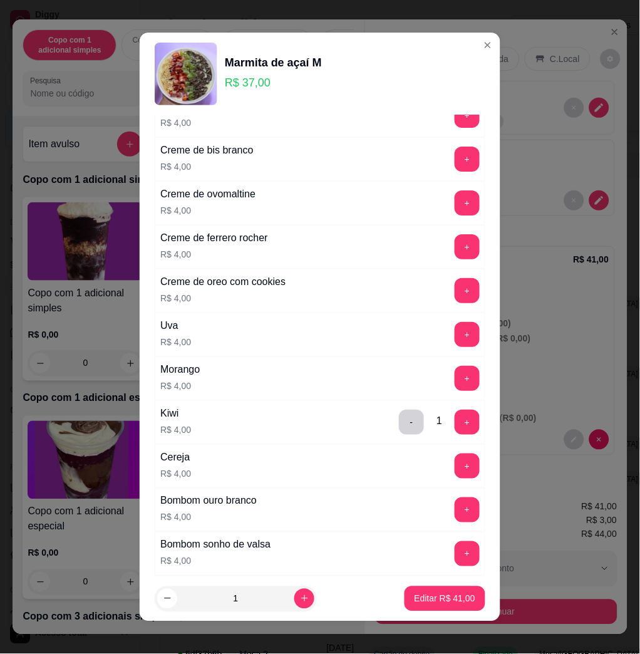
click at [394, 421] on div "- 1 +" at bounding box center [439, 422] width 91 height 25
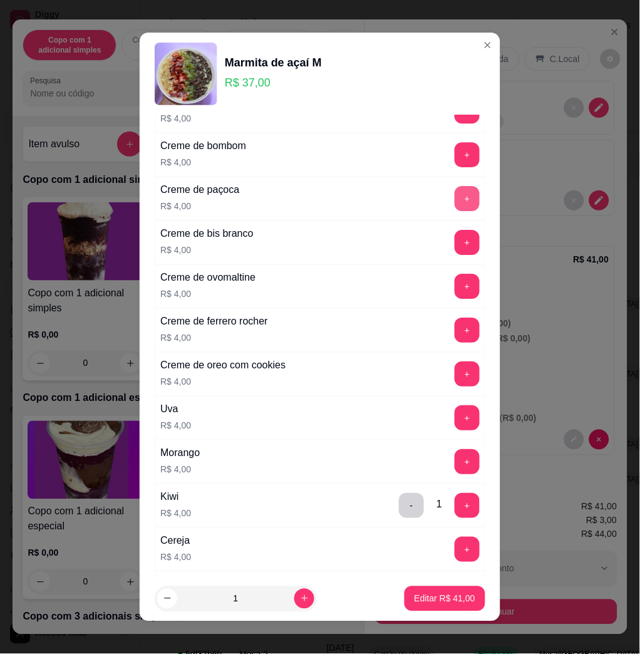
click at [455, 198] on button "+" at bounding box center [467, 198] width 25 height 25
click at [399, 508] on button "-" at bounding box center [411, 505] width 24 height 24
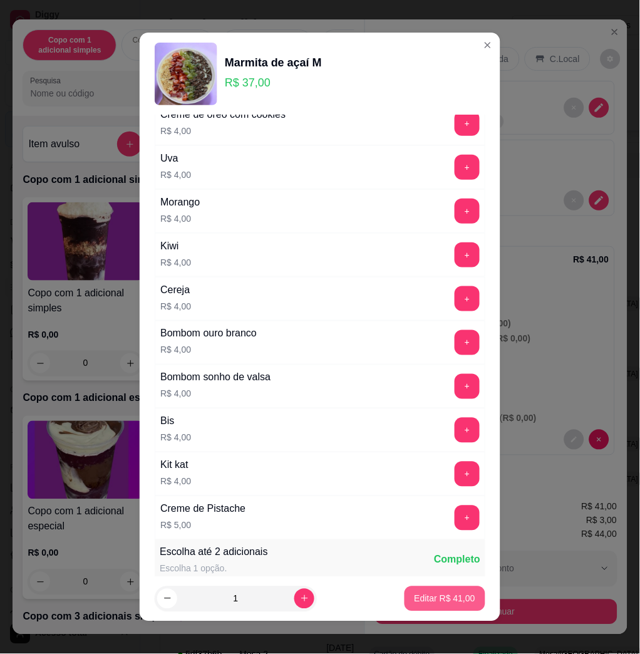
click at [454, 600] on p "Editar R$ 41,00" at bounding box center [445, 598] width 61 height 13
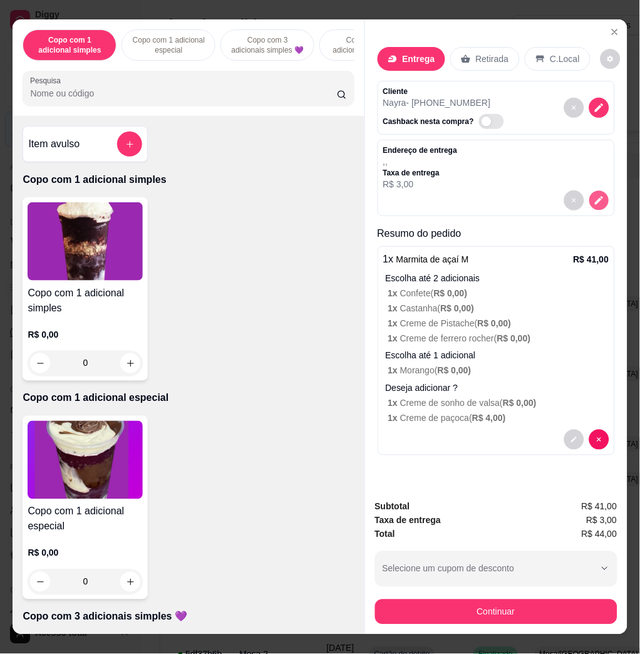
click at [597, 191] on button "decrease-product-quantity" at bounding box center [598, 200] width 19 height 19
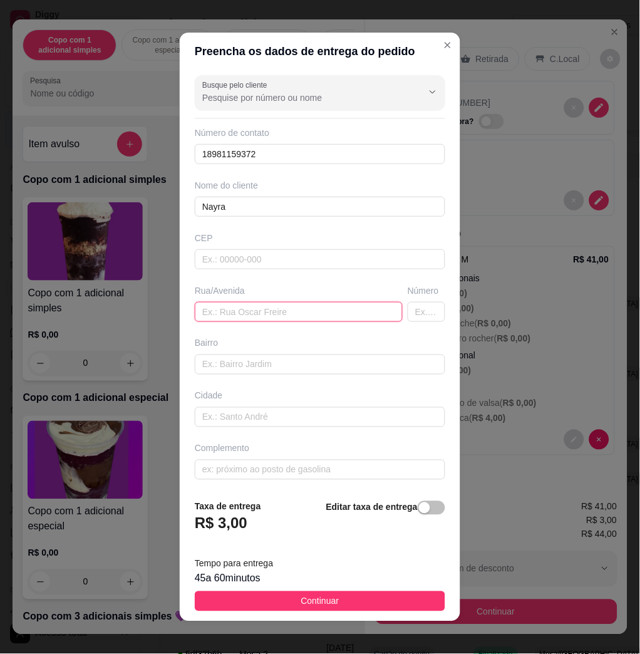
click at [258, 314] on input "text" at bounding box center [299, 312] width 208 height 20
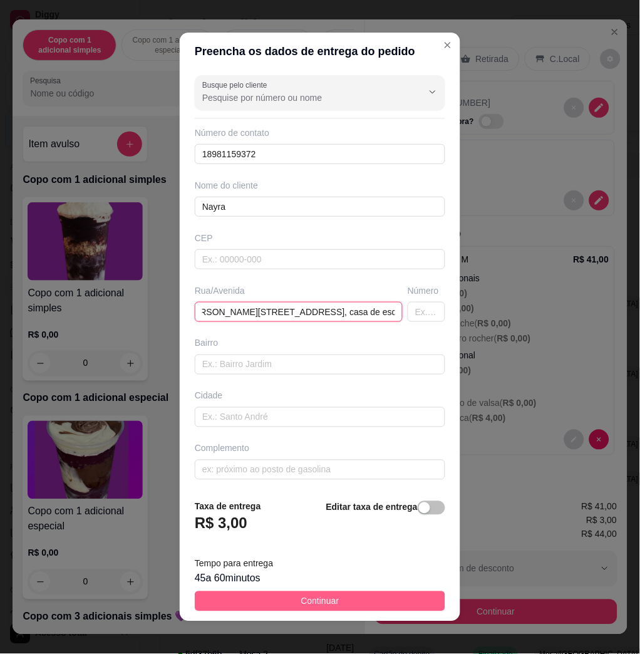
type input "carlos nascimento da silva, 115, casa de esquina"
click at [356, 600] on button "Continuar" at bounding box center [320, 601] width 250 height 20
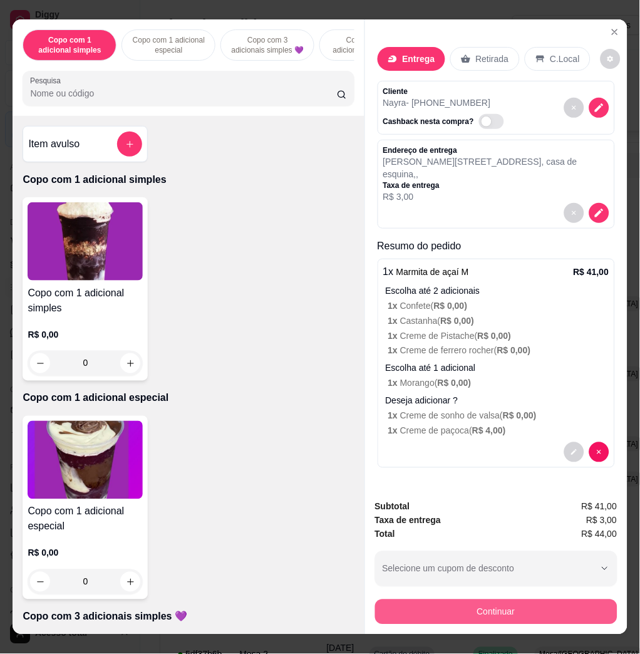
click at [489, 622] on div "Subtotal R$ 41,00 Taxa de entrega R$ 3,00 Total R$ 44,00 Selecione um cupom de …" at bounding box center [496, 562] width 262 height 145
click at [488, 604] on button "Continuar" at bounding box center [496, 611] width 242 height 25
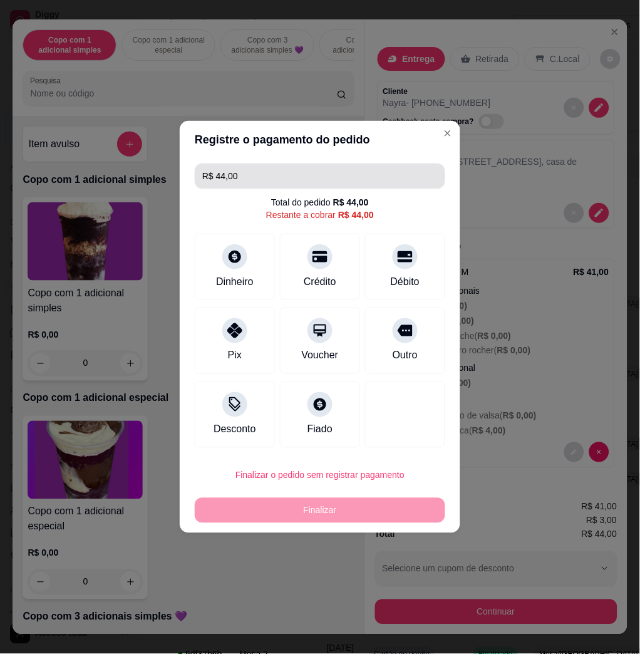
drag, startPoint x: 288, startPoint y: 195, endPoint x: 287, endPoint y: 187, distance: 7.5
click at [288, 194] on div "R$ 44,00 Total do pedido R$ 44,00 Restante a cobrar R$ 44,00 Dinheiro Crédito D…" at bounding box center [320, 305] width 281 height 294
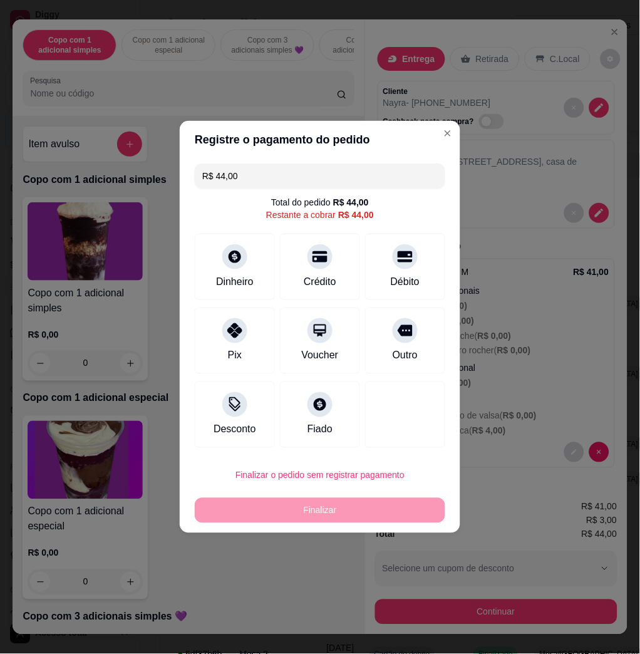
click at [287, 168] on input "R$ 44,00" at bounding box center [319, 175] width 235 height 25
click at [237, 264] on div at bounding box center [235, 253] width 28 height 28
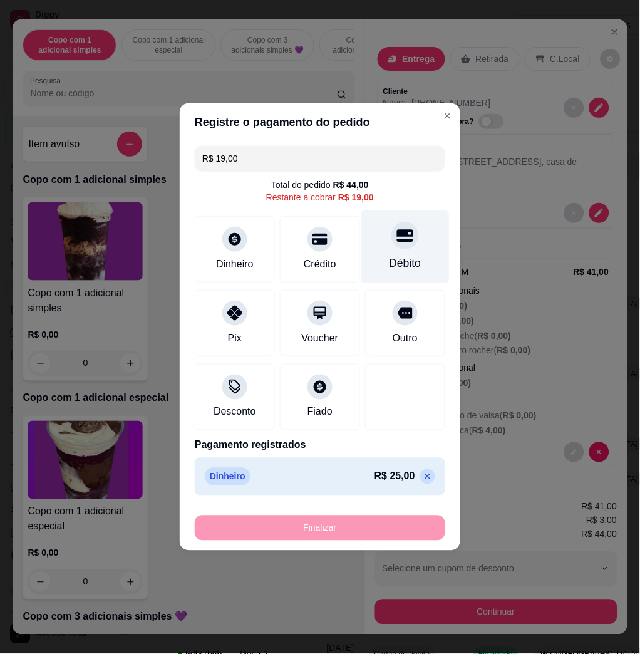
click at [406, 229] on div at bounding box center [405, 236] width 28 height 28
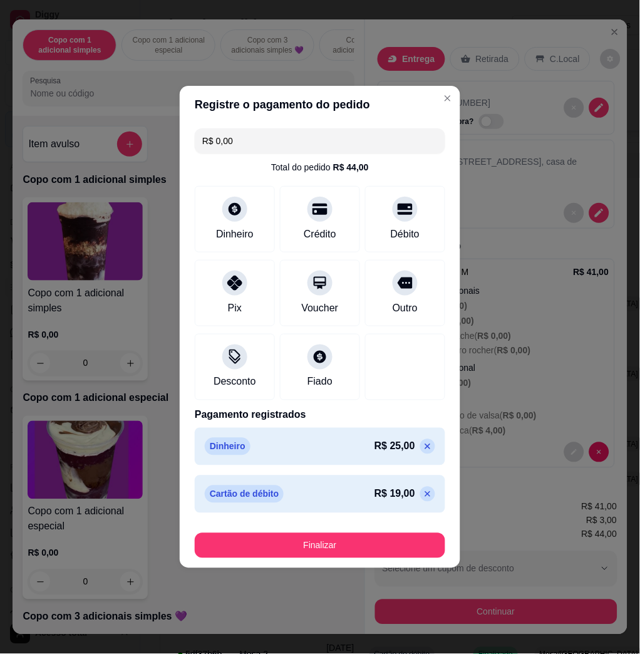
click at [356, 546] on button "Finalizar" at bounding box center [320, 545] width 250 height 25
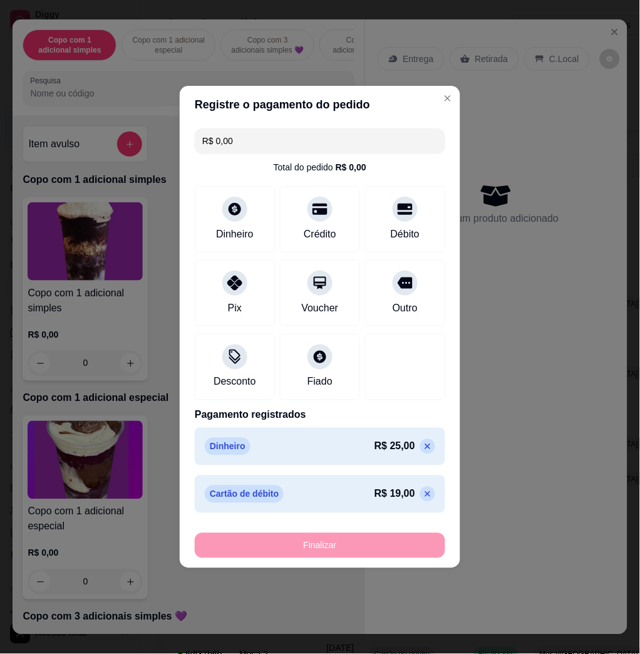
type input "-R$ 44,00"
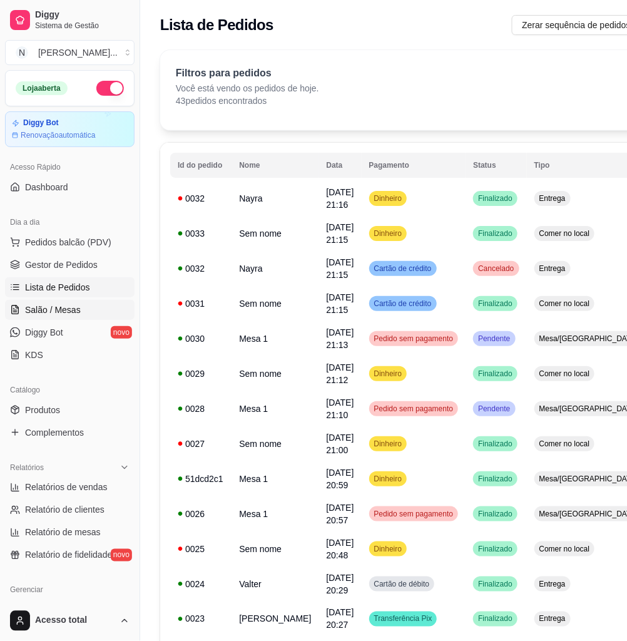
click at [87, 306] on link "Salão / Mesas" at bounding box center [70, 310] width 130 height 20
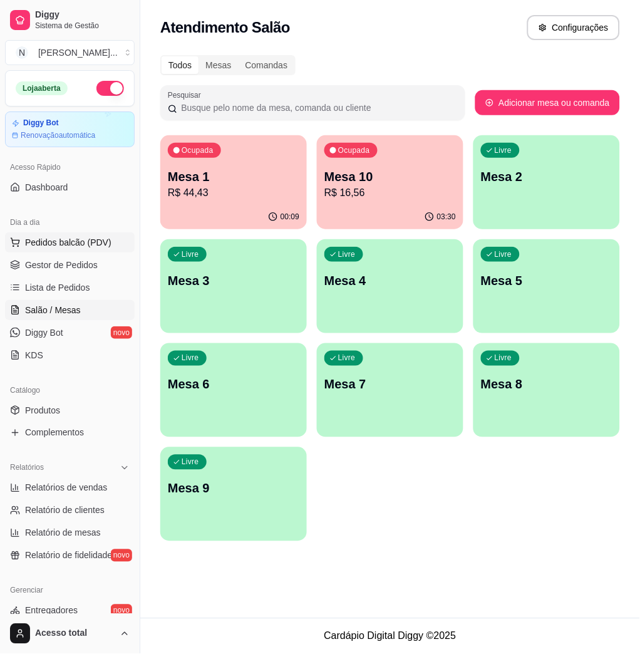
click at [83, 249] on button "Pedidos balcão (PDV)" at bounding box center [70, 242] width 130 height 20
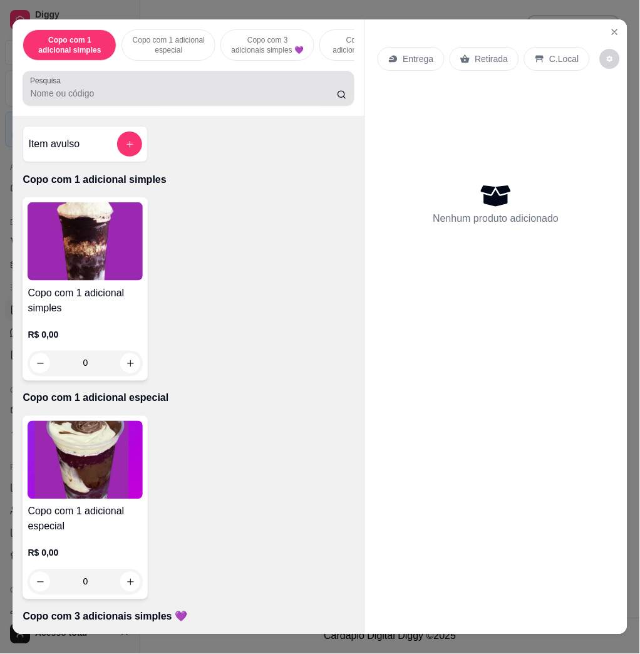
click at [153, 86] on div at bounding box center [188, 88] width 316 height 25
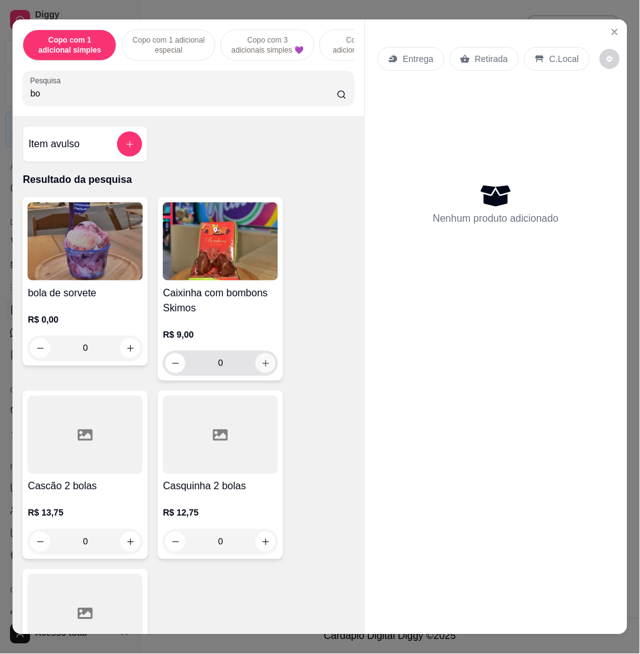
type input "bo"
click at [261, 367] on icon "increase-product-quantity" at bounding box center [265, 363] width 9 height 9
type input "1"
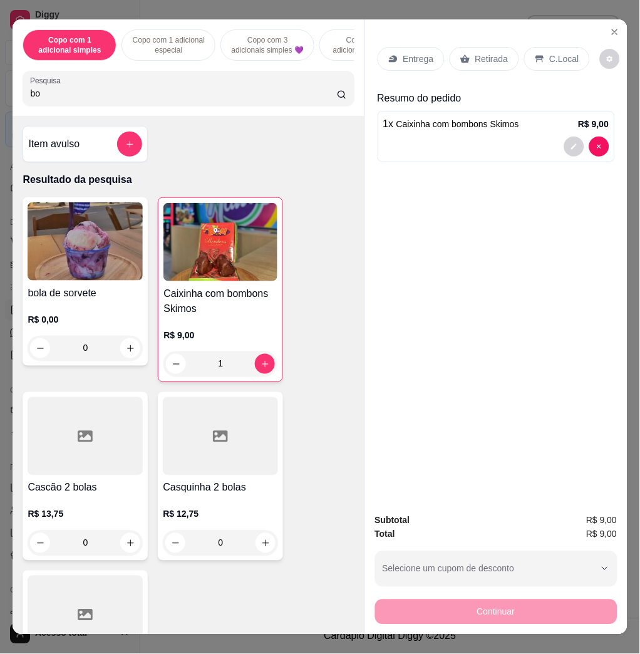
click at [219, 100] on input "bo" at bounding box center [183, 93] width 307 height 13
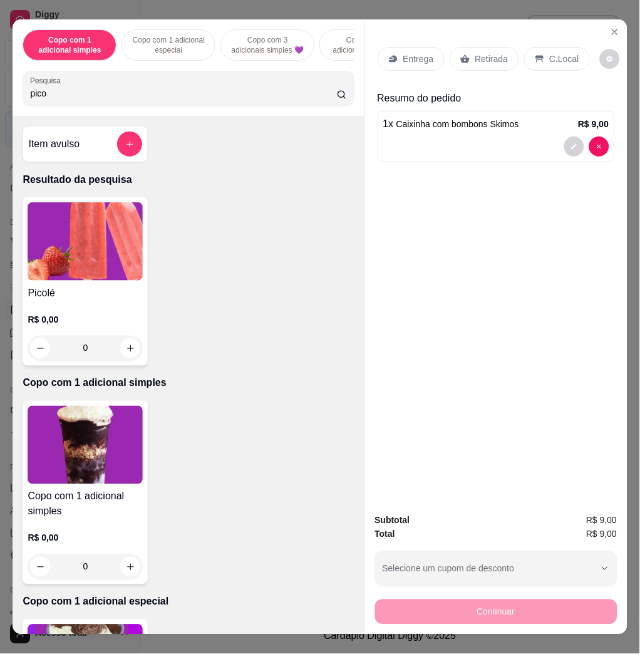
type input "pico"
click at [53, 241] on img at bounding box center [85, 241] width 115 height 78
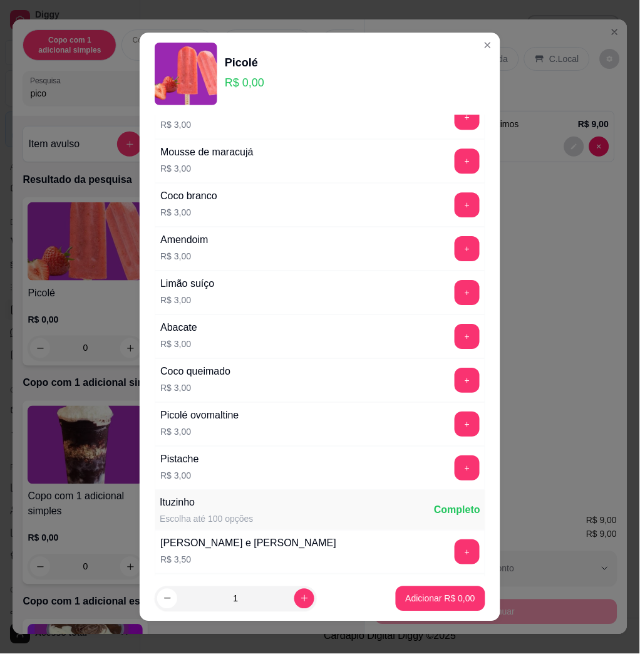
scroll to position [667, 0]
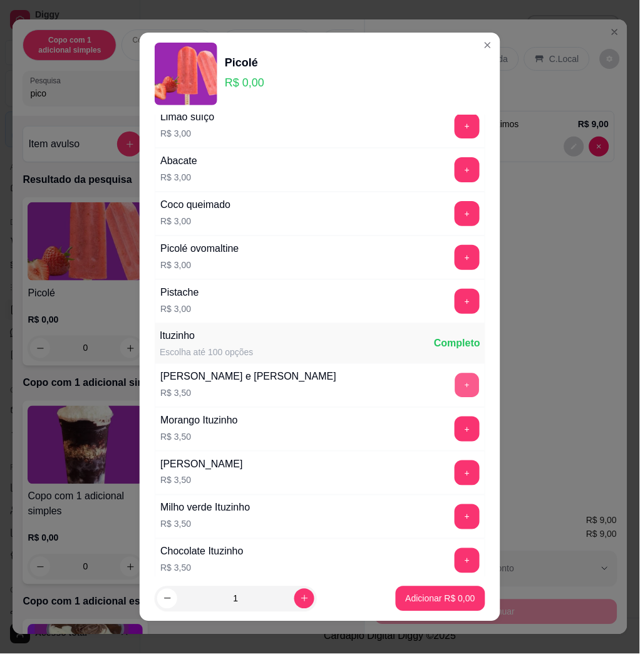
click at [455, 389] on button "+" at bounding box center [467, 385] width 24 height 24
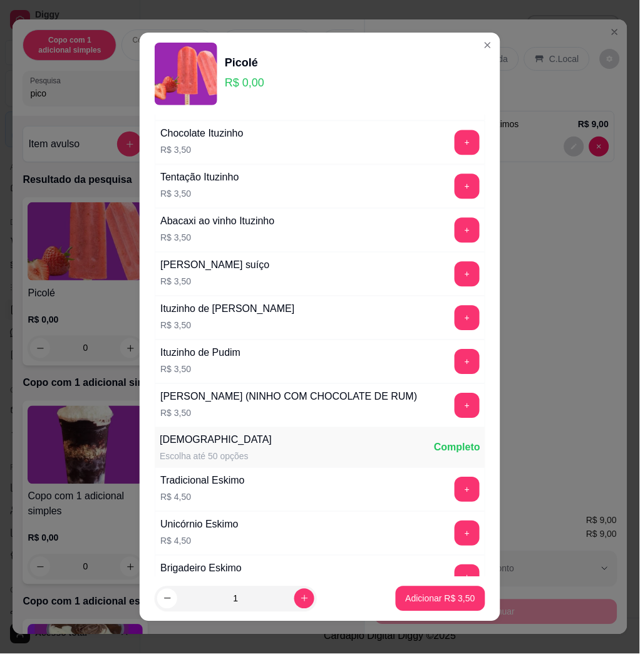
scroll to position [1336, 0]
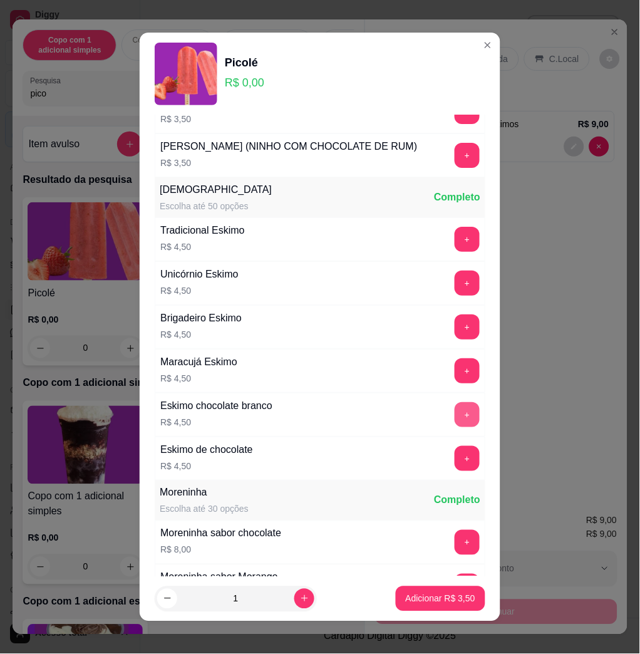
click at [455, 427] on button "+" at bounding box center [467, 414] width 25 height 25
click at [406, 600] on p "Adicionar R$ 8,00" at bounding box center [441, 598] width 70 height 13
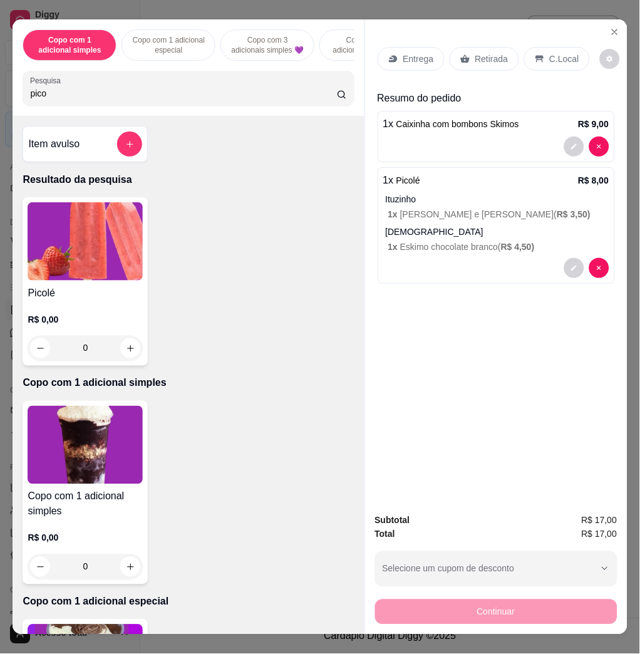
click at [550, 59] on div "C.Local" at bounding box center [557, 59] width 66 height 24
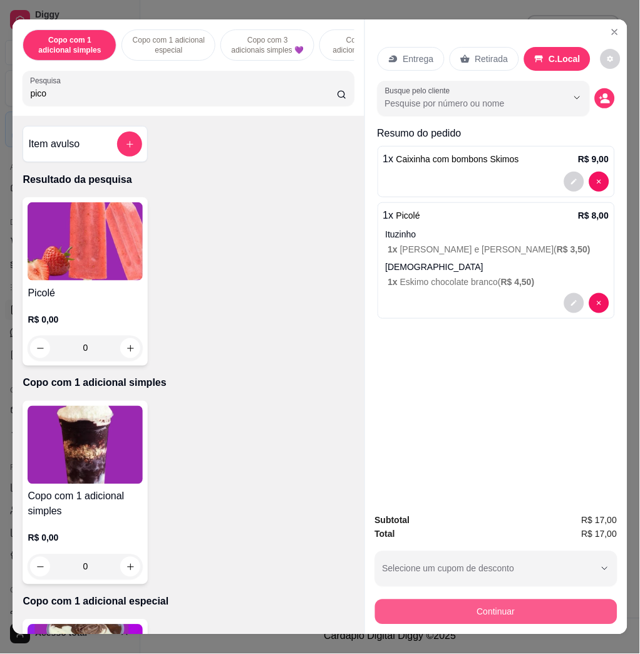
click at [527, 606] on button "Continuar" at bounding box center [496, 611] width 242 height 25
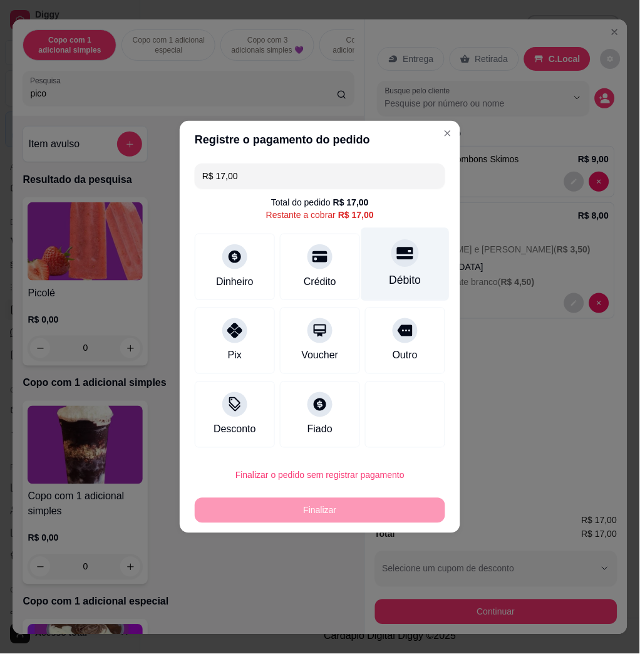
click at [411, 274] on div "Débito" at bounding box center [405, 280] width 32 height 16
type input "R$ 0,00"
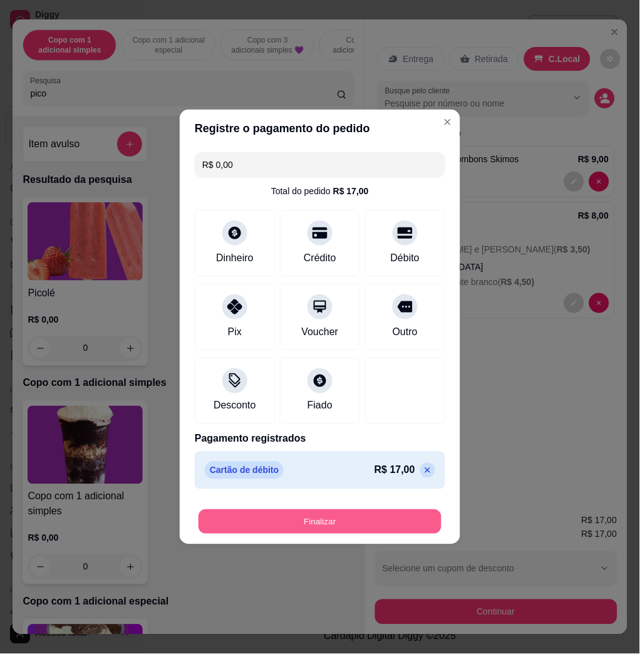
click at [307, 520] on button "Finalizar" at bounding box center [319, 522] width 243 height 24
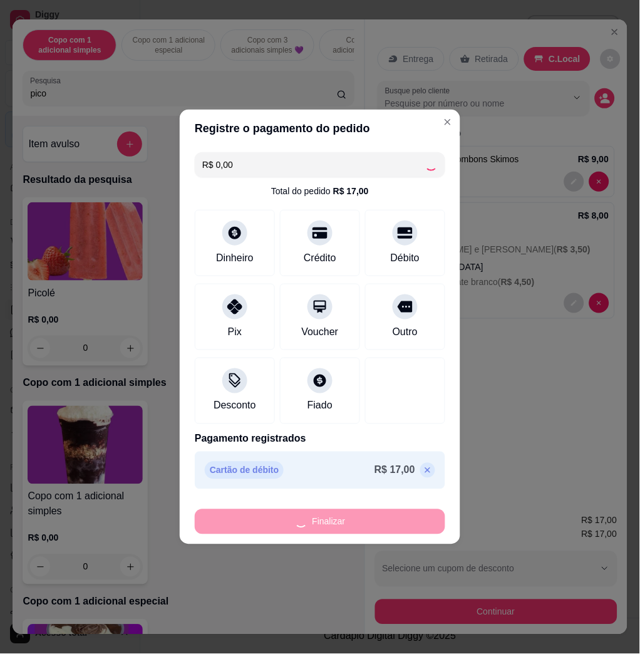
type input "0"
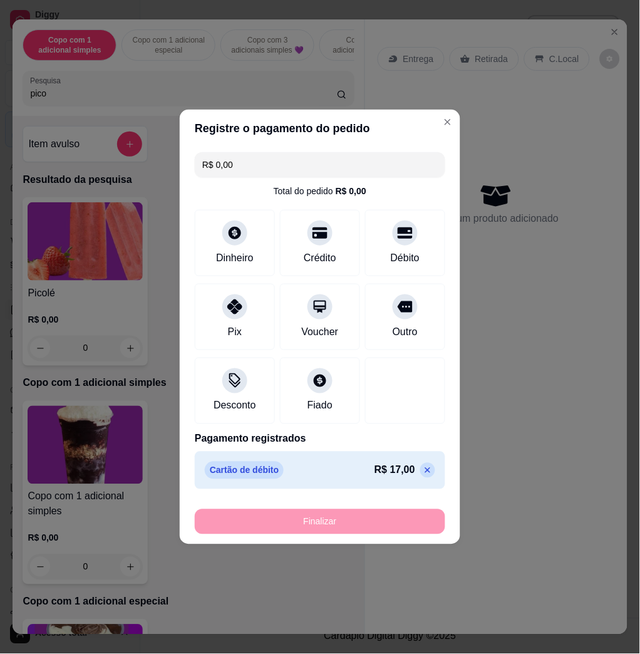
type input "-R$ 17,00"
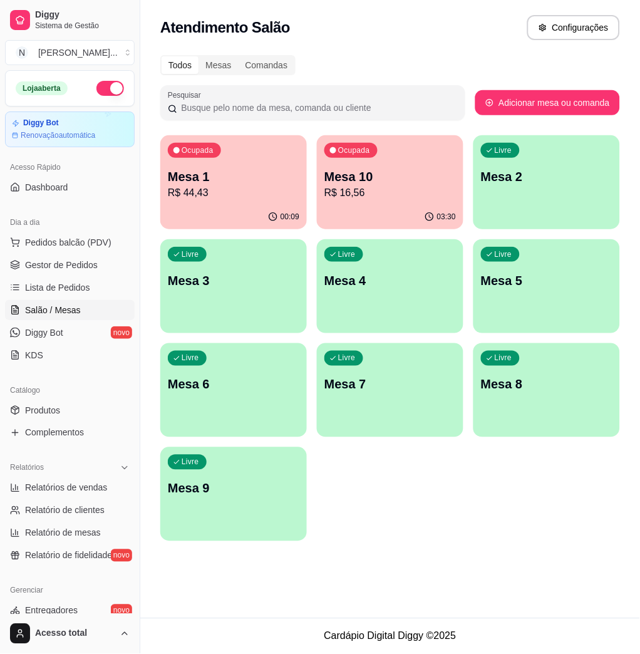
click at [205, 177] on p "Mesa 1" at bounding box center [233, 177] width 131 height 18
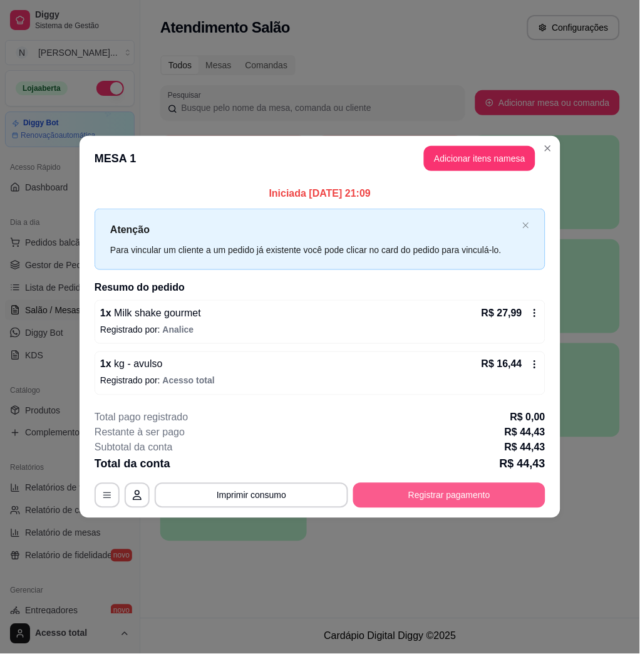
click at [473, 505] on button "Registrar pagamento" at bounding box center [449, 495] width 192 height 25
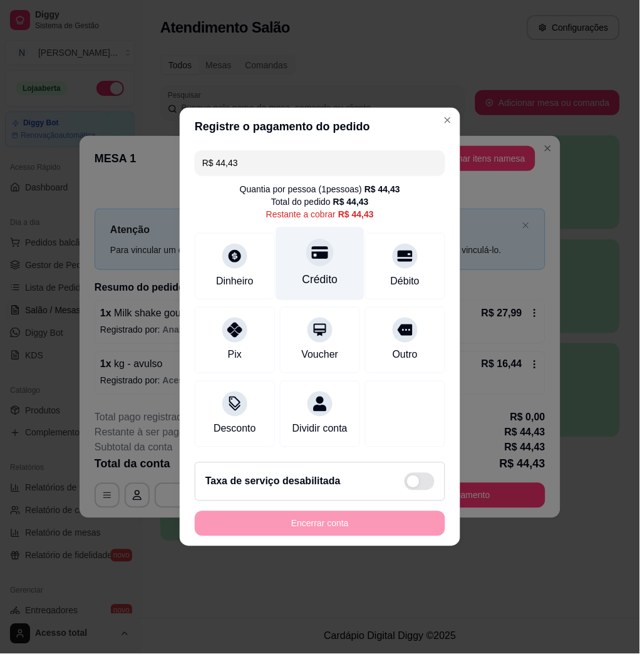
click at [321, 263] on div "Crédito" at bounding box center [320, 263] width 88 height 73
type input "R$ 0,00"
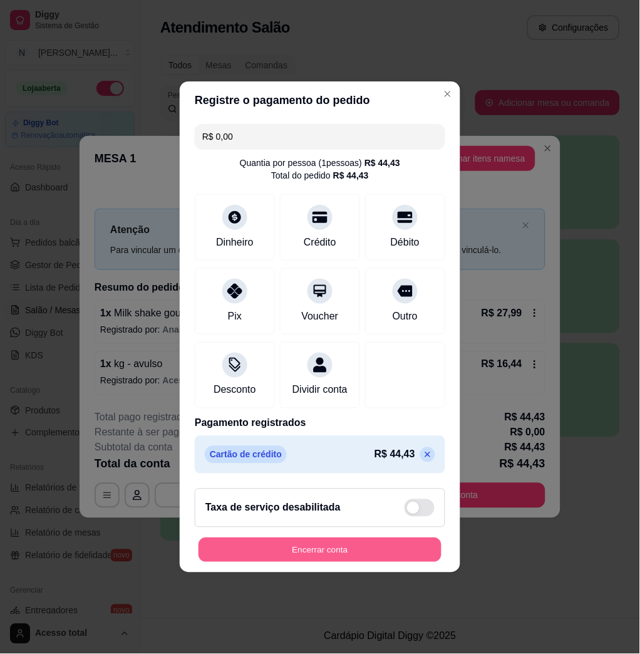
click at [405, 556] on button "Encerrar conta" at bounding box center [319, 550] width 243 height 24
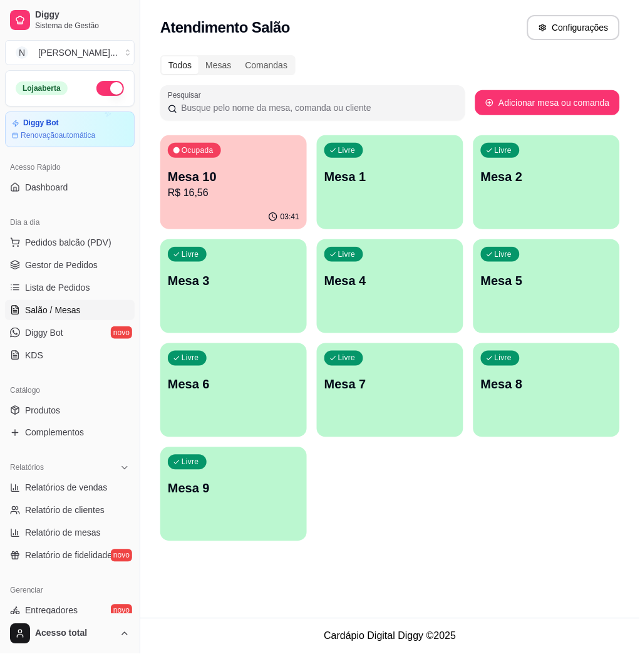
click at [378, 159] on div "Livre Mesa 1" at bounding box center [390, 174] width 147 height 79
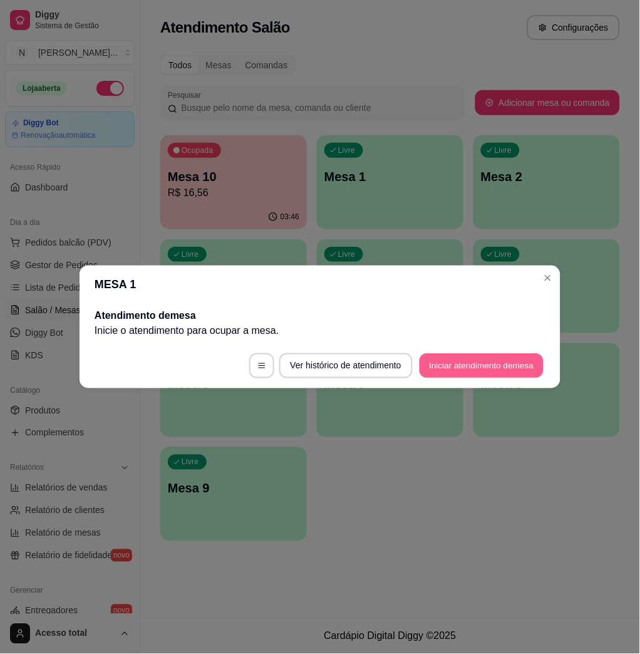
click at [445, 354] on button "Iniciar atendimento de mesa" at bounding box center [482, 366] width 124 height 24
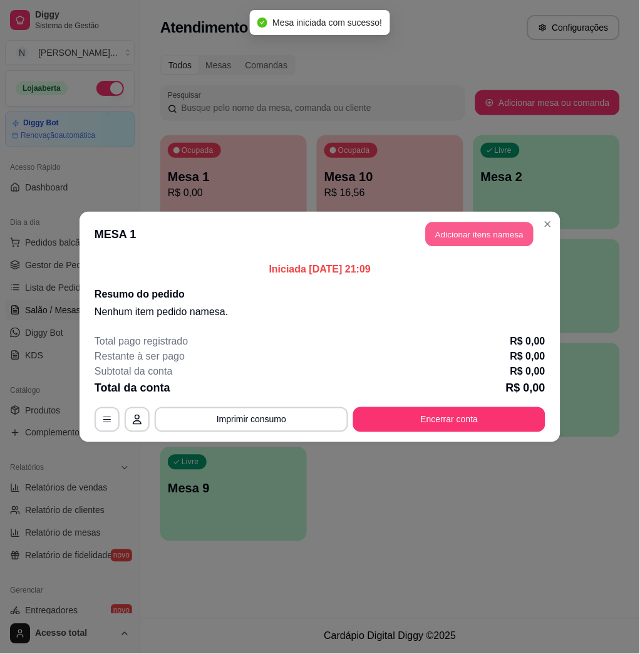
click at [488, 237] on button "Adicionar itens na mesa" at bounding box center [480, 234] width 108 height 24
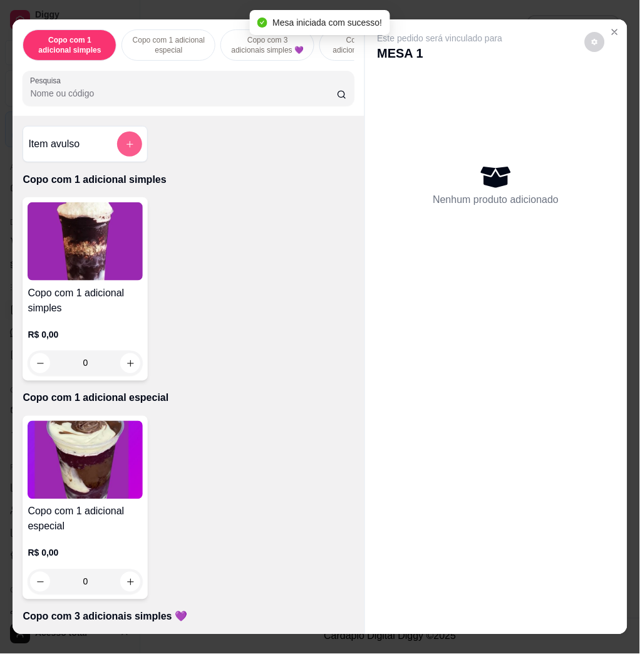
click at [127, 141] on button "add-separate-item" at bounding box center [129, 143] width 25 height 25
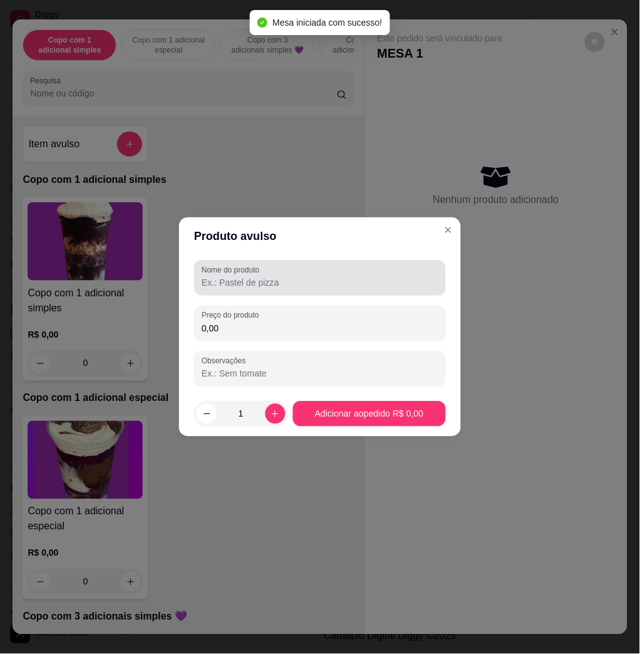
click at [257, 326] on input "0,00" at bounding box center [320, 328] width 237 height 13
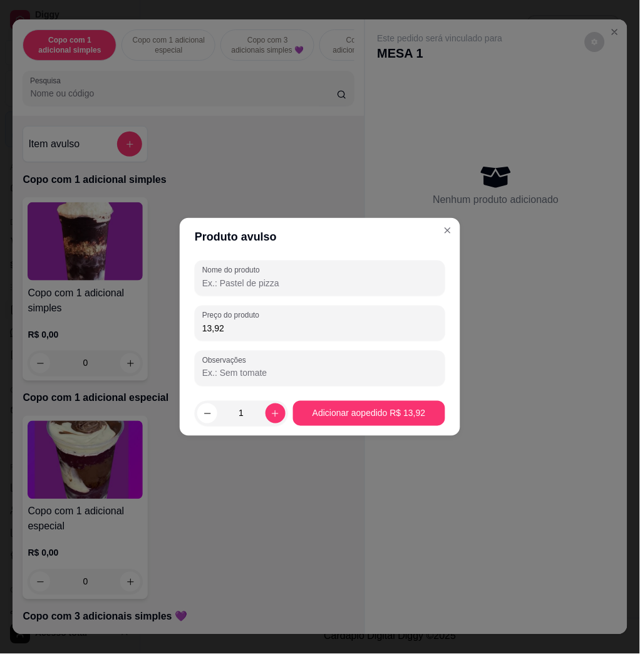
type input "13,92"
click at [316, 307] on div "Preço do produto 13,92" at bounding box center [320, 323] width 250 height 35
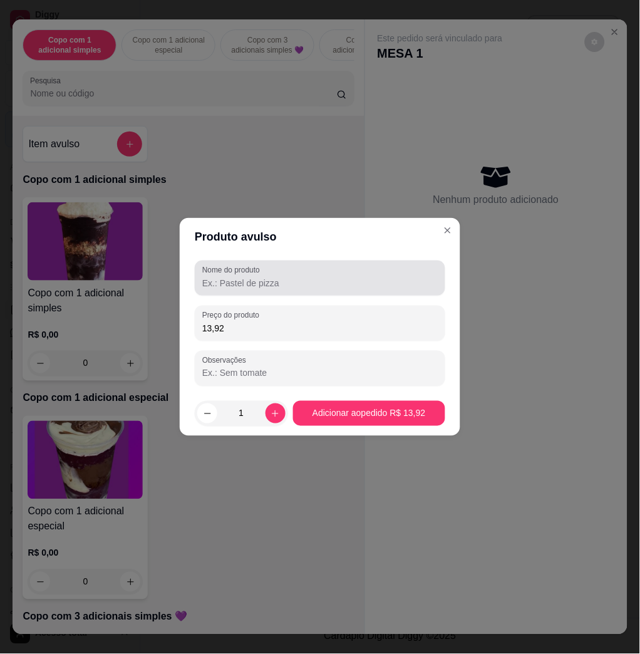
drag, startPoint x: 314, startPoint y: 294, endPoint x: 321, endPoint y: 282, distance: 13.7
click at [318, 288] on div "Nome do produto" at bounding box center [320, 277] width 250 height 35
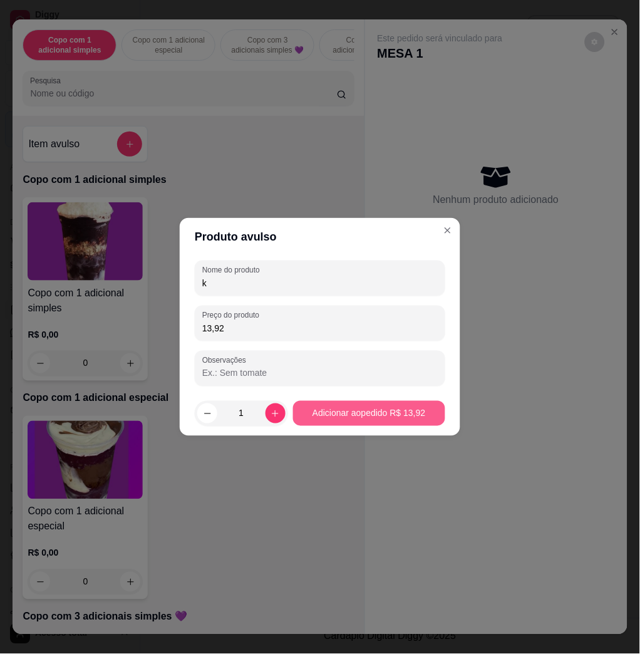
type input "k"
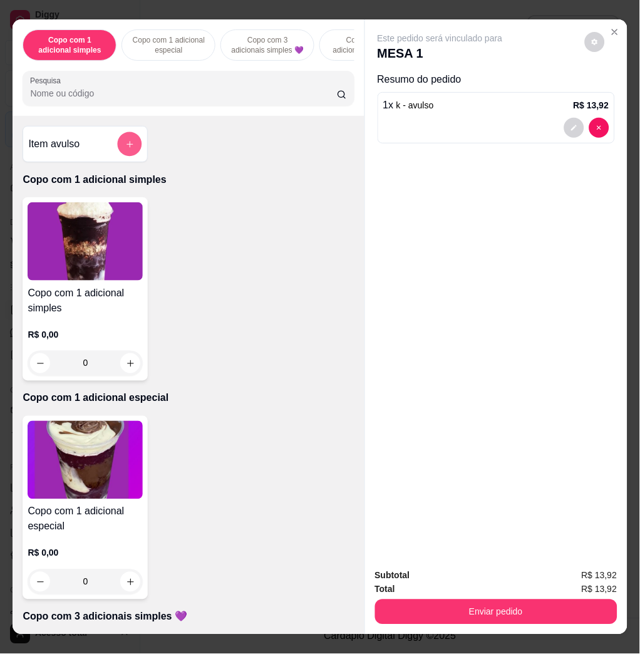
click at [125, 149] on icon "add-separate-item" at bounding box center [129, 144] width 9 height 9
drag, startPoint x: 252, startPoint y: 338, endPoint x: 243, endPoint y: 337, distance: 8.8
click at [250, 338] on div "Preço do produto 0,00" at bounding box center [320, 323] width 250 height 35
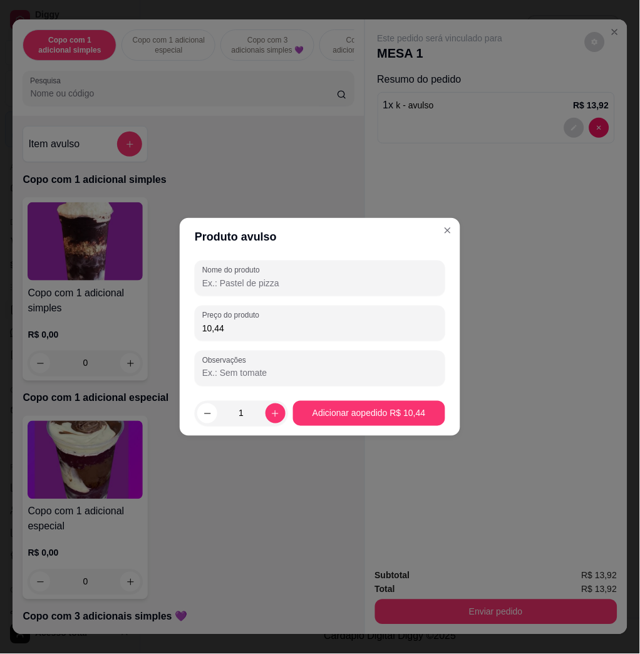
type input "10,44"
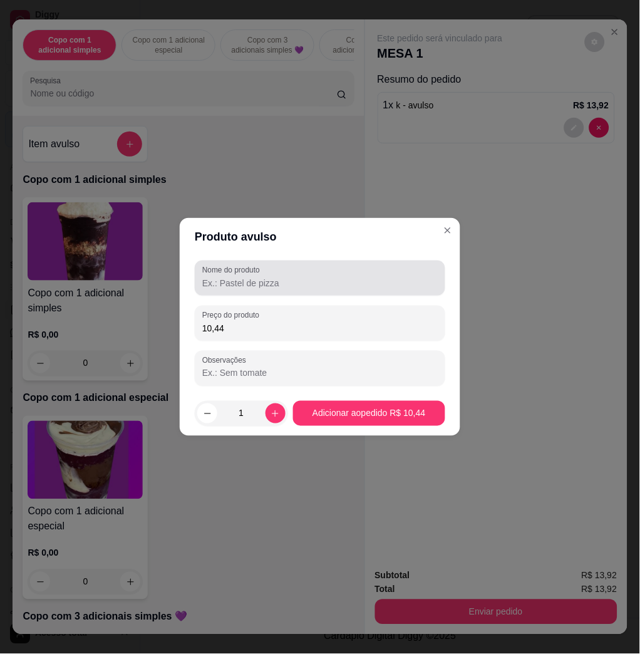
click at [397, 269] on div at bounding box center [319, 277] width 235 height 25
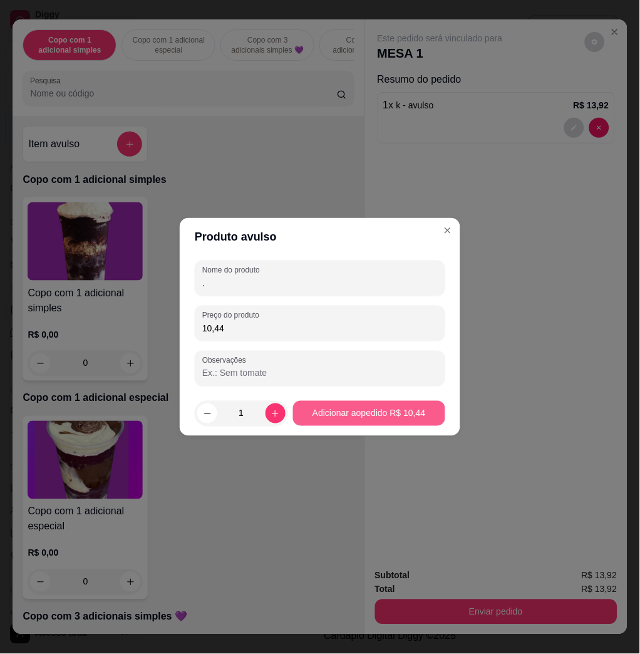
type input "."
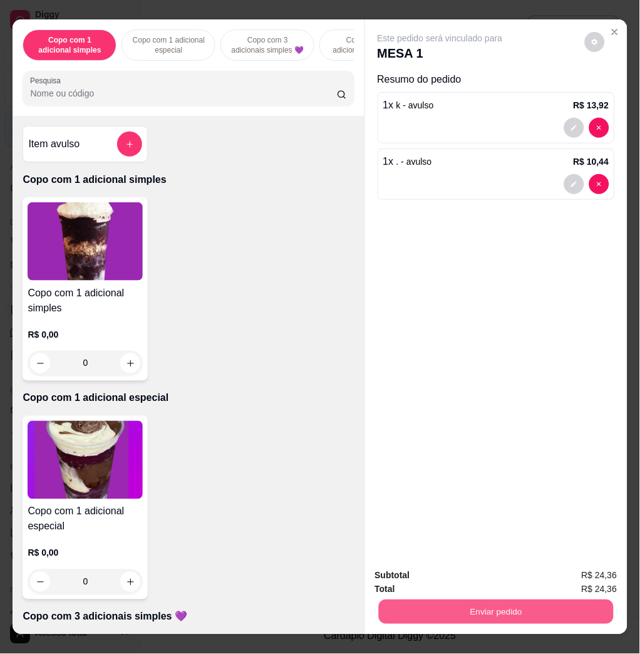
click at [428, 607] on button "Enviar pedido" at bounding box center [495, 611] width 235 height 24
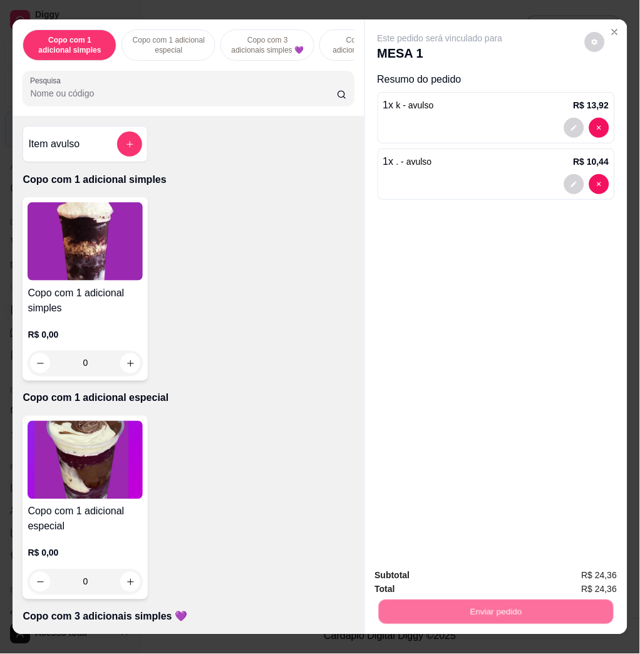
click at [426, 579] on button "Não registrar e enviar pedido" at bounding box center [453, 574] width 126 height 23
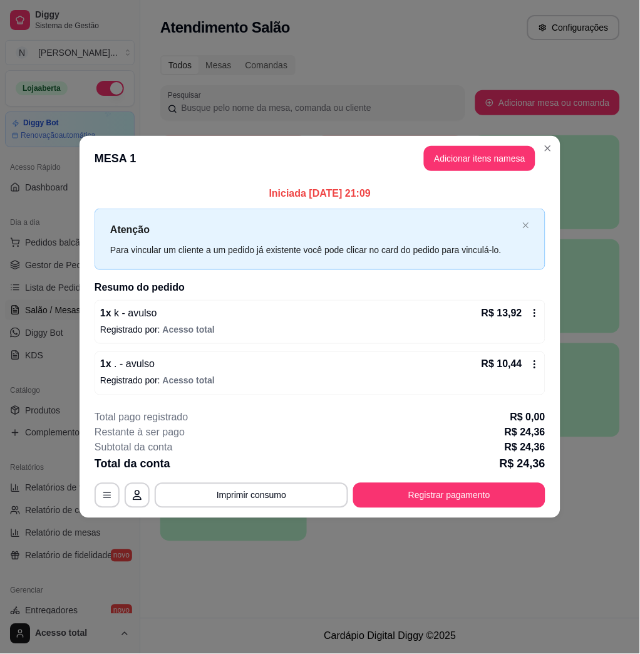
click at [489, 136] on header "MESA 1 Adicionar itens na mesa" at bounding box center [320, 158] width 481 height 45
click at [487, 150] on button "Adicionar itens na mesa" at bounding box center [479, 158] width 111 height 25
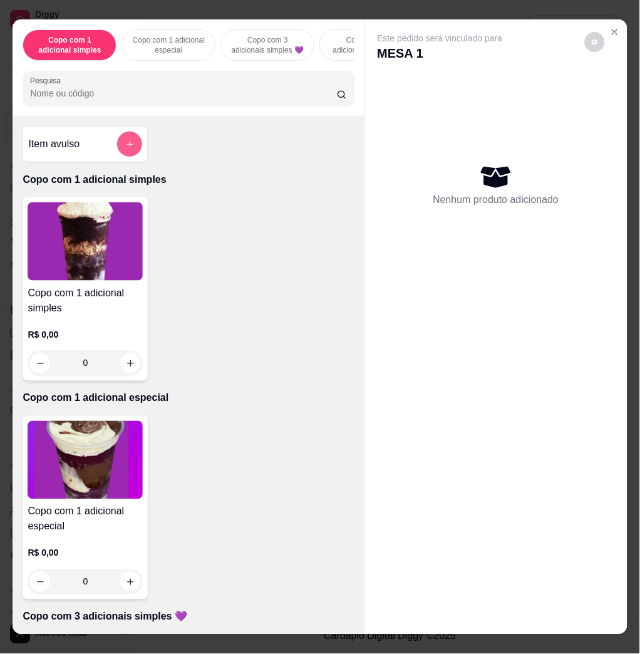
click at [117, 151] on button "add-separate-item" at bounding box center [129, 143] width 25 height 25
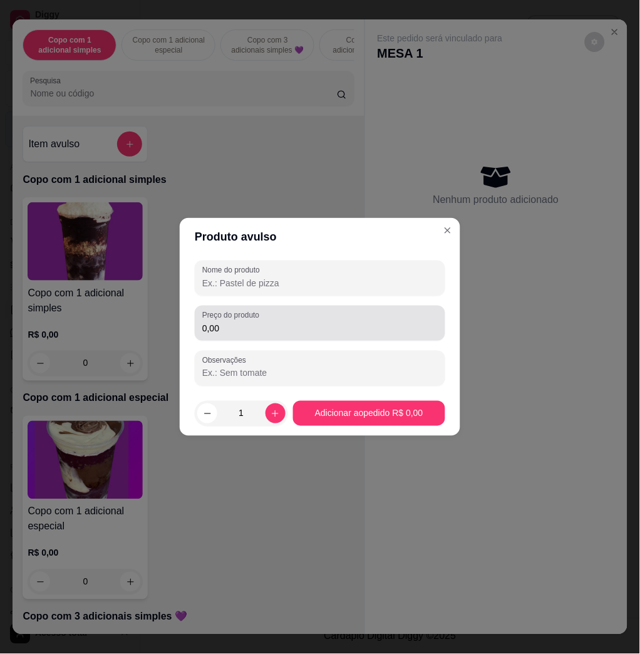
click at [215, 321] on div "0,00" at bounding box center [319, 323] width 235 height 25
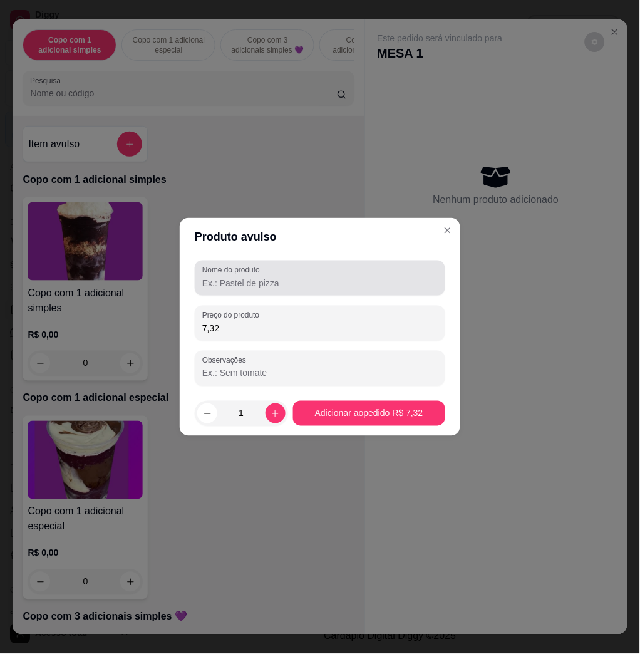
type input "7,32"
click at [343, 271] on div at bounding box center [319, 277] width 235 height 25
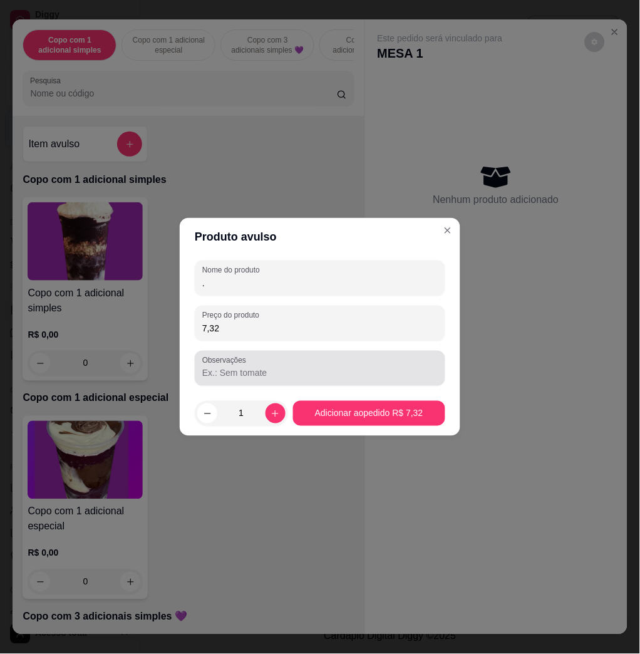
type input "."
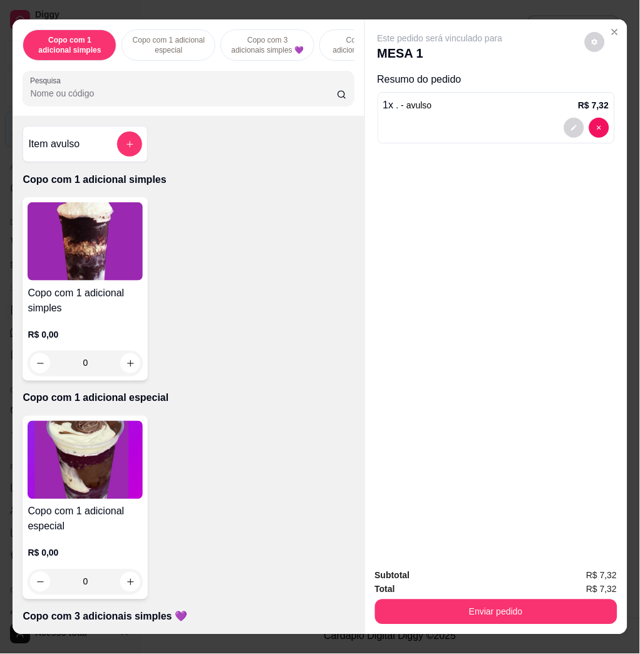
drag, startPoint x: 473, startPoint y: 625, endPoint x: 465, endPoint y: 616, distance: 12.4
click at [472, 624] on div "Subtotal R$ 7,32 Total R$ 7,32 Enviar pedido" at bounding box center [496, 597] width 262 height 76
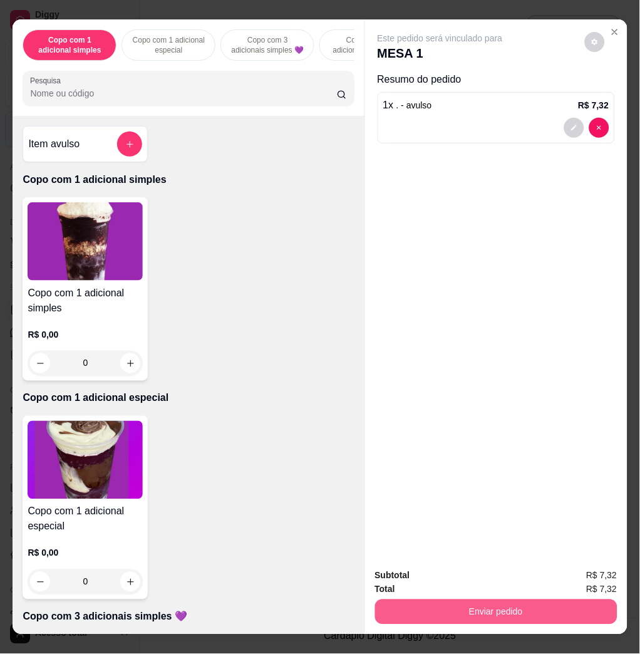
click at [465, 612] on button "Enviar pedido" at bounding box center [496, 611] width 242 height 25
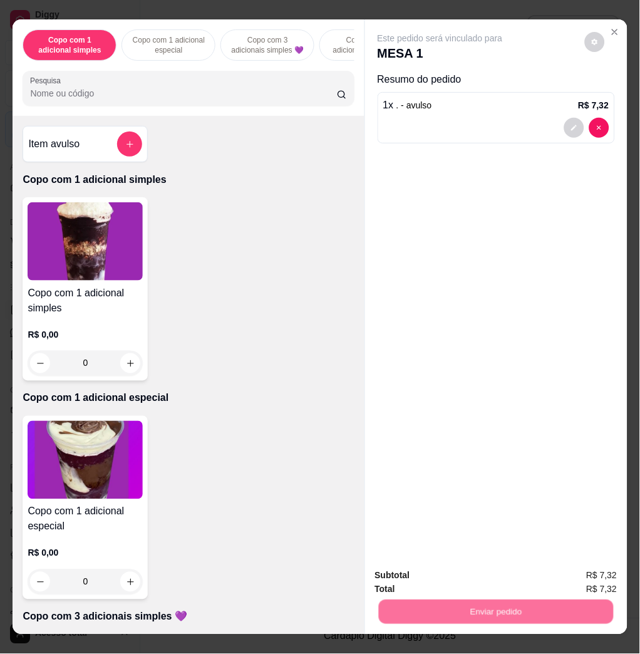
click at [456, 580] on button "Não registrar e enviar pedido" at bounding box center [453, 574] width 126 height 23
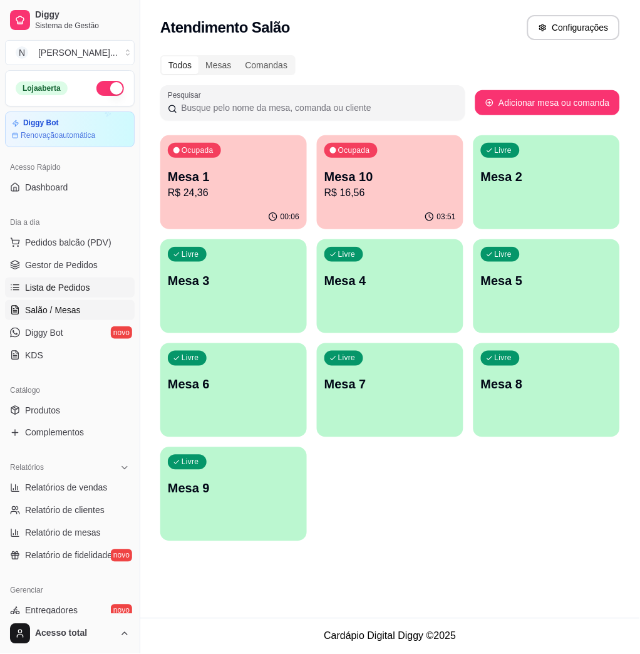
click at [90, 282] on link "Lista de Pedidos" at bounding box center [70, 287] width 130 height 20
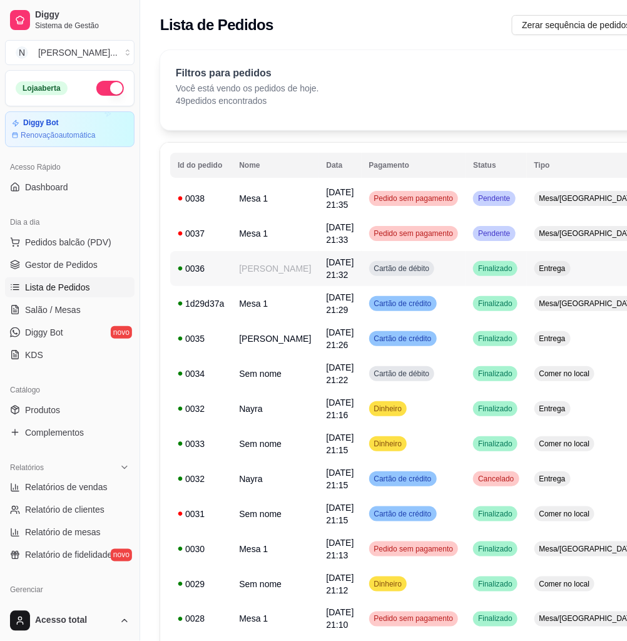
click at [413, 279] on td "Cartão de débito" at bounding box center [414, 268] width 105 height 35
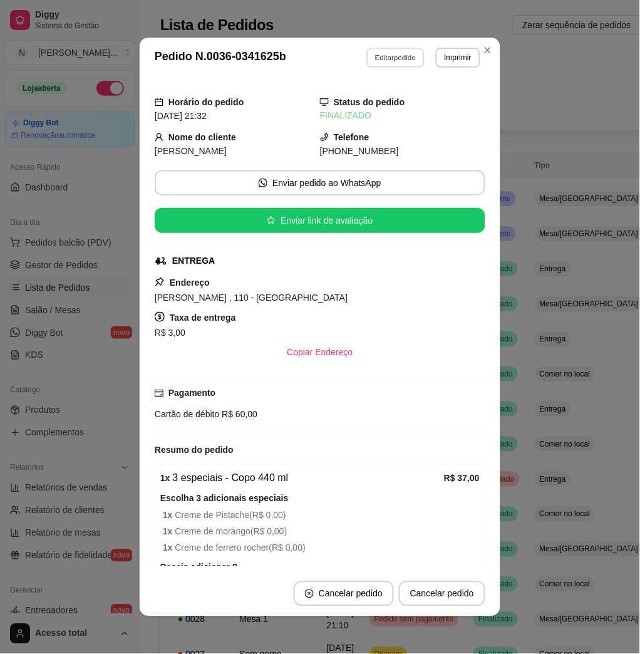
click at [401, 50] on button "Editar pedido" at bounding box center [396, 57] width 58 height 19
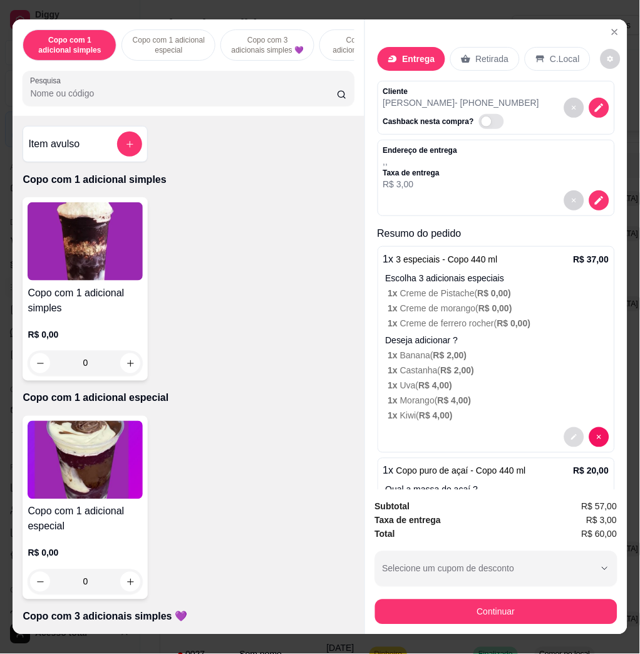
click at [564, 435] on button "decrease-product-quantity" at bounding box center [574, 437] width 20 height 20
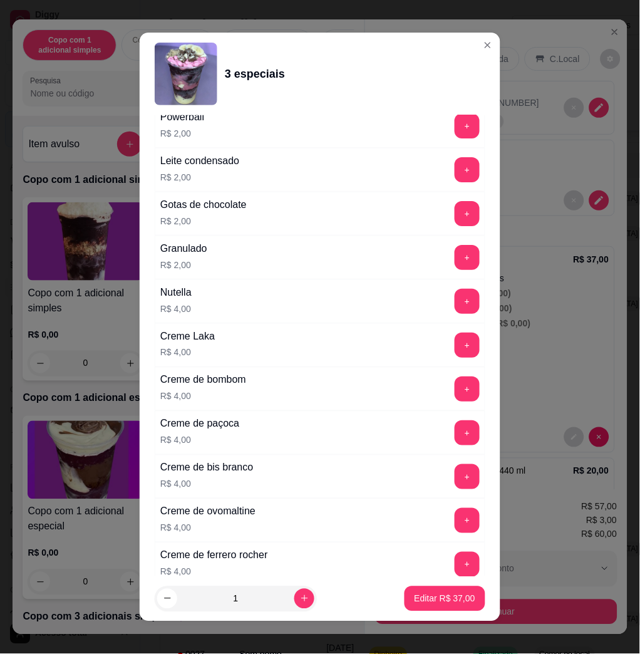
scroll to position [2254, 0]
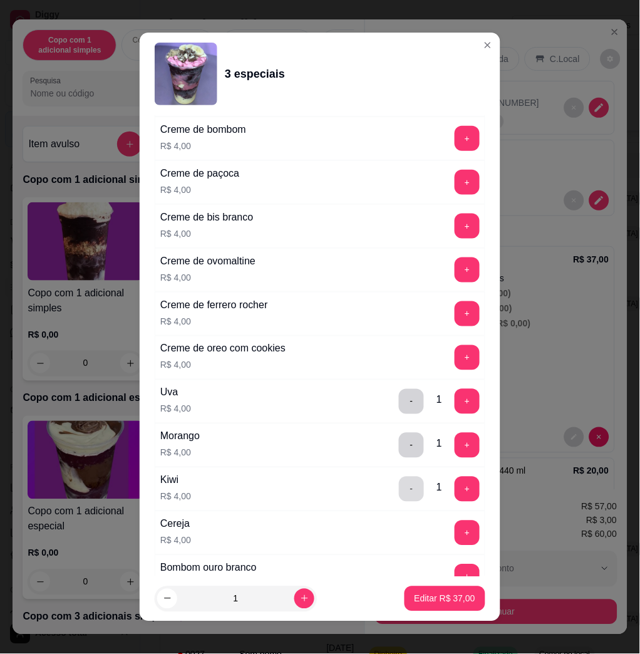
click at [399, 494] on button "-" at bounding box center [411, 489] width 25 height 25
click at [425, 601] on p "Editar R$ 33,00" at bounding box center [445, 598] width 61 height 13
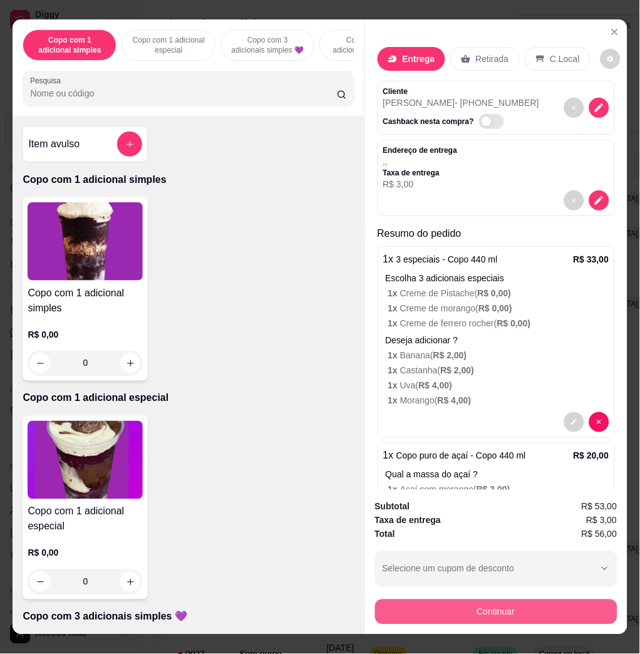
click at [451, 599] on button "Continuar" at bounding box center [496, 611] width 242 height 25
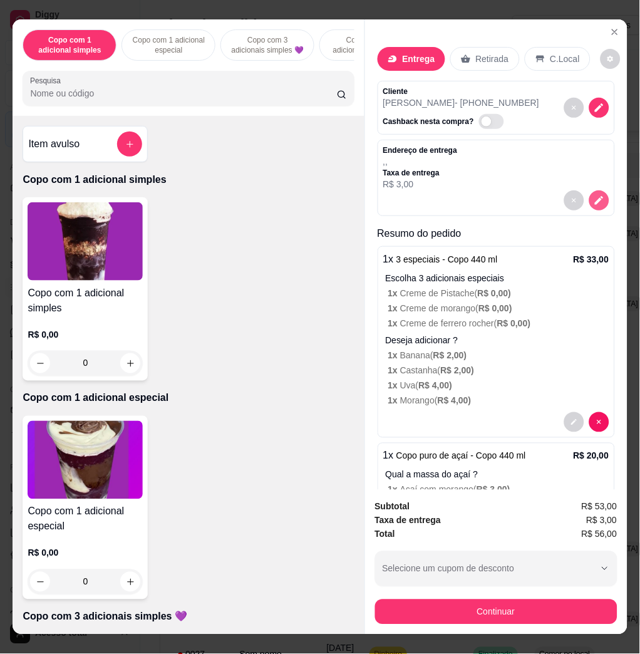
click at [589, 203] on button "decrease-product-quantity" at bounding box center [599, 200] width 20 height 20
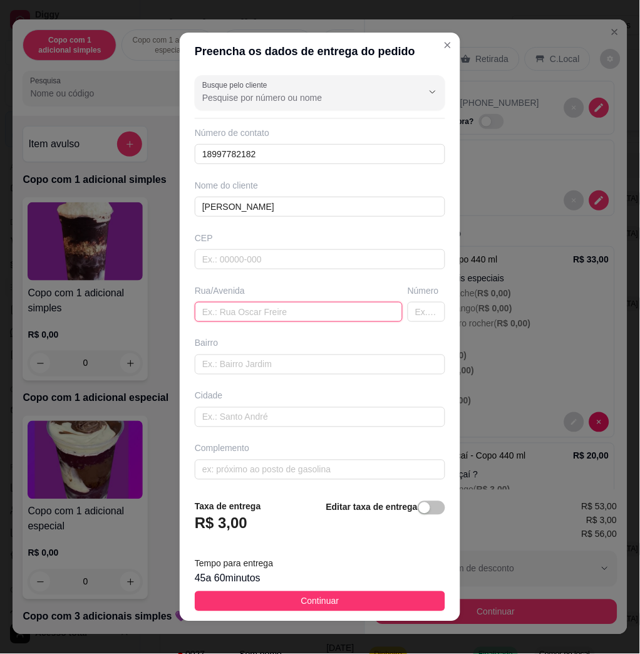
click at [276, 315] on input "text" at bounding box center [299, 312] width 208 height 20
click at [324, 303] on input "alfredo de castilho, 11o, alvoradda" at bounding box center [299, 312] width 208 height 20
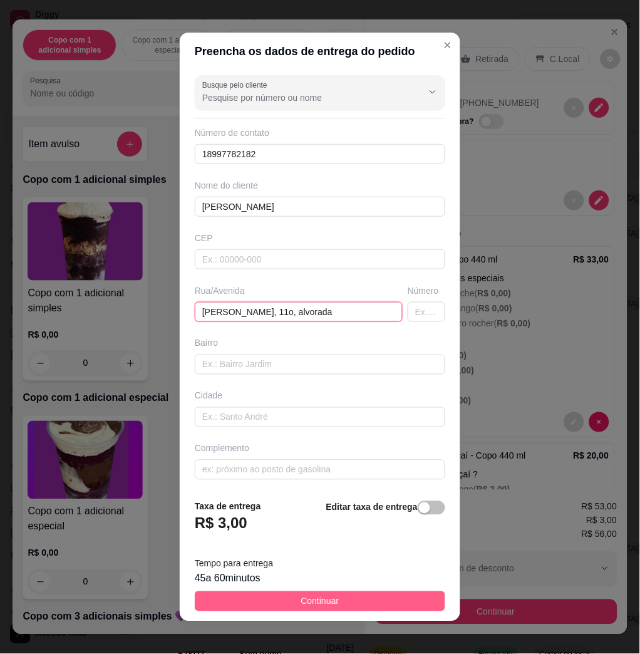
type input "alfredo de castilho, 11o, alvorada"
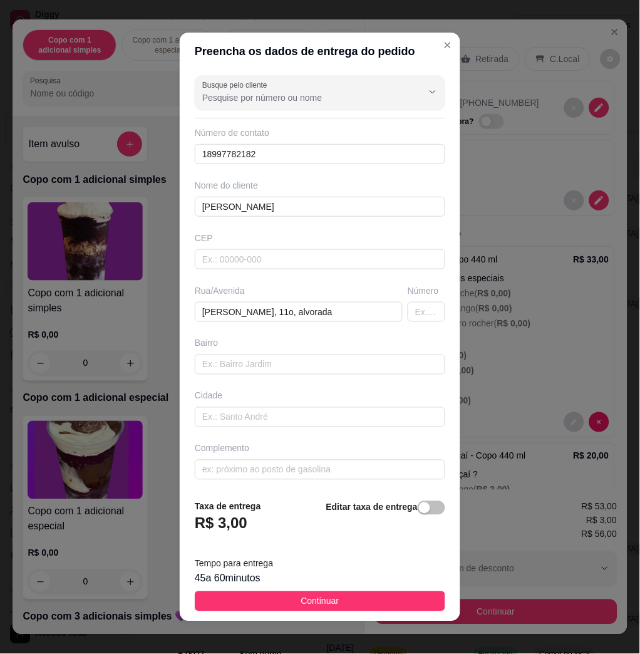
click at [415, 595] on button "Continuar" at bounding box center [320, 601] width 250 height 20
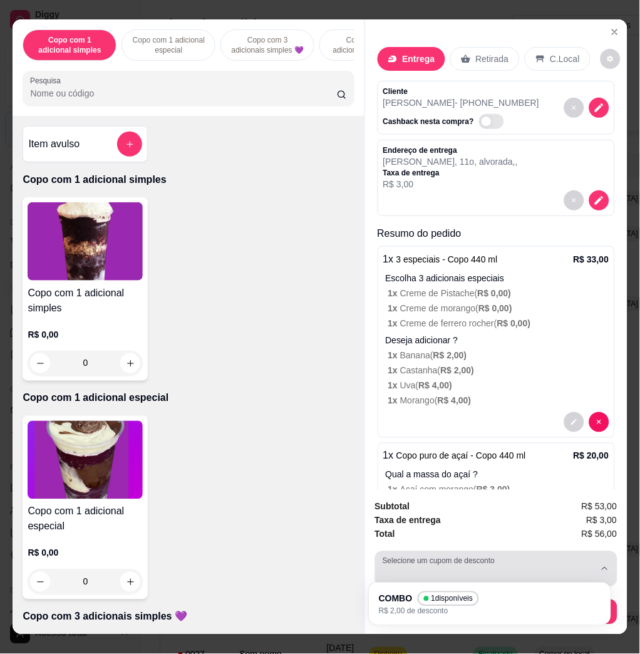
click at [502, 579] on button "Selecione um cupom de desconto" at bounding box center [496, 568] width 242 height 35
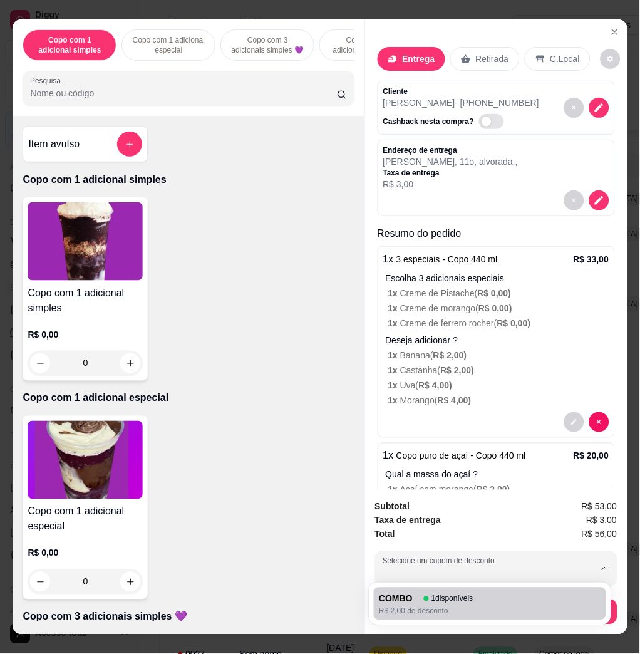
click at [261, 559] on div "Copo com 1 adicional especial R$ 0,00 0" at bounding box center [188, 507] width 331 height 183
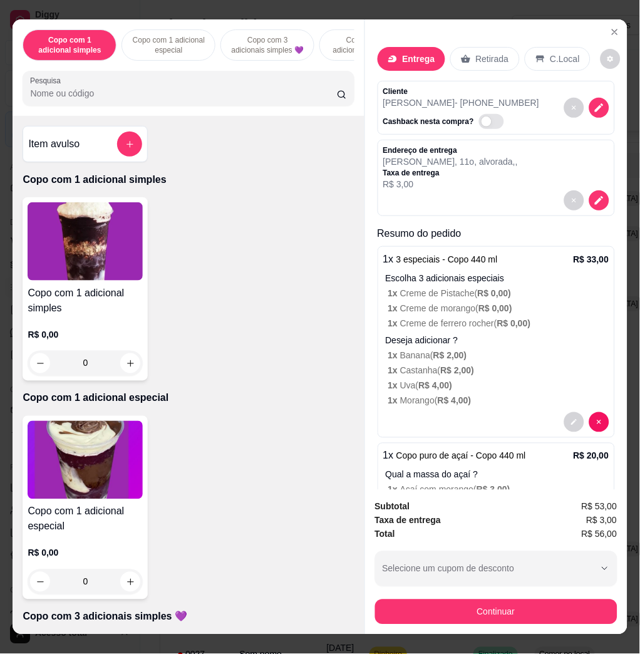
drag, startPoint x: 427, startPoint y: 589, endPoint x: 432, endPoint y: 597, distance: 10.1
click at [428, 589] on div "Subtotal R$ 53,00 Taxa de entrega R$ 3,00 Total R$ 56,00 Selecione um cupom de …" at bounding box center [496, 562] width 242 height 125
click at [433, 599] on button "Continuar" at bounding box center [496, 611] width 242 height 25
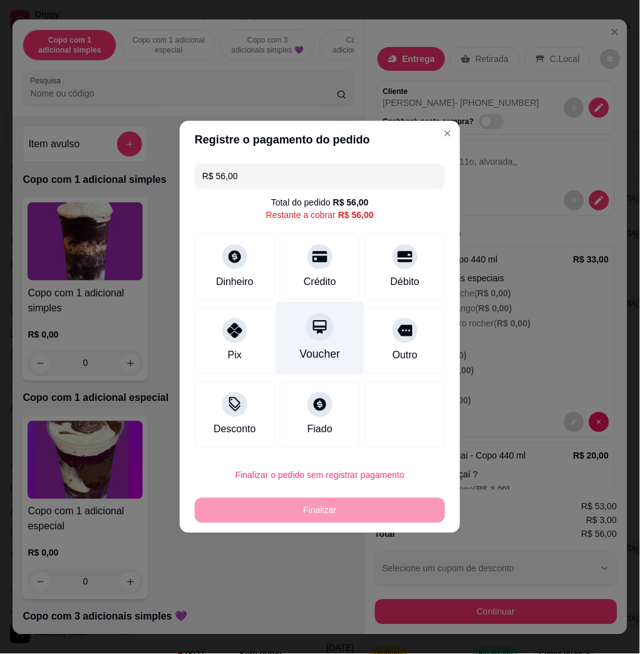
drag, startPoint x: 324, startPoint y: 279, endPoint x: 336, endPoint y: 296, distance: 20.2
click at [324, 279] on div "Crédito" at bounding box center [320, 281] width 33 height 15
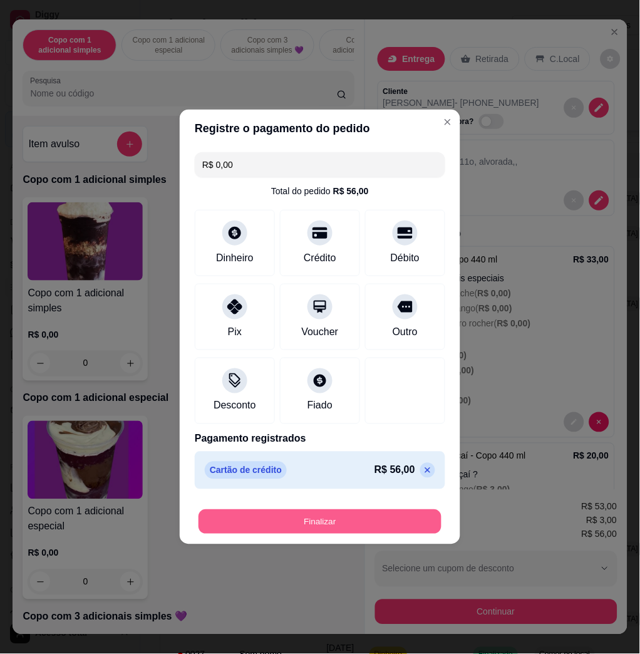
click at [359, 523] on button "Finalizar" at bounding box center [319, 522] width 243 height 24
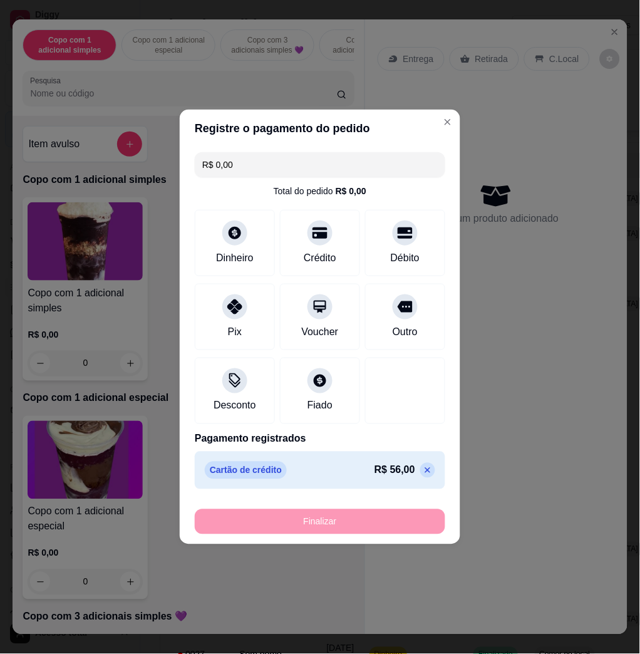
type input "-R$ 56,00"
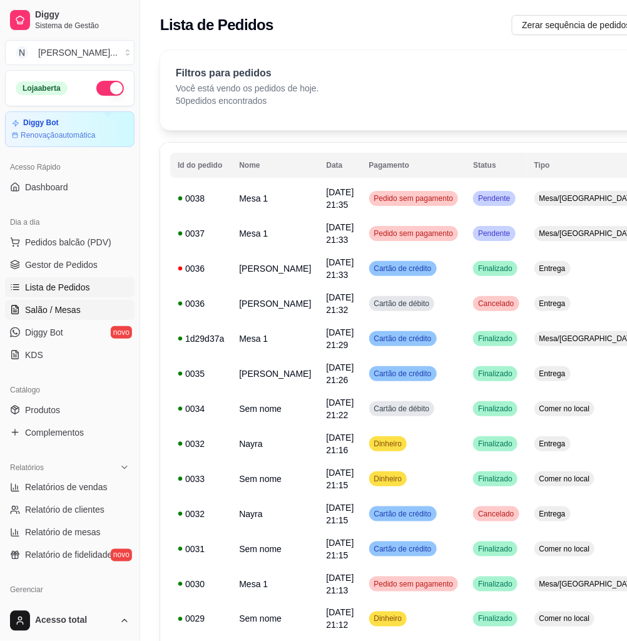
click at [104, 306] on link "Salão / Mesas" at bounding box center [70, 310] width 130 height 20
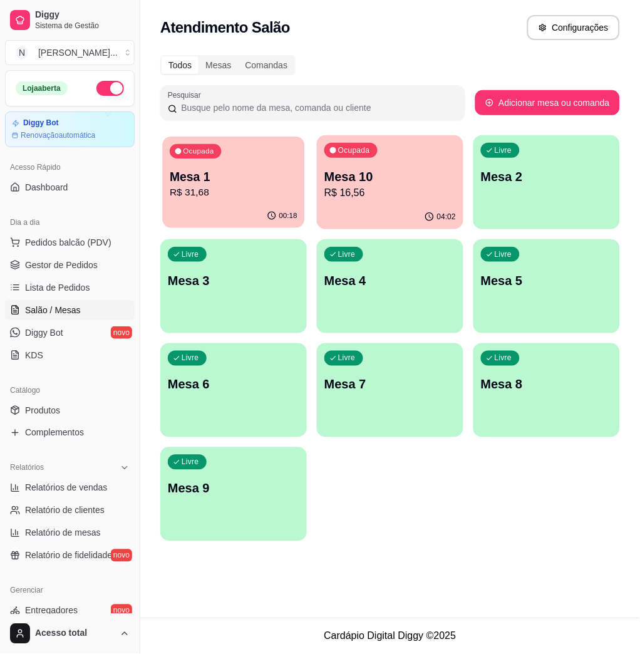
click at [183, 185] on p "R$ 31,68" at bounding box center [234, 192] width 128 height 14
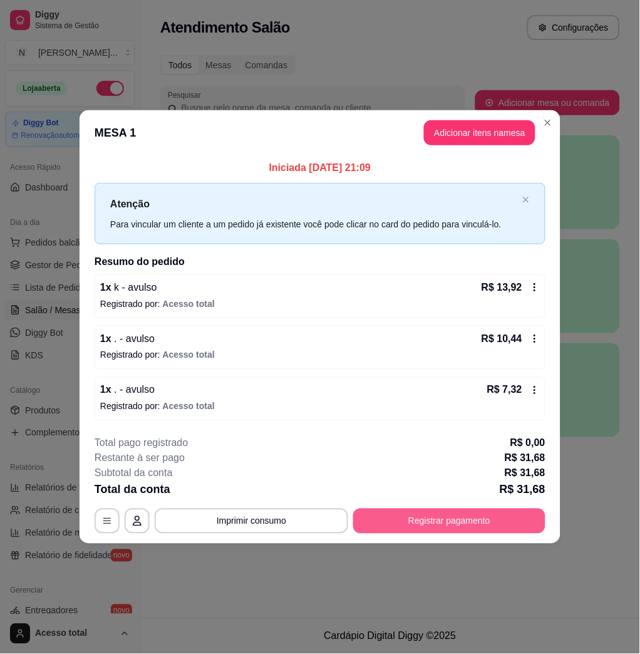
click at [425, 529] on button "Registrar pagamento" at bounding box center [449, 520] width 192 height 25
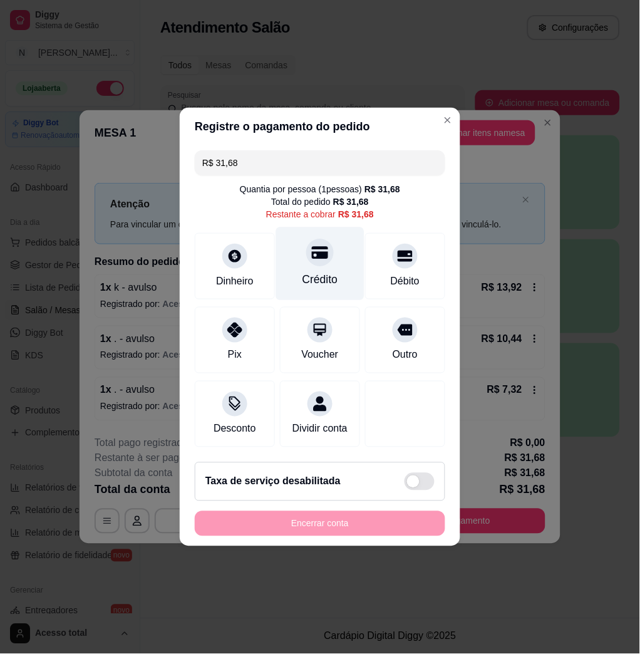
click at [323, 247] on div at bounding box center [320, 253] width 28 height 28
type input "R$ 0,00"
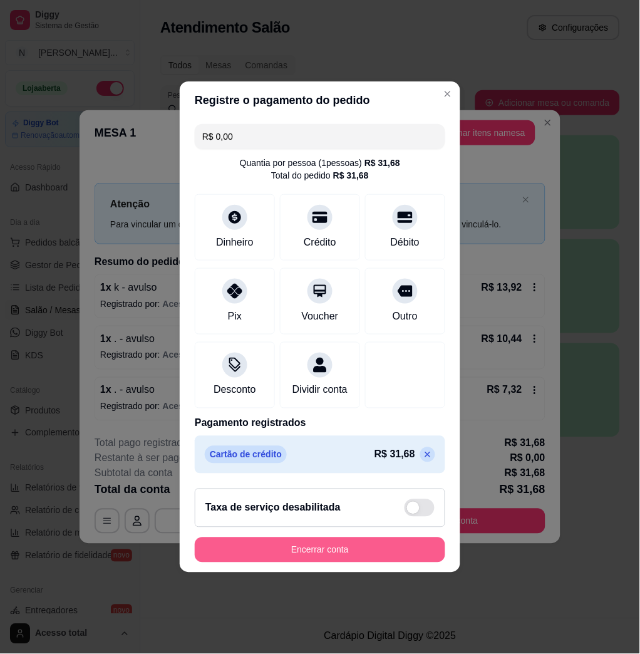
click at [371, 557] on button "Encerrar conta" at bounding box center [320, 549] width 250 height 25
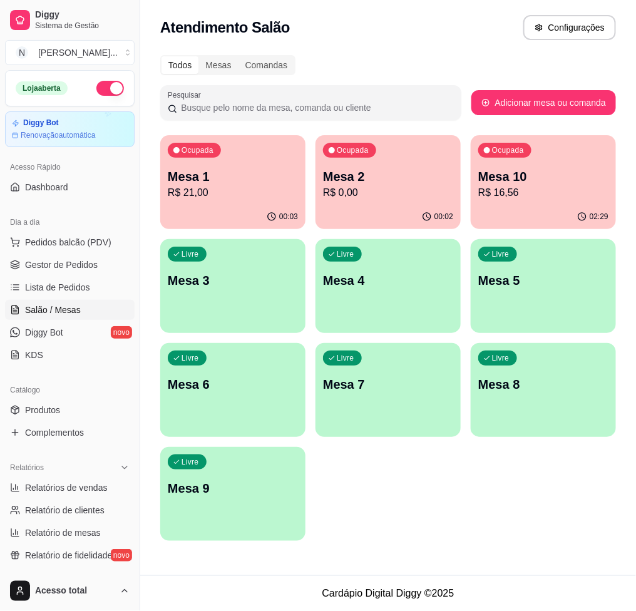
click at [392, 207] on div "00:02" at bounding box center [388, 217] width 145 height 24
click at [229, 195] on p "R$ 21,00" at bounding box center [233, 192] width 130 height 15
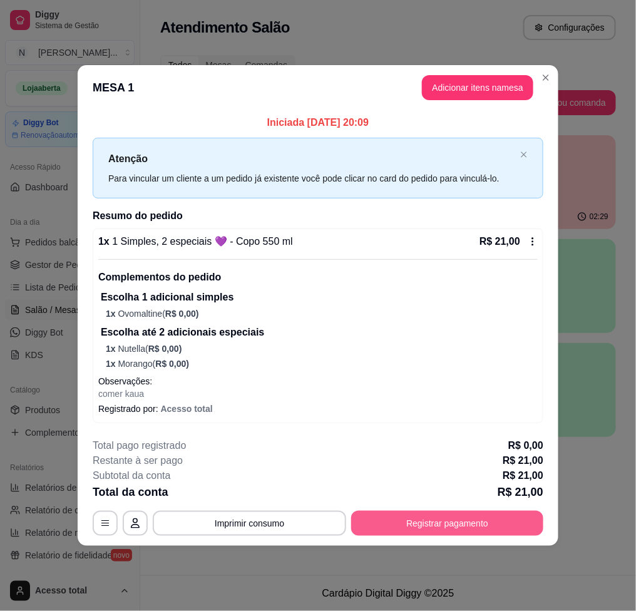
click at [448, 525] on button "Registrar pagamento" at bounding box center [447, 523] width 192 height 25
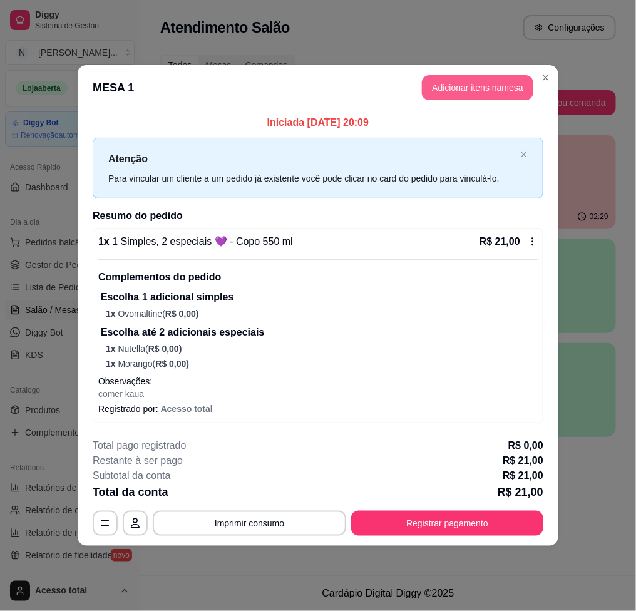
click at [451, 93] on button "Adicionar itens na mesa" at bounding box center [477, 87] width 111 height 25
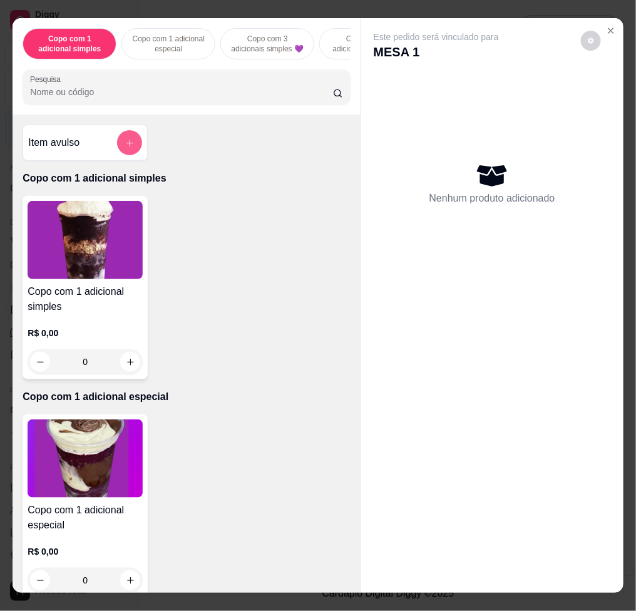
click at [126, 148] on icon "add-separate-item" at bounding box center [129, 142] width 9 height 9
click at [327, 299] on div "0,00" at bounding box center [317, 301] width 235 height 25
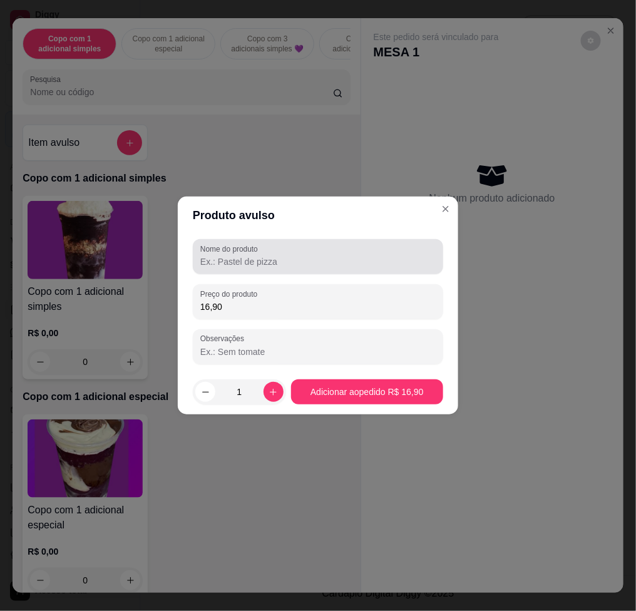
type input "16,90"
drag, startPoint x: 331, startPoint y: 257, endPoint x: 332, endPoint y: 247, distance: 10.1
click at [332, 247] on div at bounding box center [317, 256] width 235 height 25
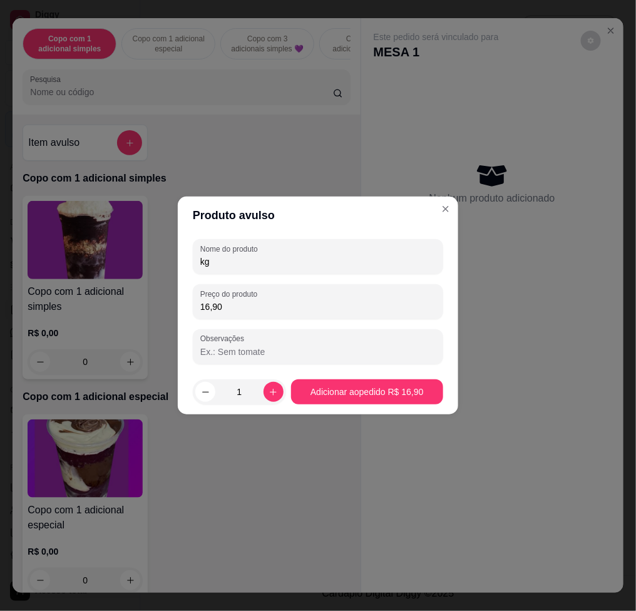
type input "kg"
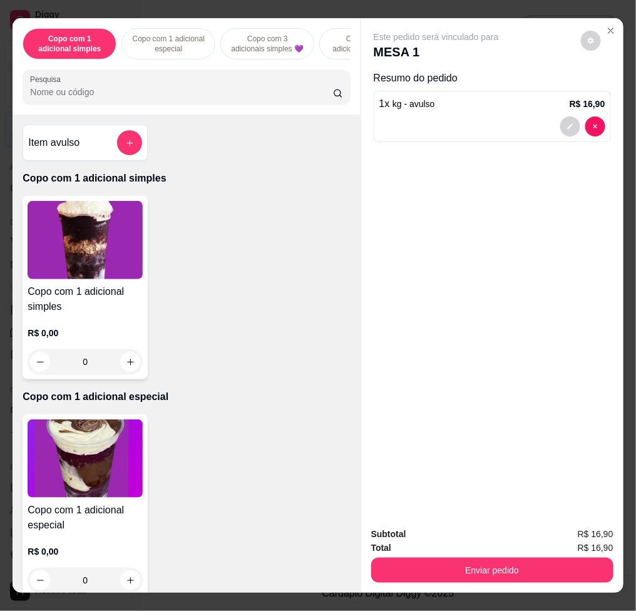
click at [206, 98] on input "Pesquisa" at bounding box center [181, 92] width 303 height 13
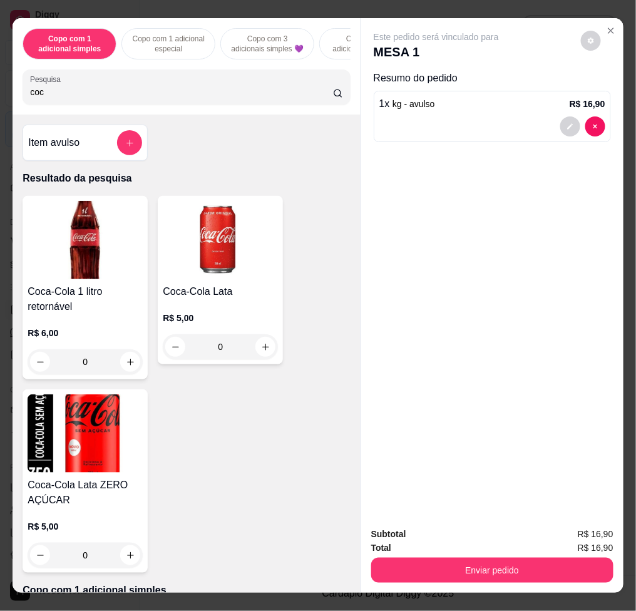
type input "coc"
click at [250, 274] on img at bounding box center [220, 240] width 115 height 78
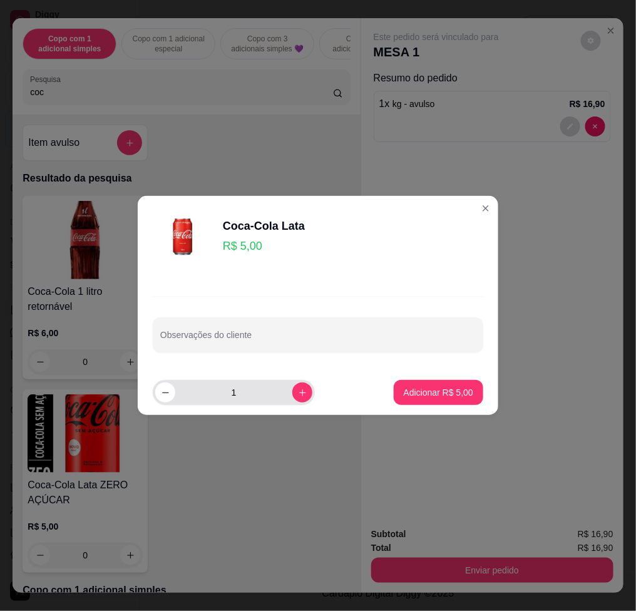
click at [282, 387] on div "1" at bounding box center [233, 392] width 157 height 25
click at [283, 386] on div "1" at bounding box center [233, 392] width 157 height 25
click at [369, 396] on footer "1 Adicionar R$ 5,00" at bounding box center [318, 392] width 361 height 45
click at [416, 394] on p "Adicionar R$ 5,00" at bounding box center [439, 392] width 70 height 13
type input "1"
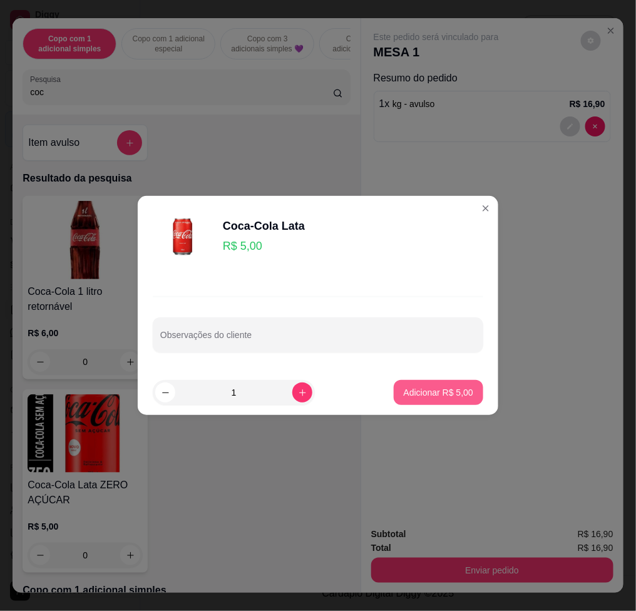
type input "1"
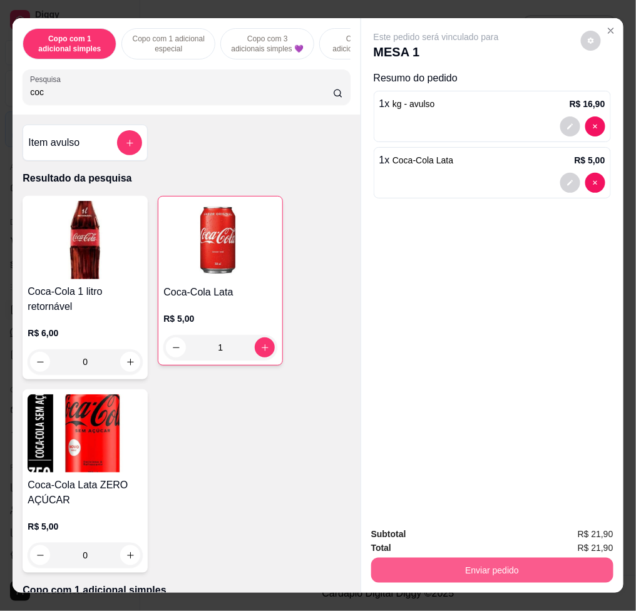
click at [575, 558] on button "Enviar pedido" at bounding box center [492, 570] width 242 height 25
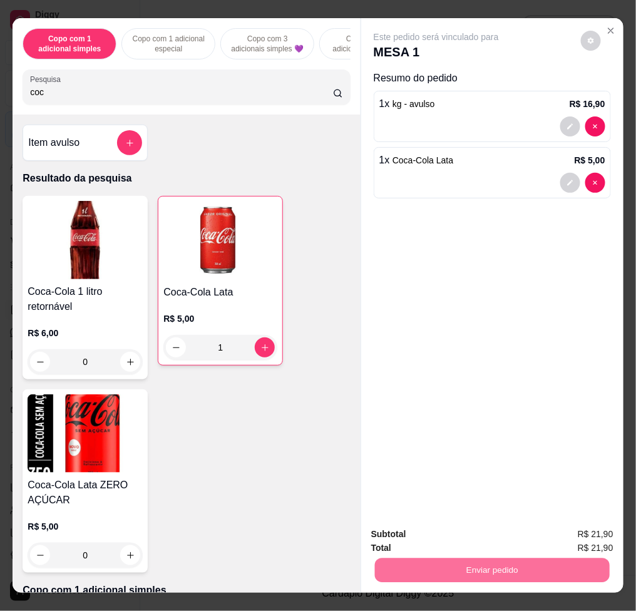
click at [502, 525] on button "Não registrar e enviar pedido" at bounding box center [449, 533] width 126 height 23
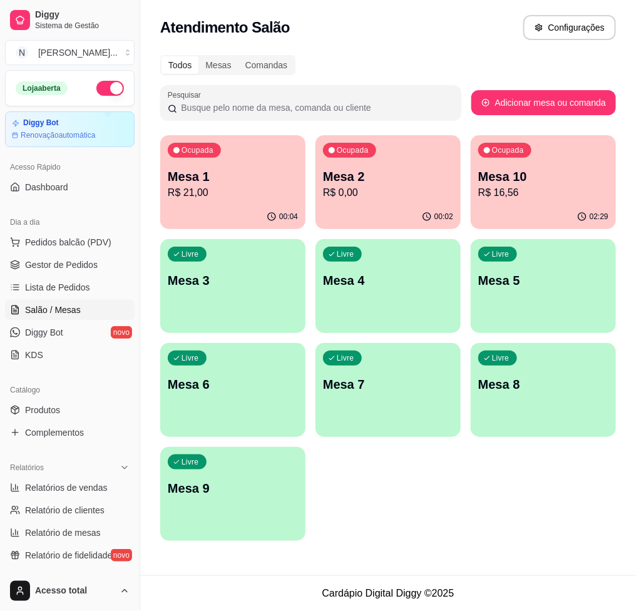
click at [209, 204] on div "Ocupada Mesa 1 R$ 21,00" at bounding box center [232, 170] width 145 height 70
